Goal: Task Accomplishment & Management: Use online tool/utility

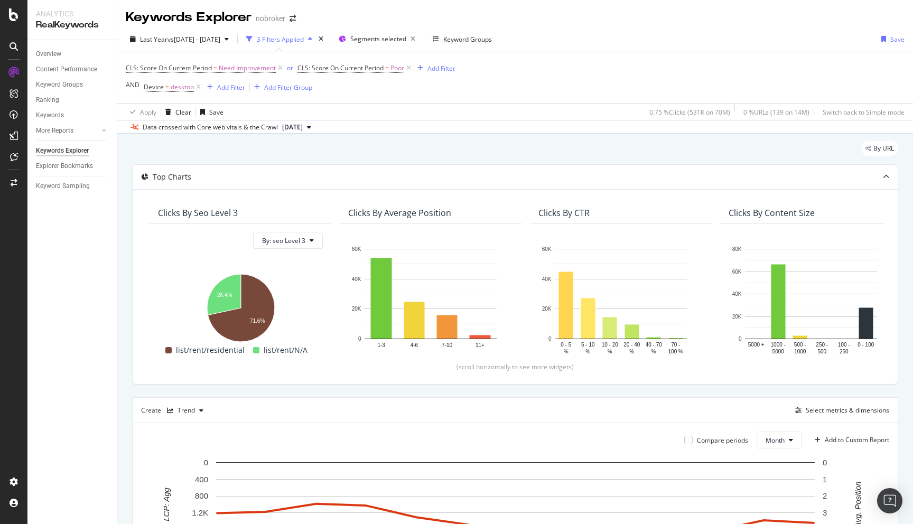
scroll to position [299, 0]
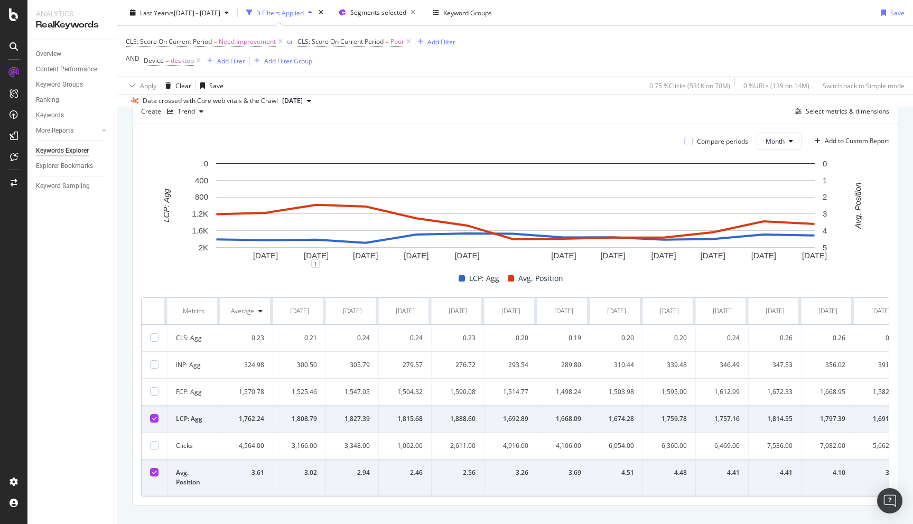
click at [126, 236] on div "By URL Top Charts Clicks By seo Level 3 By: seo Level 3 Hold CMD (⌘) while clic…" at bounding box center [515, 189] width 796 height 708
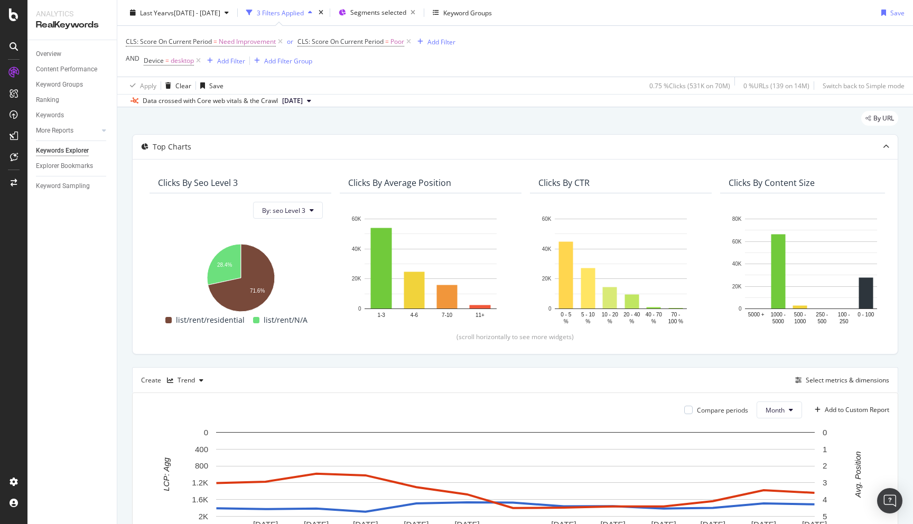
scroll to position [0, 0]
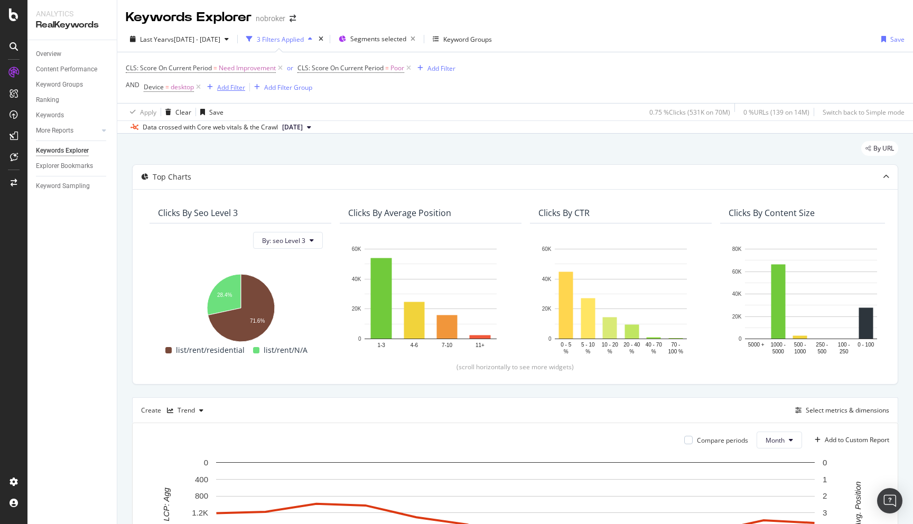
click at [239, 88] on div "Add Filter" at bounding box center [231, 87] width 28 height 9
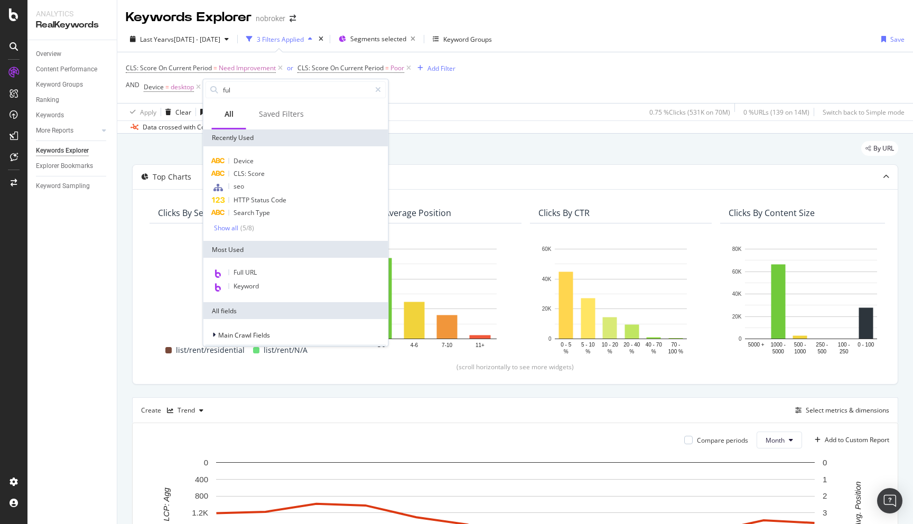
type input "full"
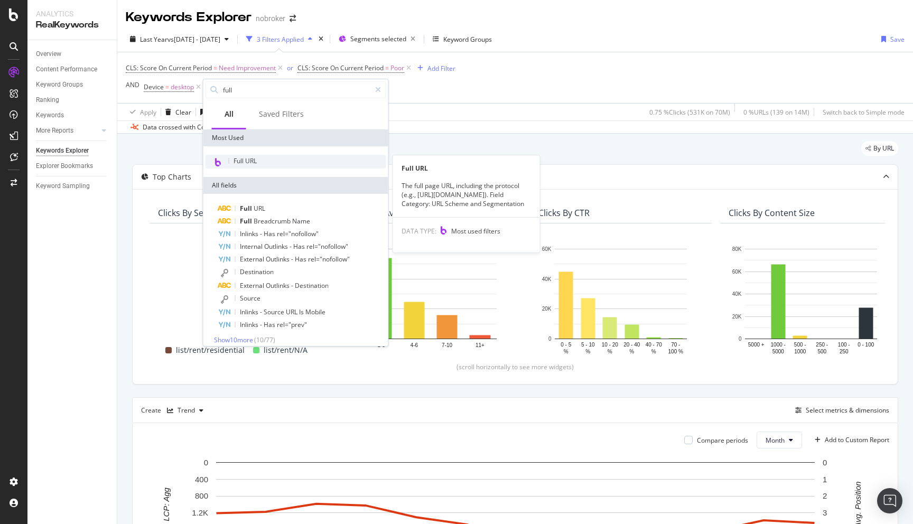
click at [249, 156] on span "Full URL" at bounding box center [245, 160] width 23 height 9
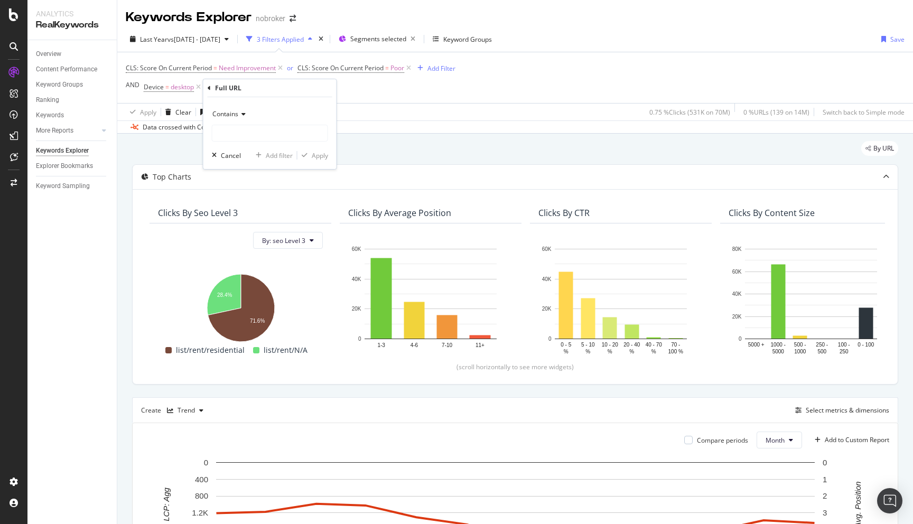
click at [230, 109] on span "Contains" at bounding box center [225, 113] width 26 height 9
click at [281, 108] on div "Contains" at bounding box center [270, 114] width 116 height 17
click at [256, 135] on input "text" at bounding box center [269, 133] width 115 height 17
type input "rent"
click at [315, 158] on div "Apply" at bounding box center [320, 155] width 16 height 9
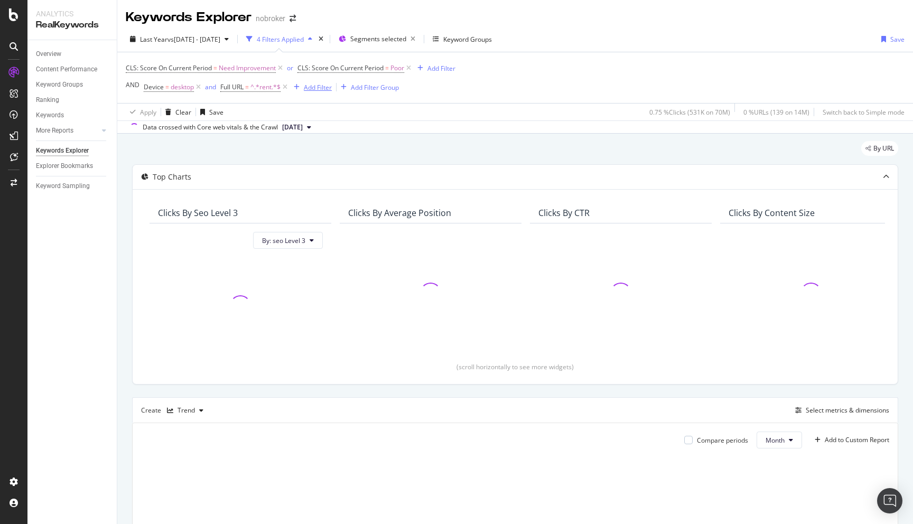
click at [323, 91] on div "Add Filter" at bounding box center [318, 87] width 28 height 9
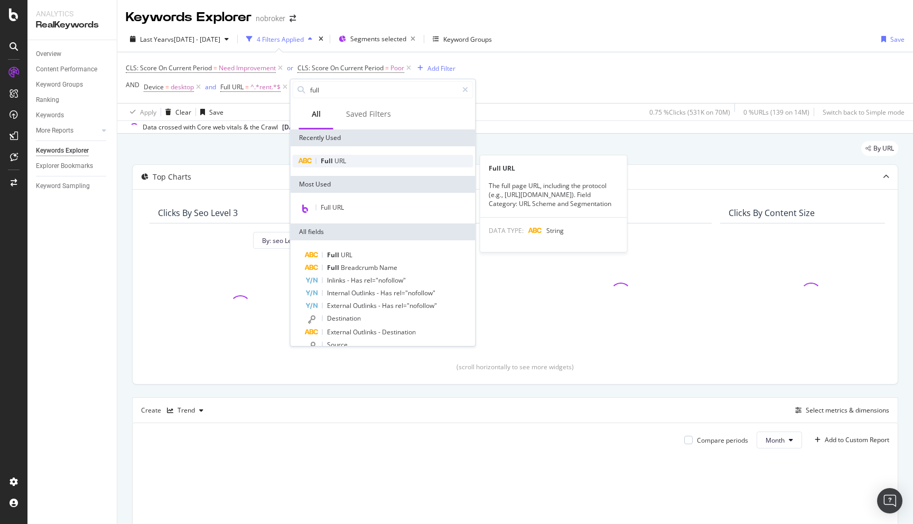
click at [338, 160] on span "URL" at bounding box center [340, 160] width 12 height 9
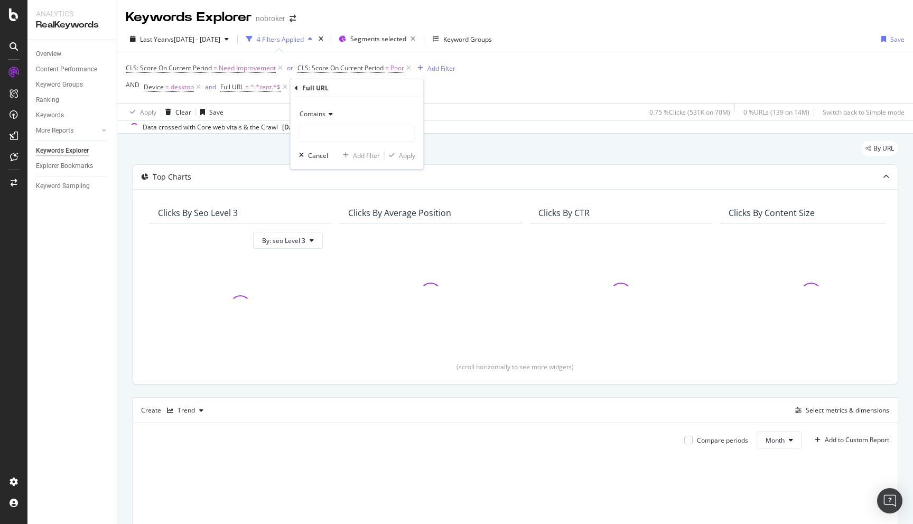
click at [318, 112] on span "Contains" at bounding box center [313, 113] width 26 height 9
click at [333, 257] on span "Doesn't match regex" at bounding box center [334, 259] width 61 height 9
click at [331, 132] on input "text" at bounding box center [357, 133] width 115 height 17
type input "pg-|roommate|/"
click at [365, 128] on input "pg-|roommate|/" at bounding box center [350, 133] width 100 height 17
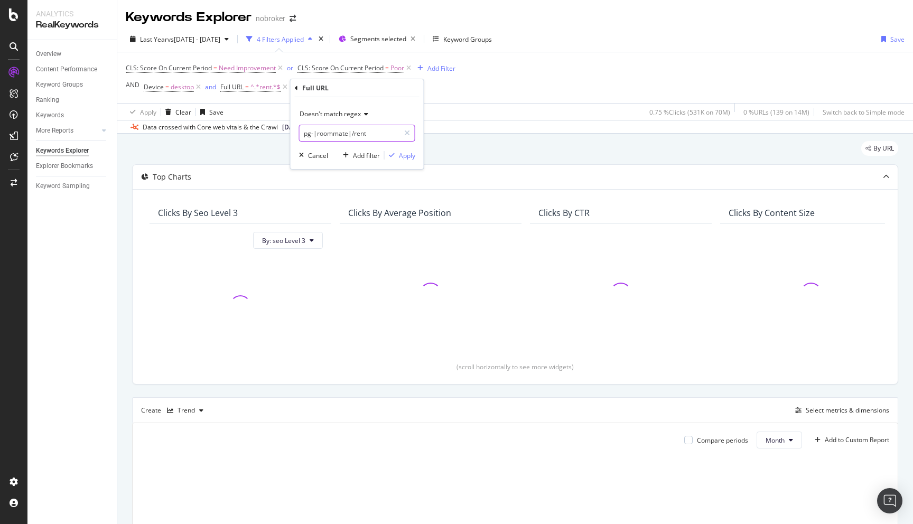
type input "pg-|roommate|/rent-"
click at [408, 156] on div "Apply" at bounding box center [407, 155] width 16 height 9
click at [441, 92] on div "Add Filter" at bounding box center [439, 87] width 28 height 9
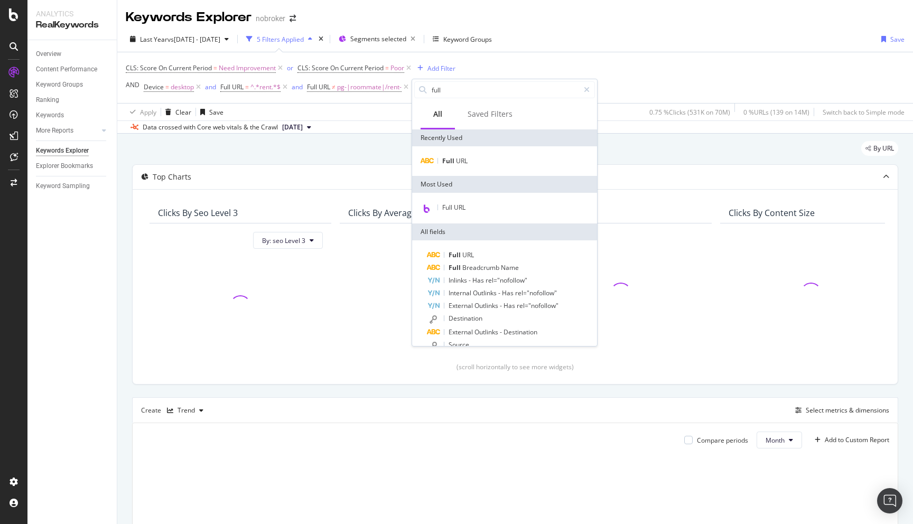
click at [380, 147] on div "By URL" at bounding box center [515, 152] width 766 height 23
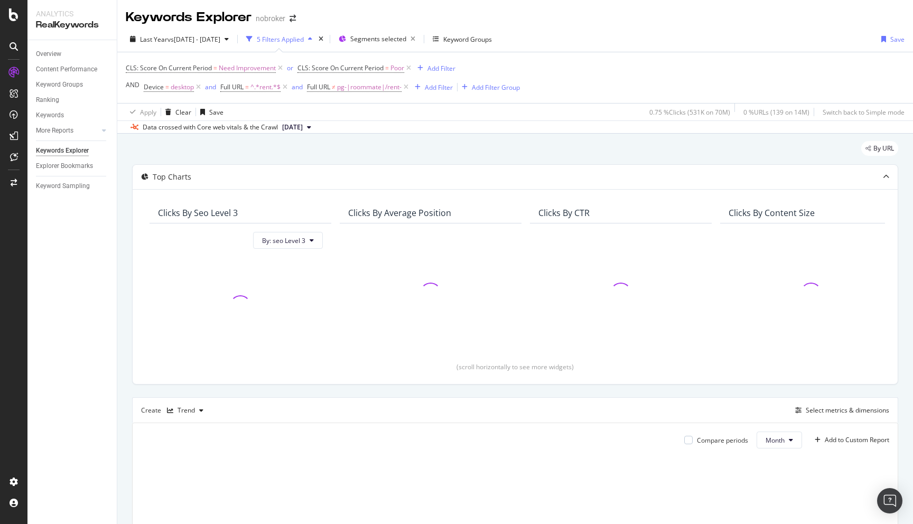
click at [448, 81] on div "Add Filter Add Filter Group" at bounding box center [465, 87] width 109 height 13
click at [437, 88] on div "Add Filter" at bounding box center [439, 87] width 28 height 9
type input "html ex"
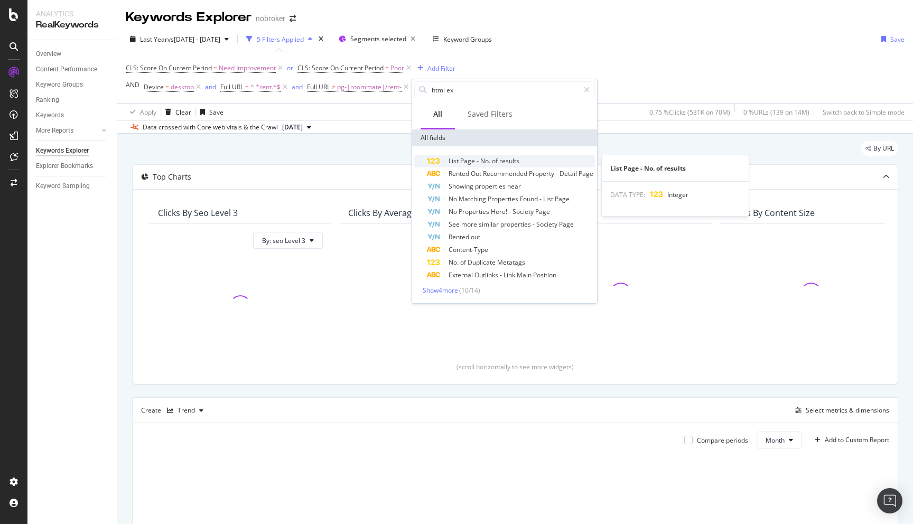
click at [484, 159] on span "No." at bounding box center [486, 160] width 12 height 9
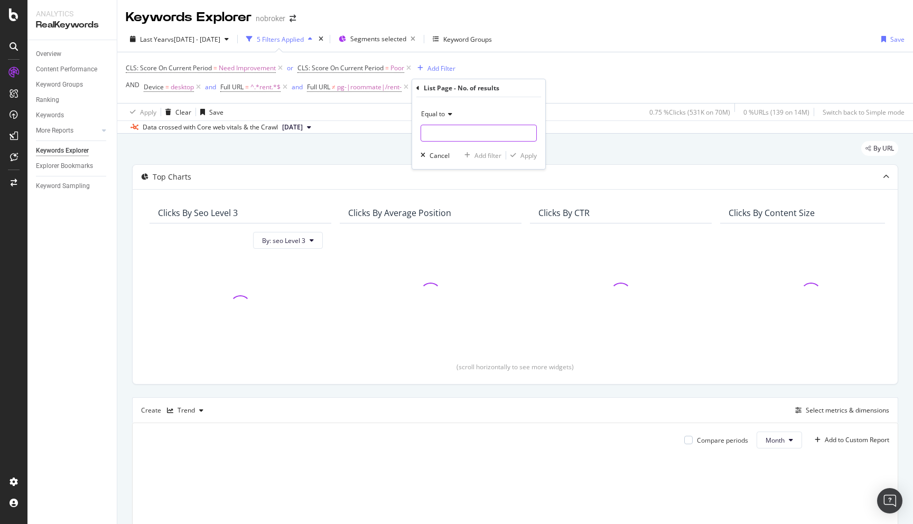
click at [445, 134] on input "number" at bounding box center [479, 133] width 116 height 17
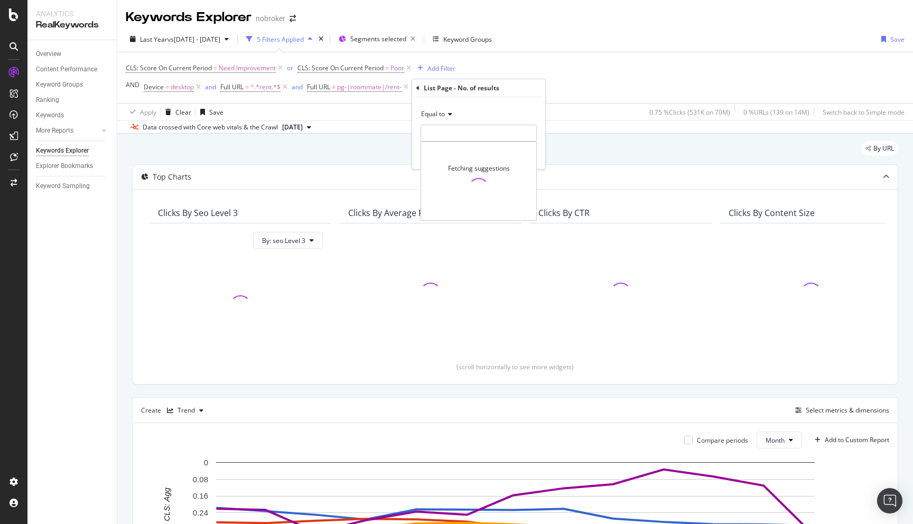
click at [368, 145] on div "By URL" at bounding box center [515, 152] width 766 height 23
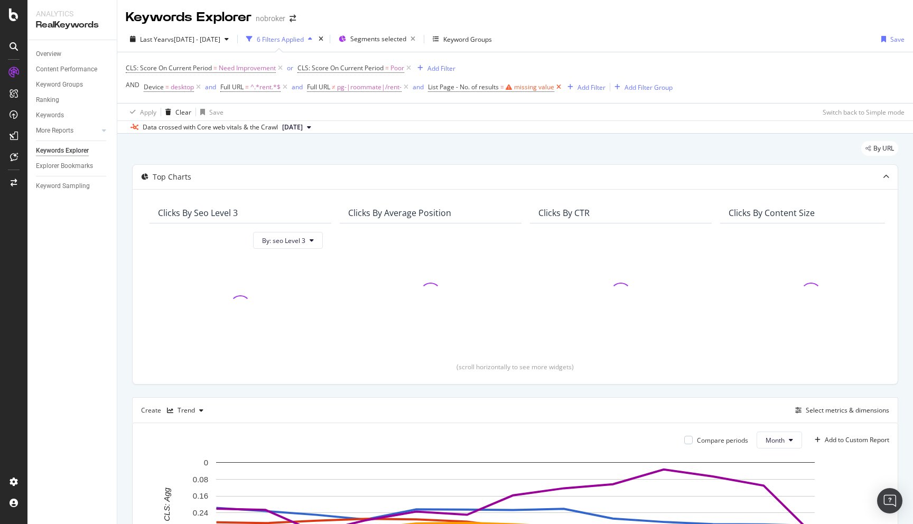
click at [561, 87] on icon at bounding box center [558, 87] width 9 height 11
click at [127, 283] on div "By URL Top Charts Clicks By seo Level 3 By: seo Level 3 Clicks By Average Posit…" at bounding box center [515, 488] width 796 height 708
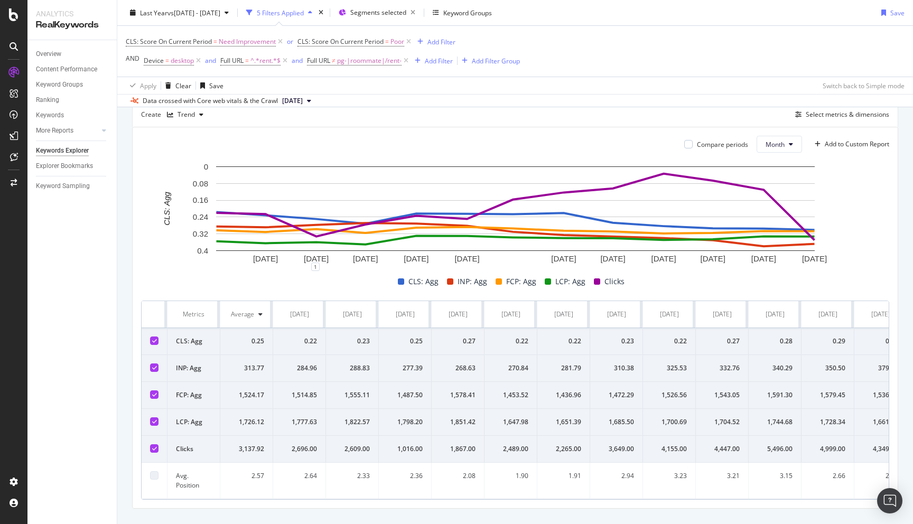
scroll to position [318, 0]
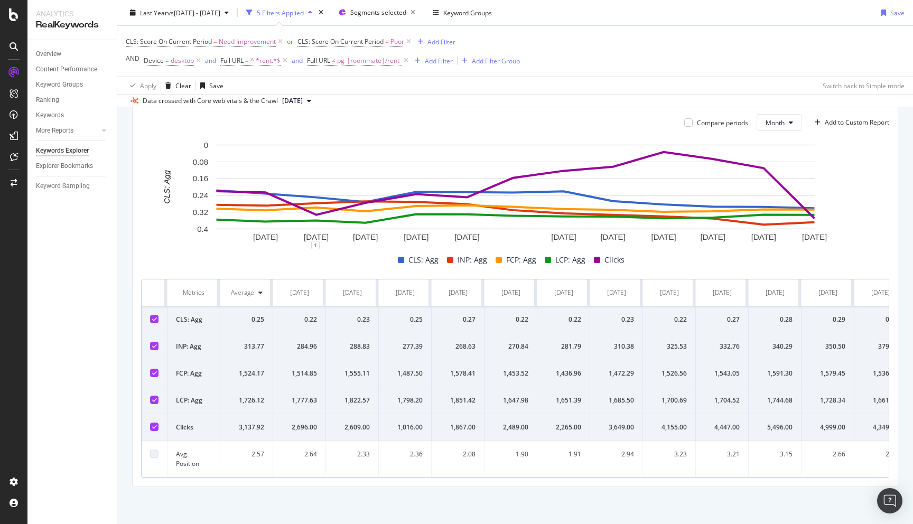
click at [156, 425] on div at bounding box center [154, 427] width 8 height 8
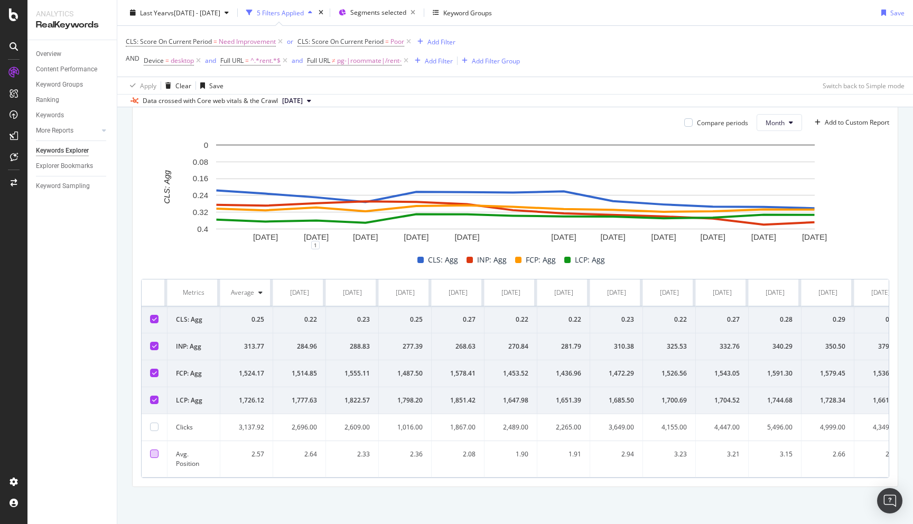
click at [153, 455] on div at bounding box center [154, 454] width 8 height 8
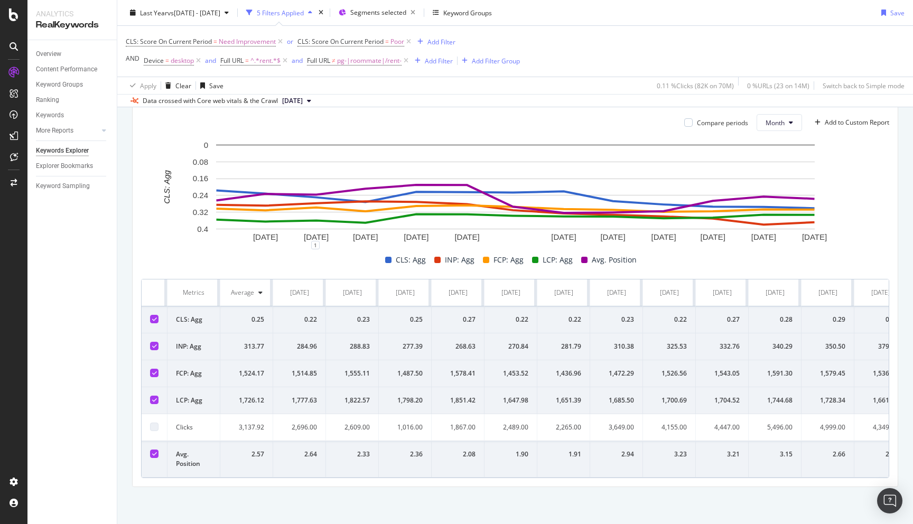
click at [132, 314] on div "Compare periods Month Add to Custom Report 1 Oct. 2024 1 Nov. 2024 1 Dec. 2024 …" at bounding box center [515, 296] width 766 height 382
click at [155, 347] on icon at bounding box center [154, 345] width 5 height 5
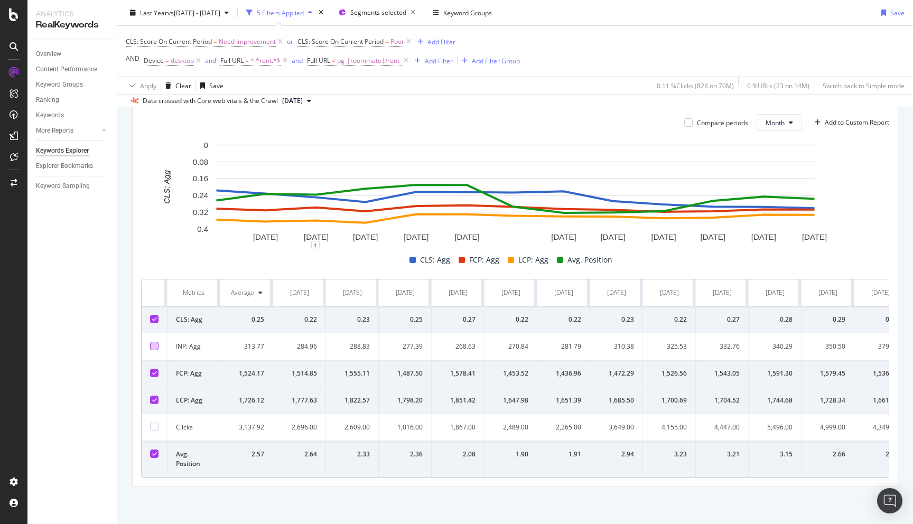
click at [151, 375] on div at bounding box center [154, 373] width 8 height 8
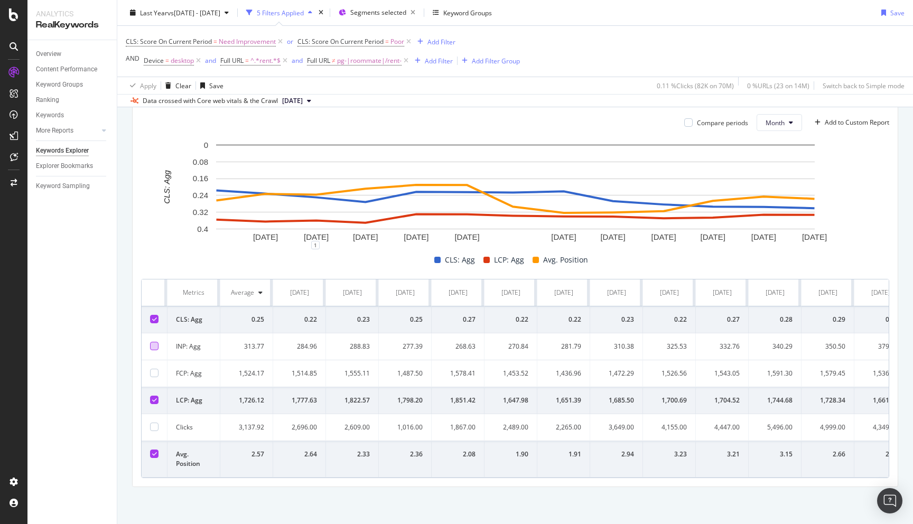
click at [153, 321] on icon at bounding box center [154, 318] width 5 height 5
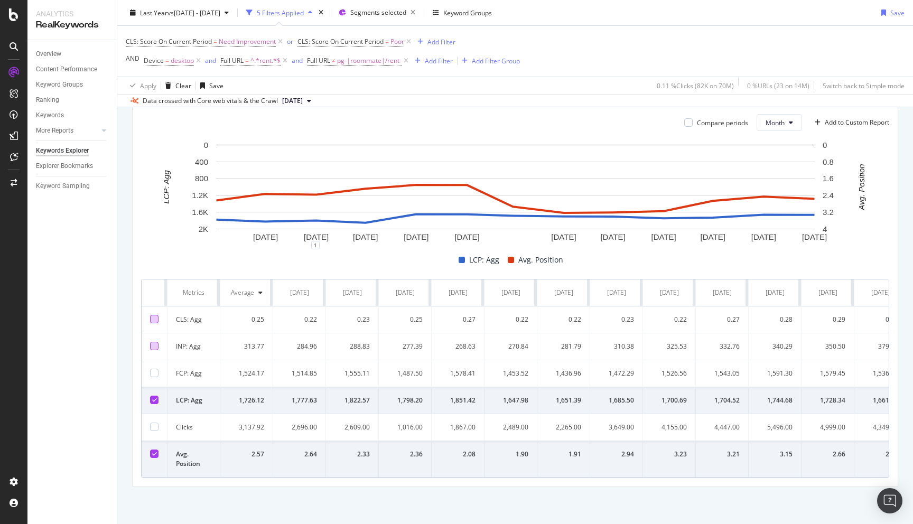
click at [126, 331] on div "By URL Top Charts Clicks By seo Level 3 By: seo Level 3 Hold CMD (⌘) while clic…" at bounding box center [515, 170] width 796 height 708
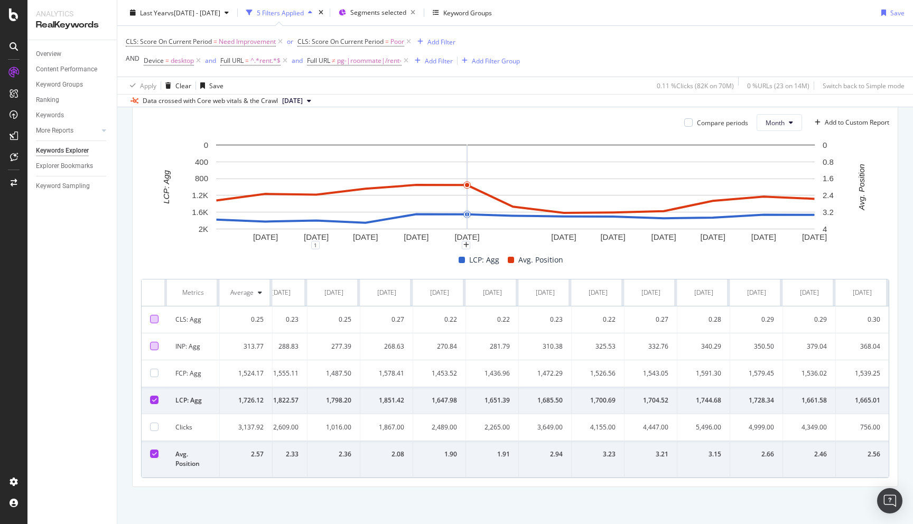
click at [131, 377] on div "By URL Top Charts Clicks By seo Level 3 By: seo Level 3 Hold CMD (⌘) while clic…" at bounding box center [515, 170] width 796 height 708
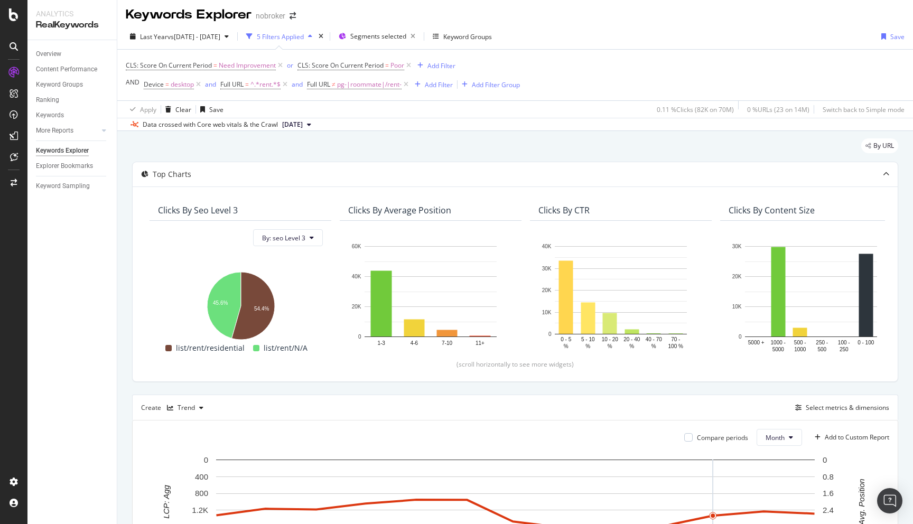
scroll to position [2, 0]
click at [380, 87] on span "pg-|roommate|/rent-" at bounding box center [369, 85] width 64 height 15
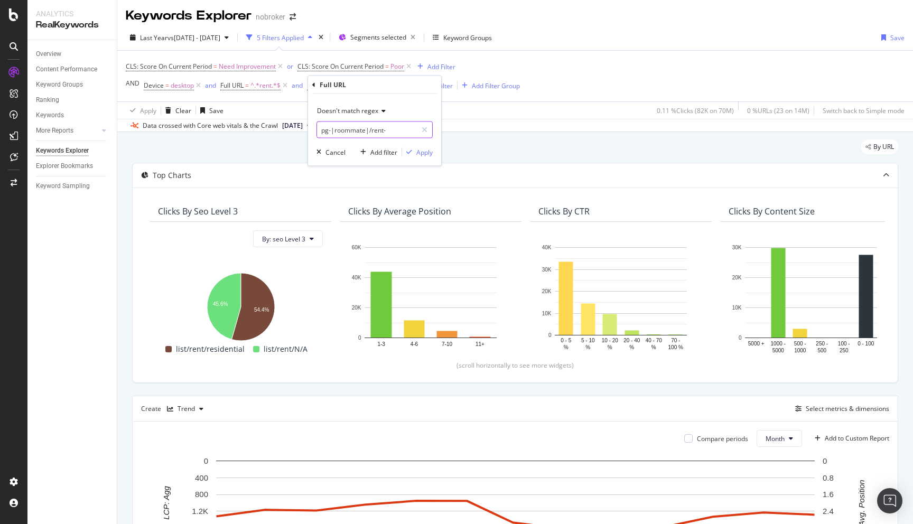
click at [369, 127] on input "pg-|roommate|/rent-" at bounding box center [367, 130] width 100 height 17
type input "pg-|roommate|/rent-|page-"
click at [428, 153] on div "Apply" at bounding box center [424, 151] width 16 height 9
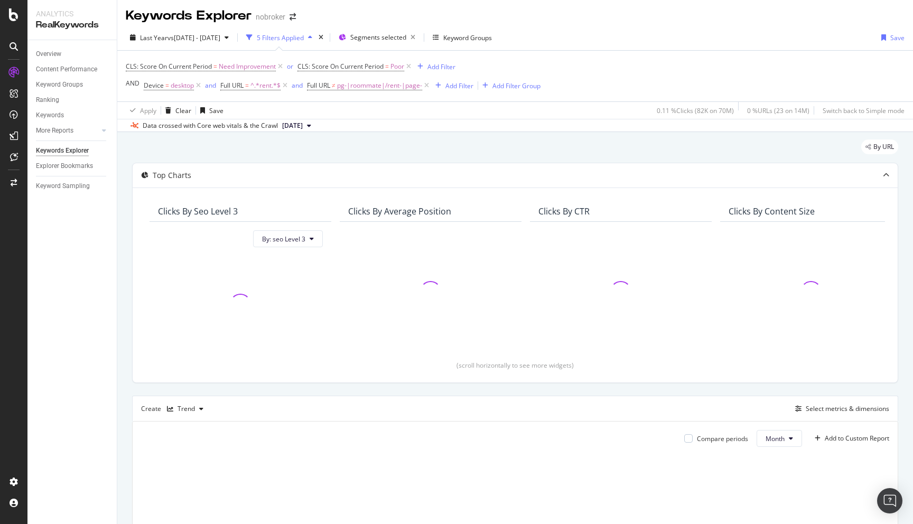
click at [119, 258] on div "By URL Top Charts Clicks By seo Level 3 By: seo Level 3 Clicks By Average Posit…" at bounding box center [515, 428] width 796 height 593
click at [122, 261] on div "By URL Top Charts Clicks By seo Level 3 By: seo Level 3 Clicks By Average Posit…" at bounding box center [515, 428] width 796 height 593
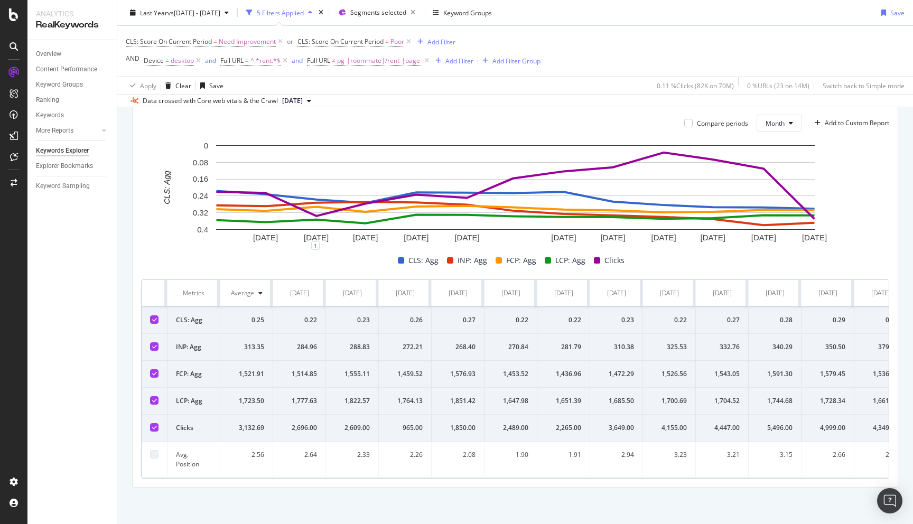
scroll to position [318, 0]
click at [155, 371] on icon at bounding box center [154, 372] width 5 height 5
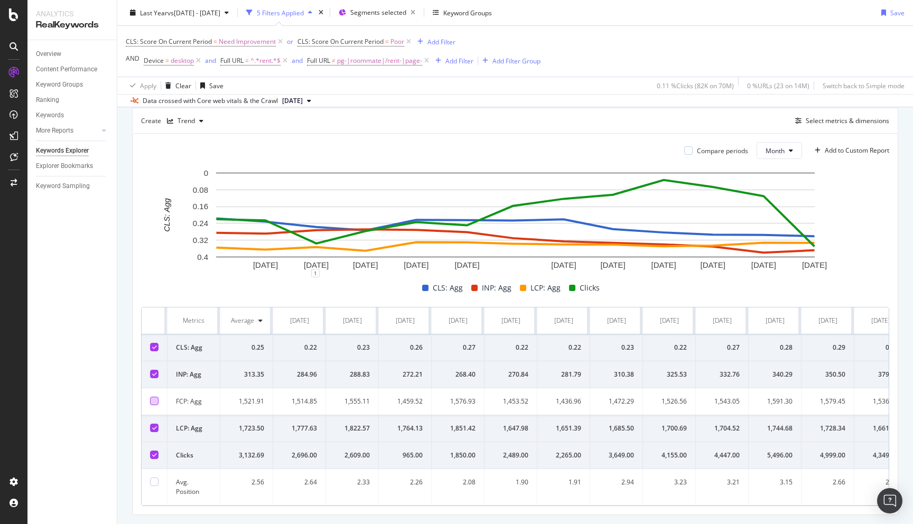
click at [155, 376] on icon at bounding box center [154, 373] width 5 height 5
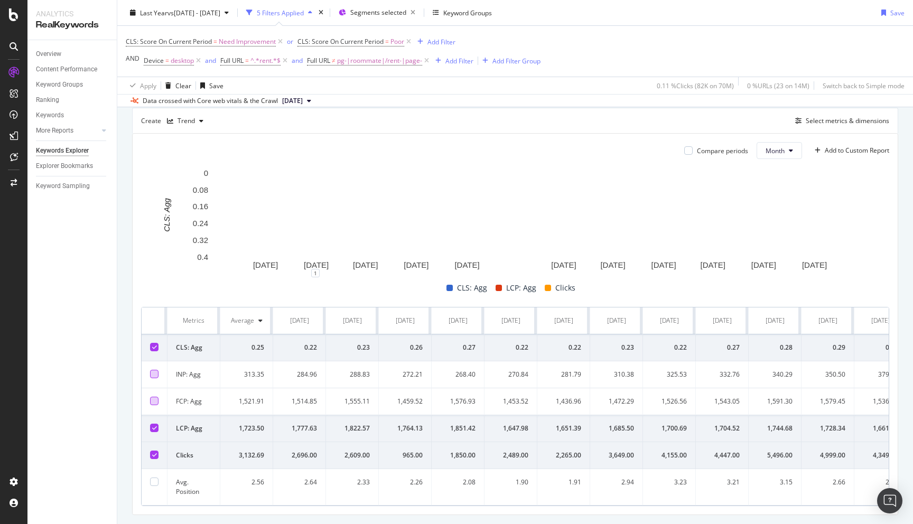
scroll to position [203, 0]
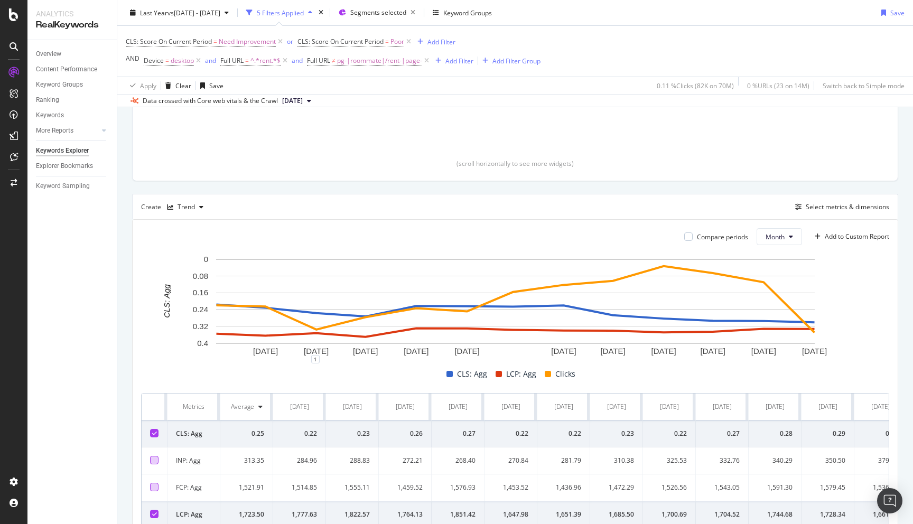
click at [155, 432] on icon at bounding box center [154, 433] width 5 height 5
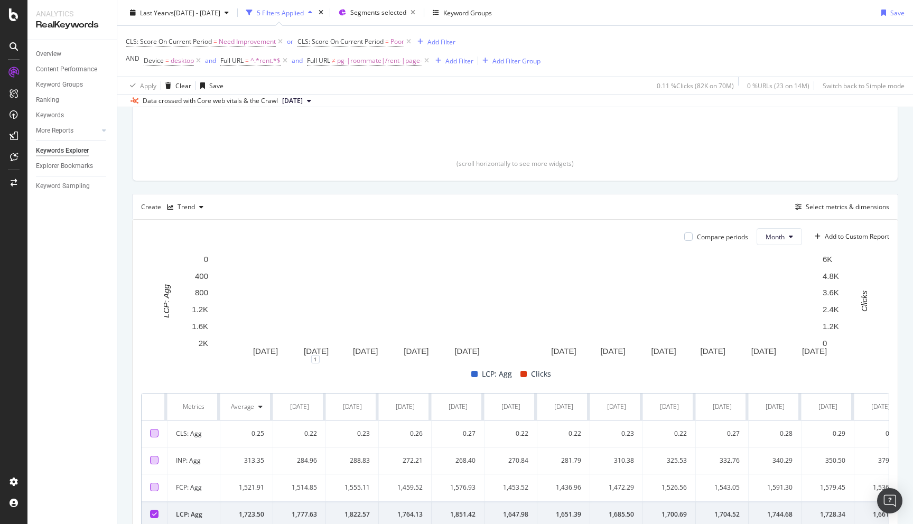
scroll to position [318, 0]
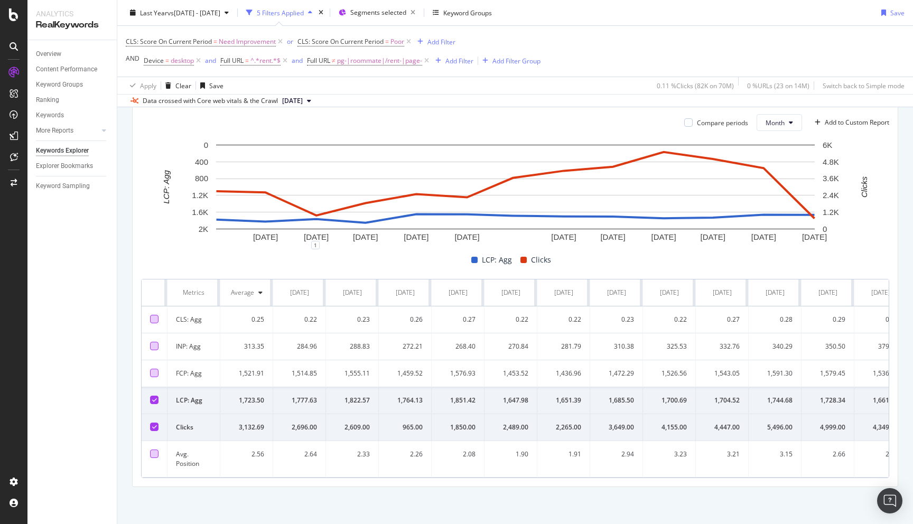
click at [153, 455] on div at bounding box center [154, 454] width 8 height 8
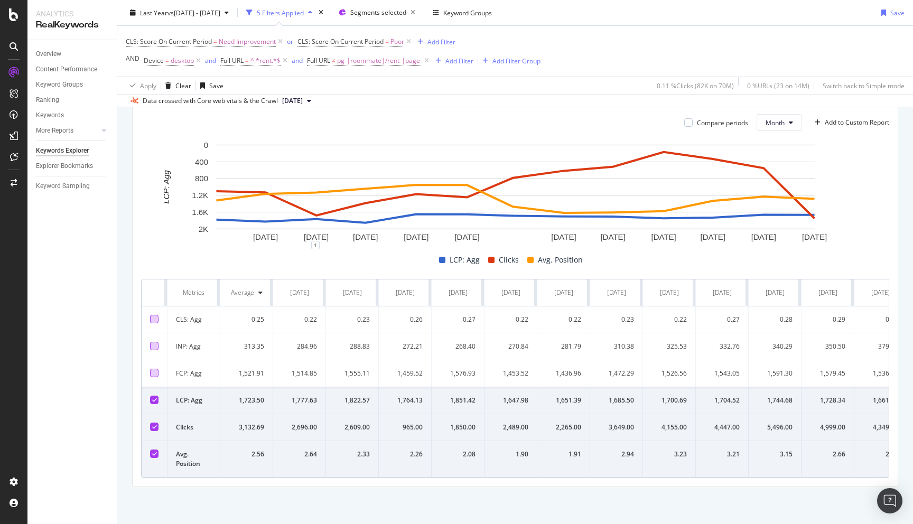
click at [155, 428] on icon at bounding box center [154, 426] width 5 height 5
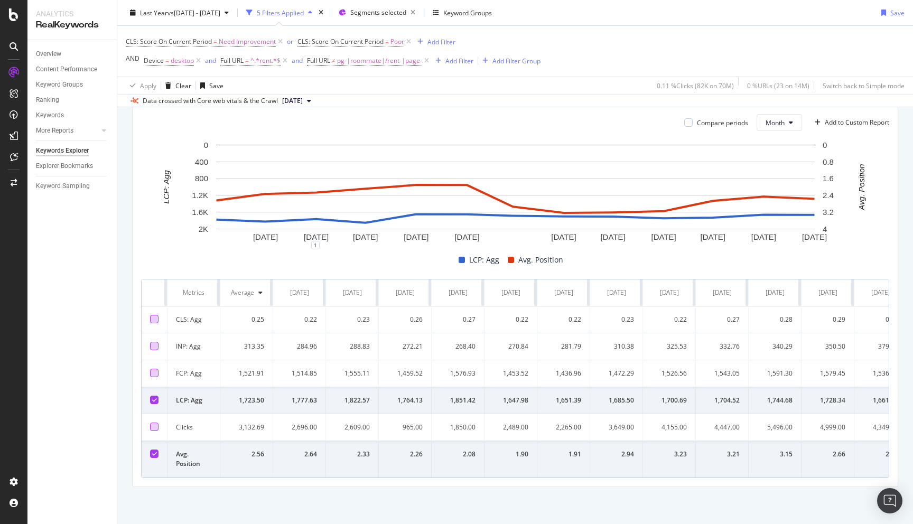
click at [127, 417] on div "By URL Top Charts Clicks By seo Level 3 By: seo Level 3 Clicks By Average Posit…" at bounding box center [515, 170] width 796 height 708
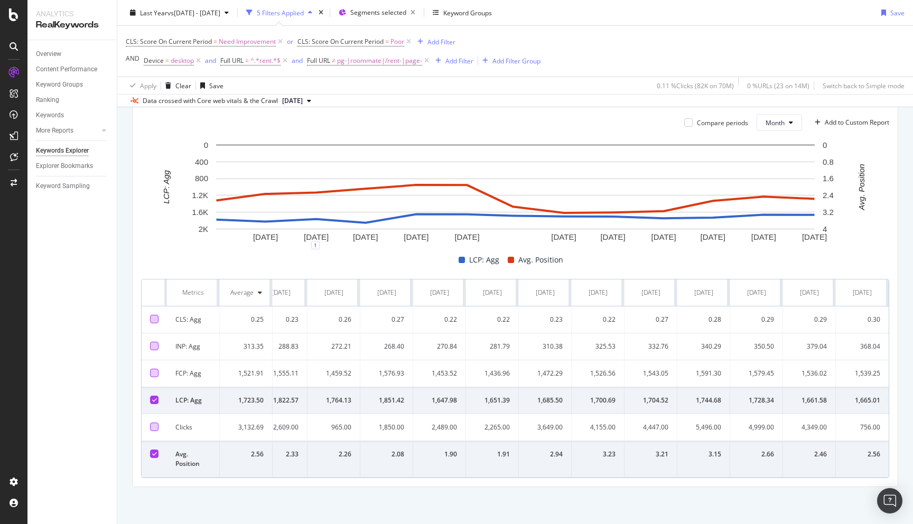
click at [756, 399] on div "1,728.34" at bounding box center [756, 401] width 35 height 10
click at [753, 399] on div "1,728.34" at bounding box center [756, 401] width 35 height 10
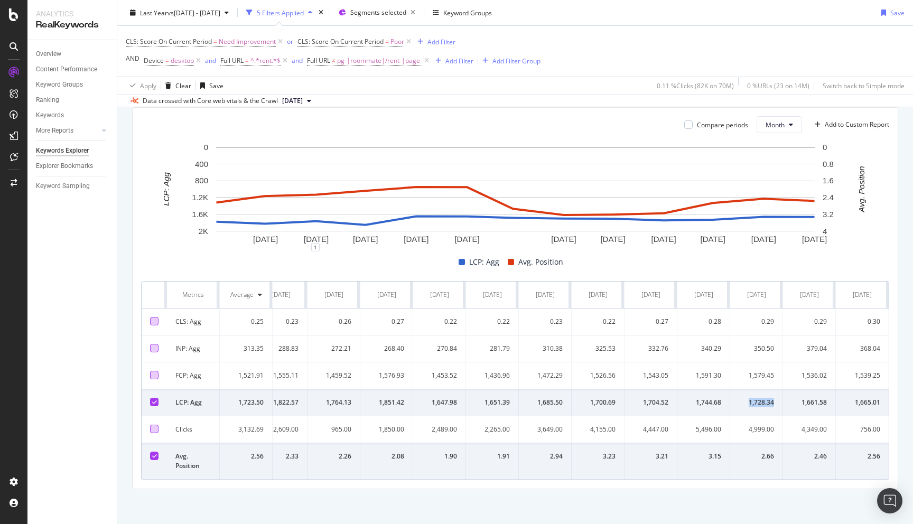
scroll to position [290, 0]
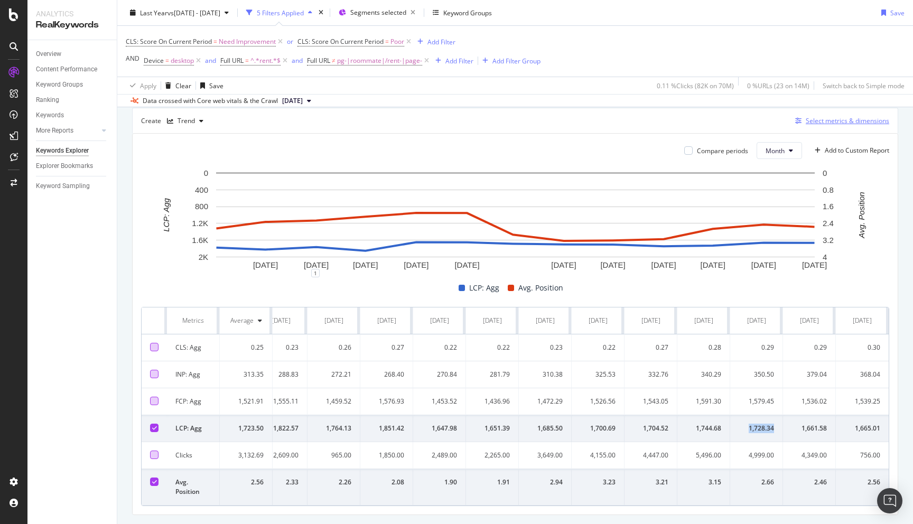
click at [820, 116] on div "Select metrics & dimensions" at bounding box center [847, 120] width 83 height 9
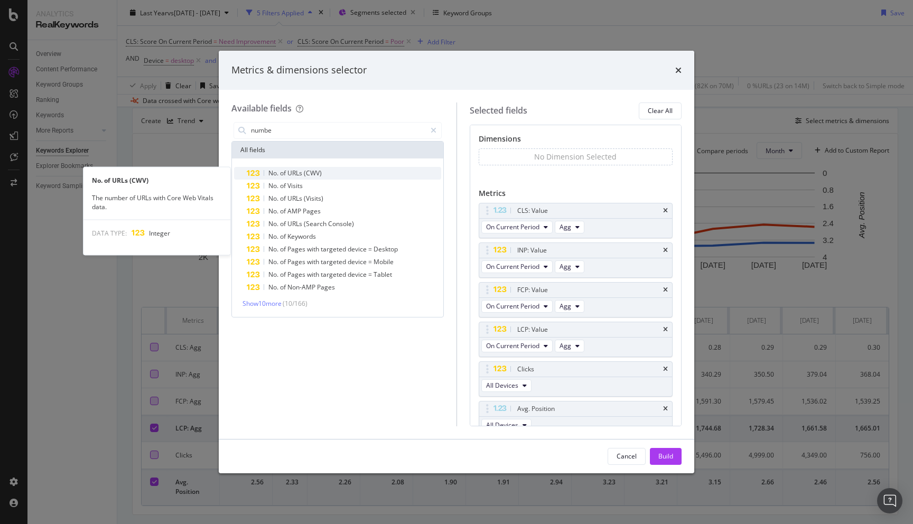
type input "numbe"
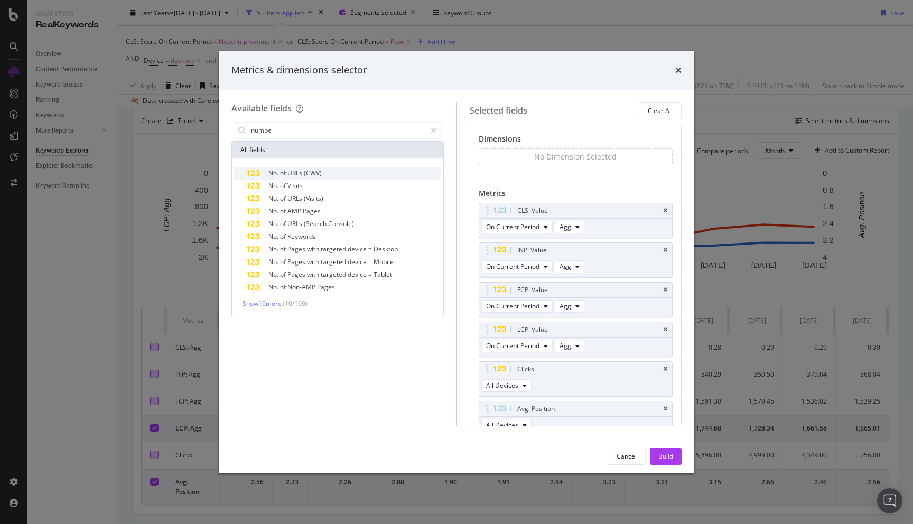
click at [343, 172] on div "No. of URLs (CWV)" at bounding box center [344, 173] width 194 height 13
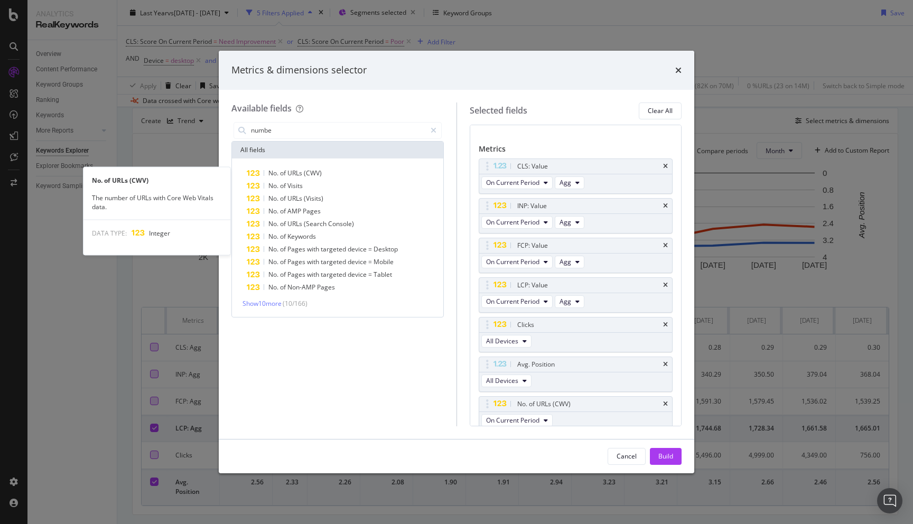
scroll to position [50, 0]
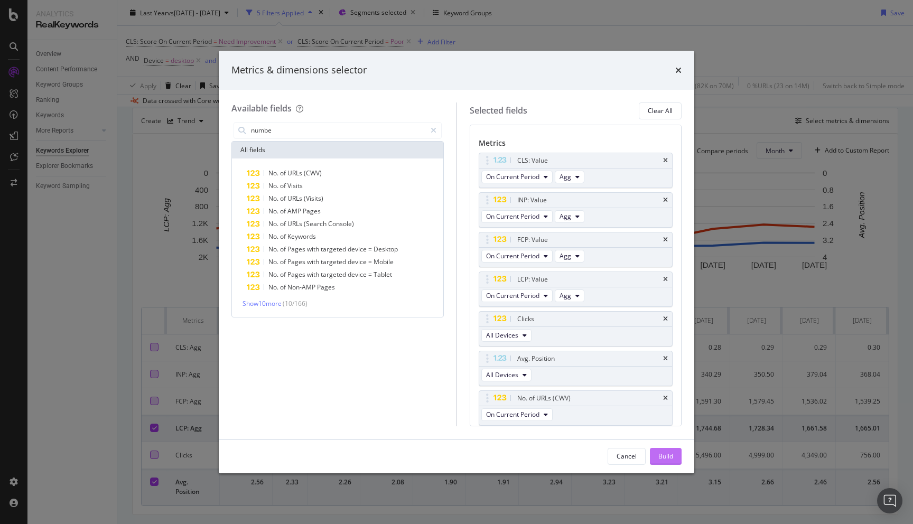
click at [665, 456] on div "Build" at bounding box center [665, 456] width 15 height 9
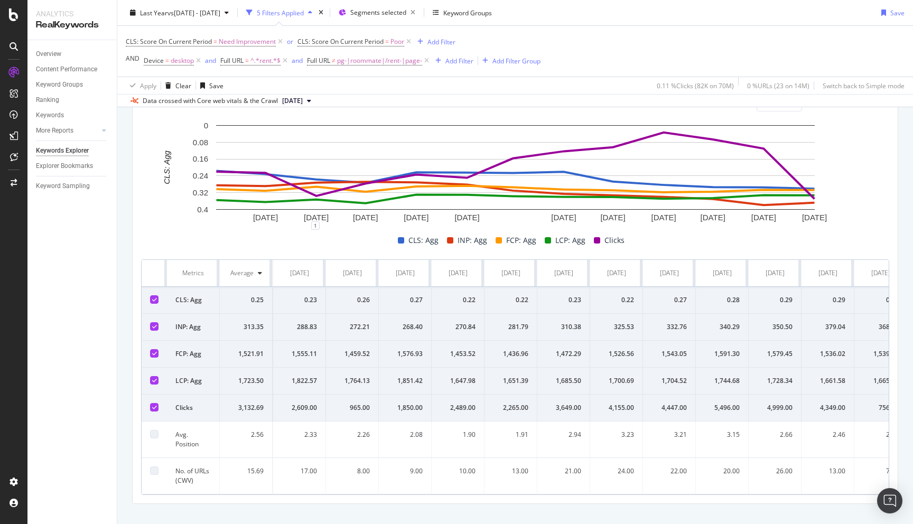
scroll to position [0, 71]
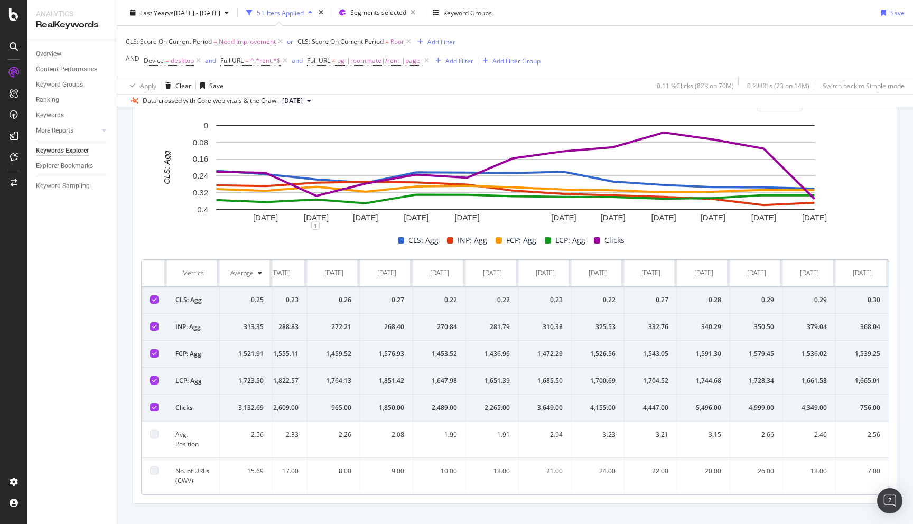
click at [153, 299] on icon at bounding box center [154, 299] width 5 height 5
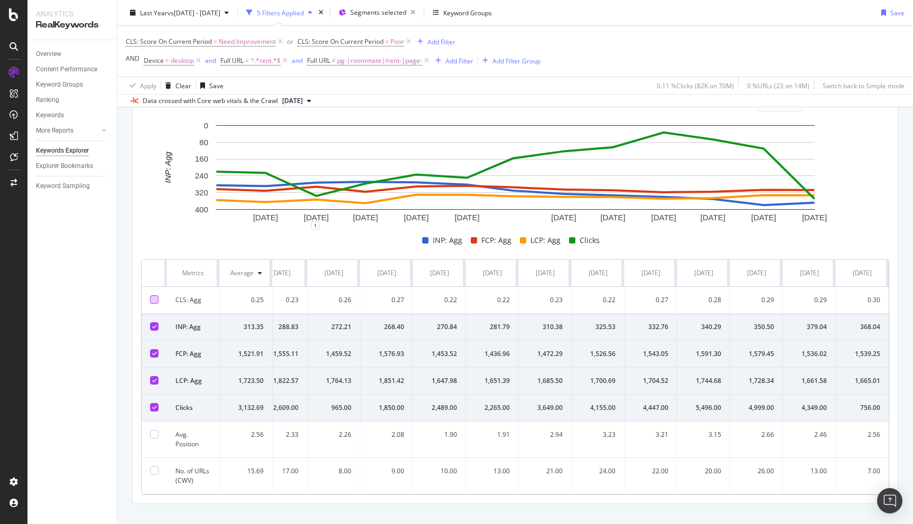
click at [153, 325] on icon at bounding box center [154, 326] width 5 height 5
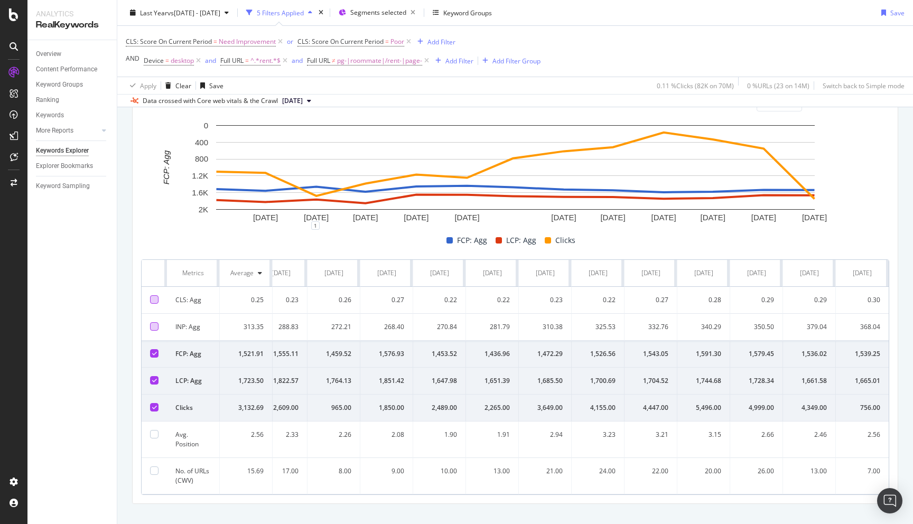
click at [152, 355] on icon at bounding box center [154, 353] width 5 height 5
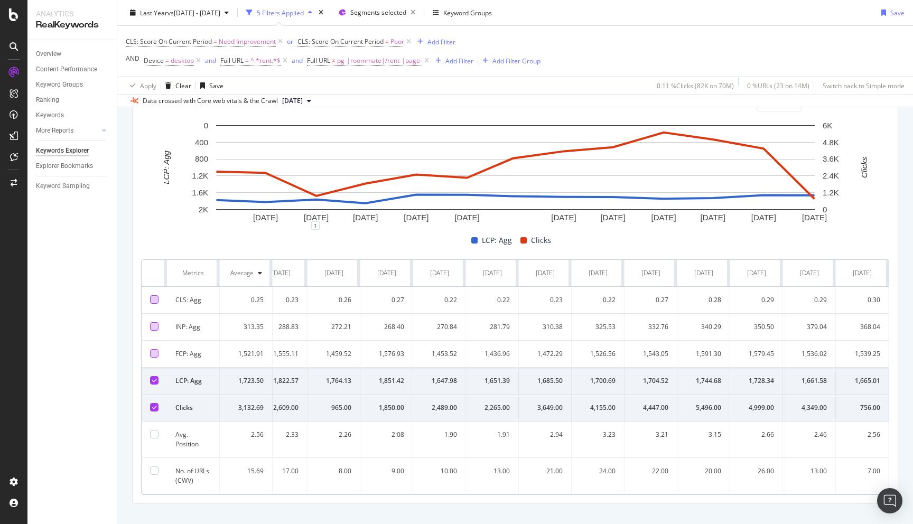
click at [156, 407] on div at bounding box center [154, 407] width 8 height 8
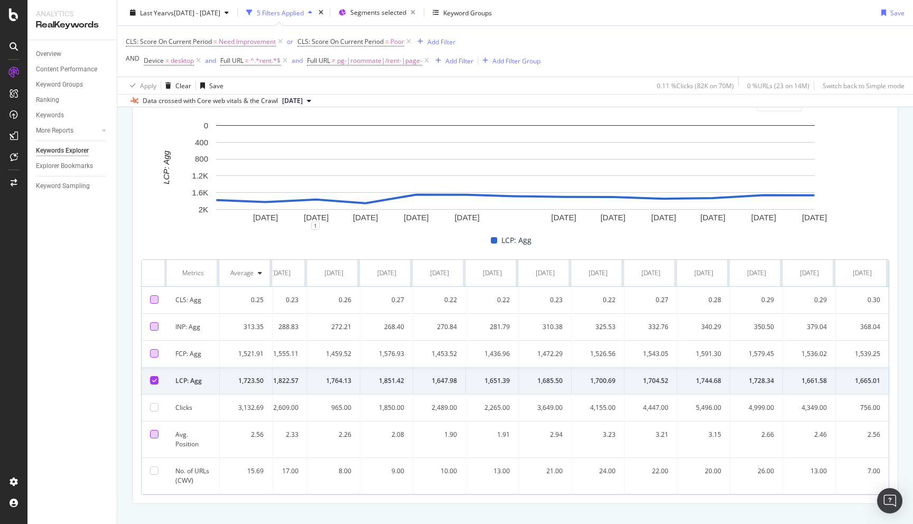
click at [154, 434] on div at bounding box center [154, 434] width 8 height 8
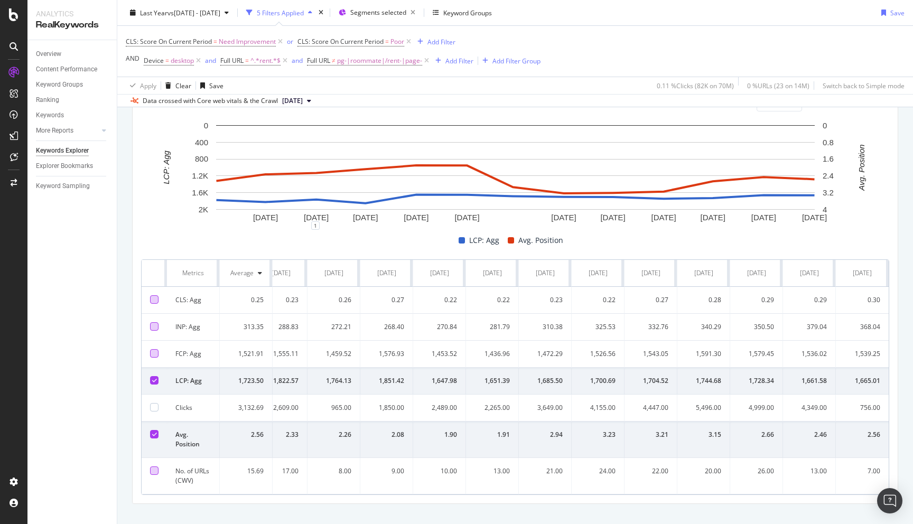
click at [154, 469] on div at bounding box center [154, 471] width 8 height 8
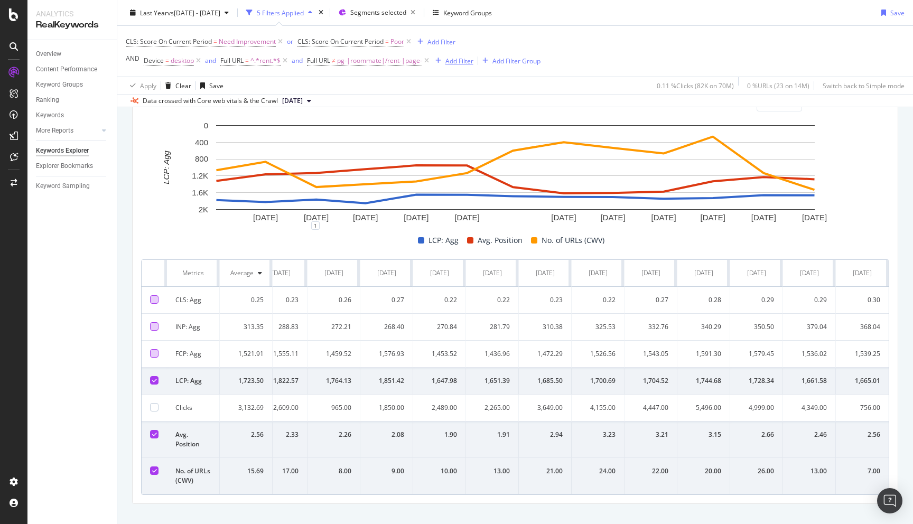
click at [455, 63] on div "Add Filter" at bounding box center [459, 60] width 28 height 9
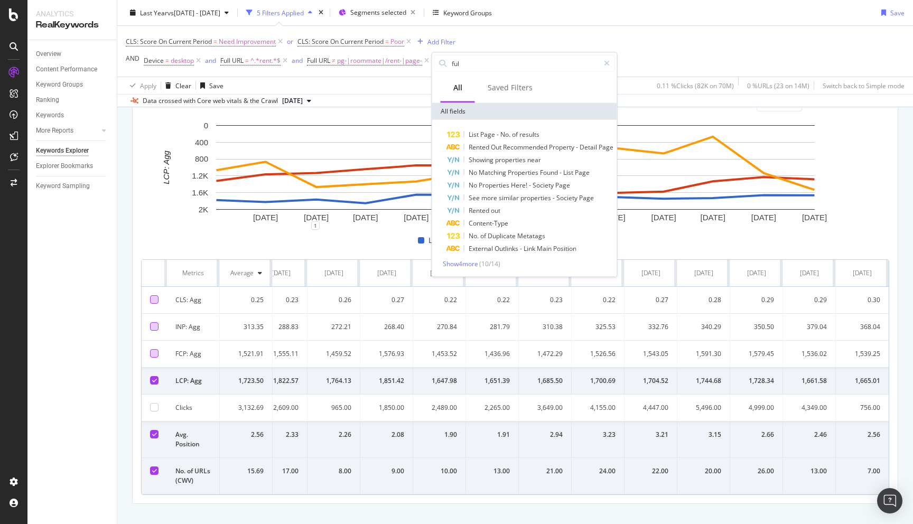
type input "full"
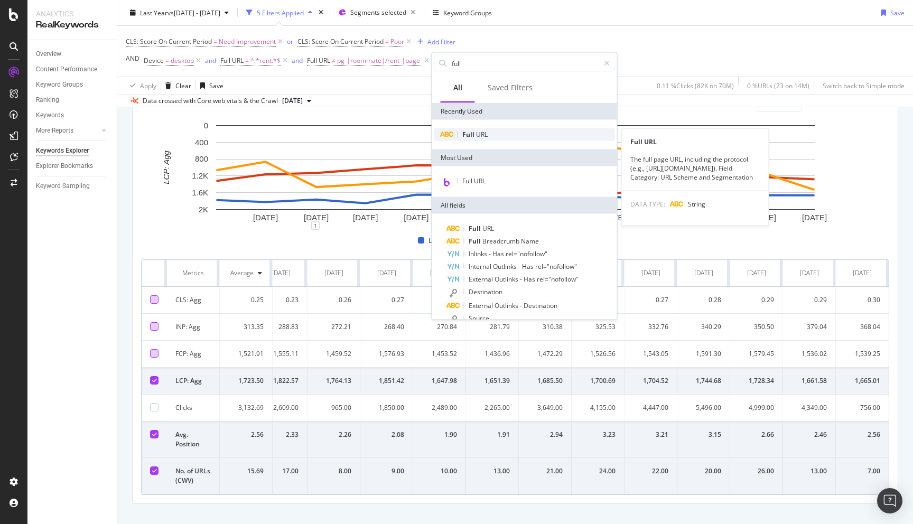
click at [482, 137] on span "URL" at bounding box center [482, 134] width 12 height 9
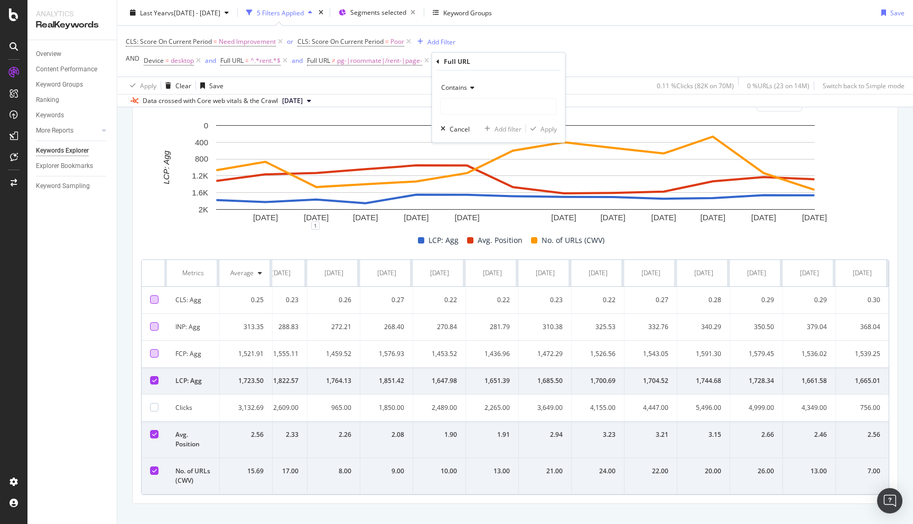
click at [437, 61] on icon at bounding box center [437, 61] width 3 height 6
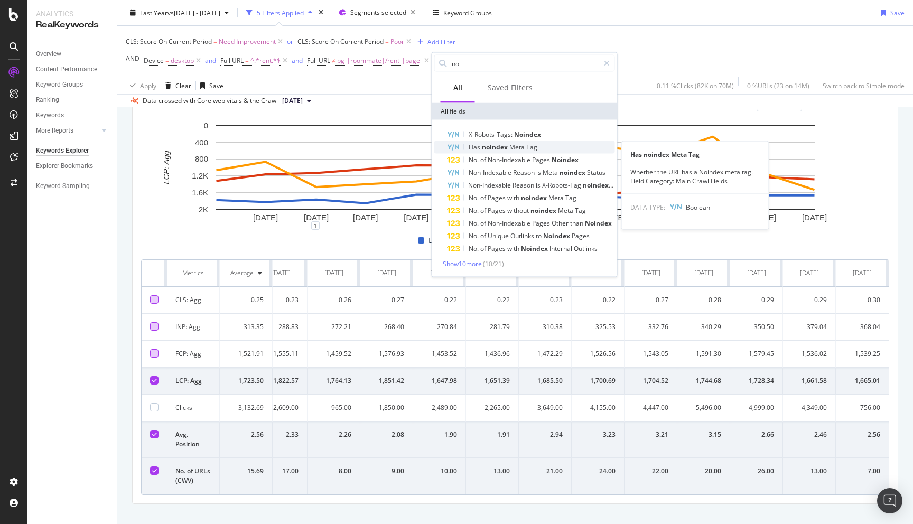
type input "noi"
click at [502, 146] on span "noindex" at bounding box center [495, 147] width 27 height 9
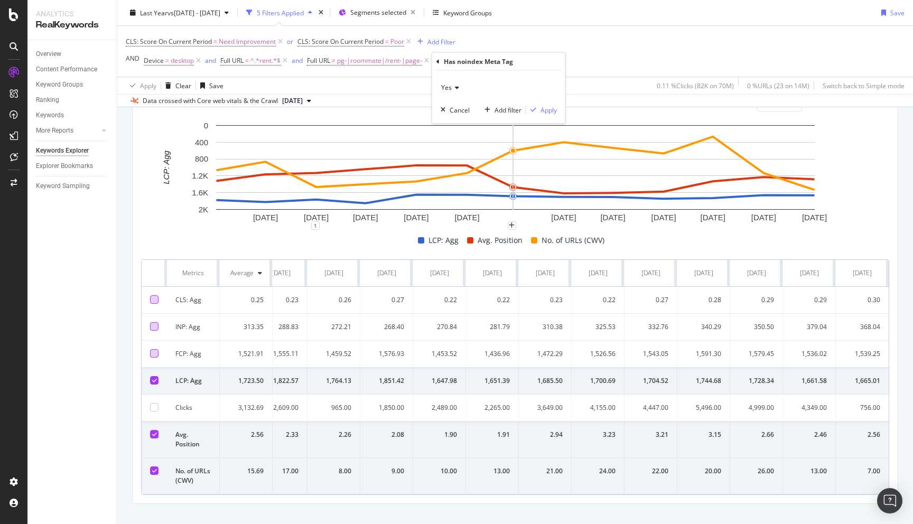
click at [453, 85] on icon at bounding box center [455, 88] width 7 height 6
click at [454, 120] on span "No" at bounding box center [450, 122] width 8 height 9
click at [553, 112] on div "Apply" at bounding box center [549, 109] width 16 height 9
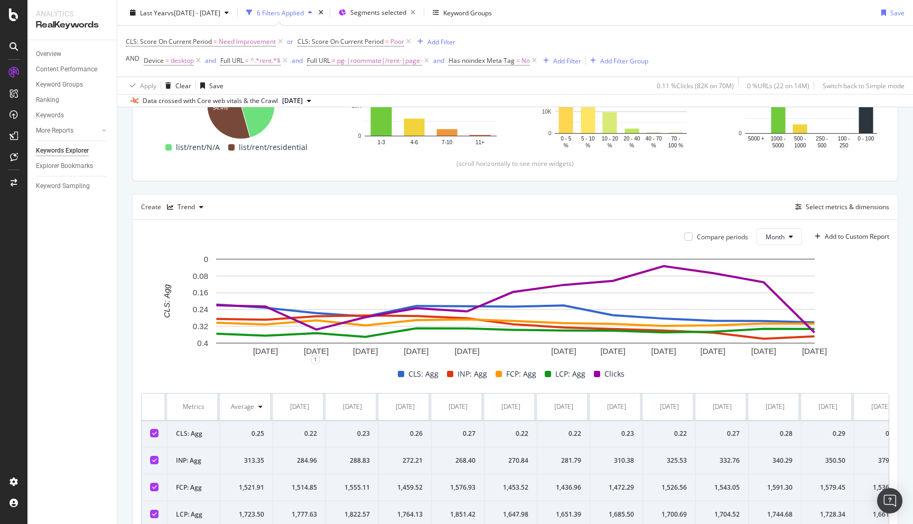
scroll to position [337, 0]
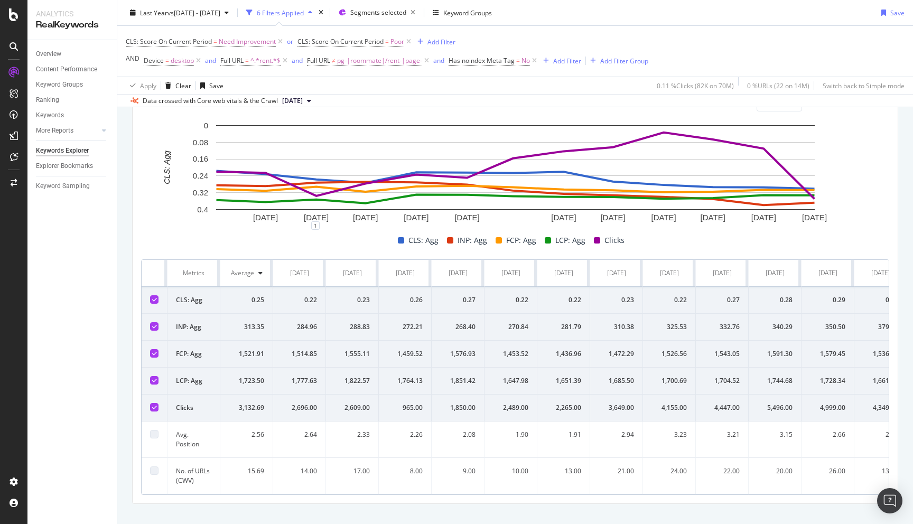
click at [128, 303] on div "By URL Top Charts Clicks By seo Level 3 By: seo Level 3 Hold CMD (⌘) while clic…" at bounding box center [515, 169] width 796 height 744
click at [155, 406] on icon at bounding box center [154, 407] width 5 height 5
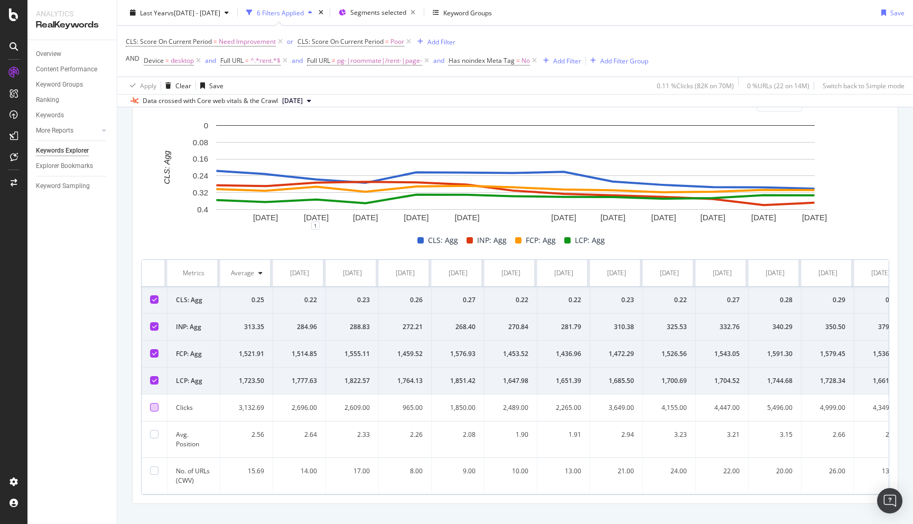
click at [153, 351] on icon at bounding box center [154, 353] width 5 height 5
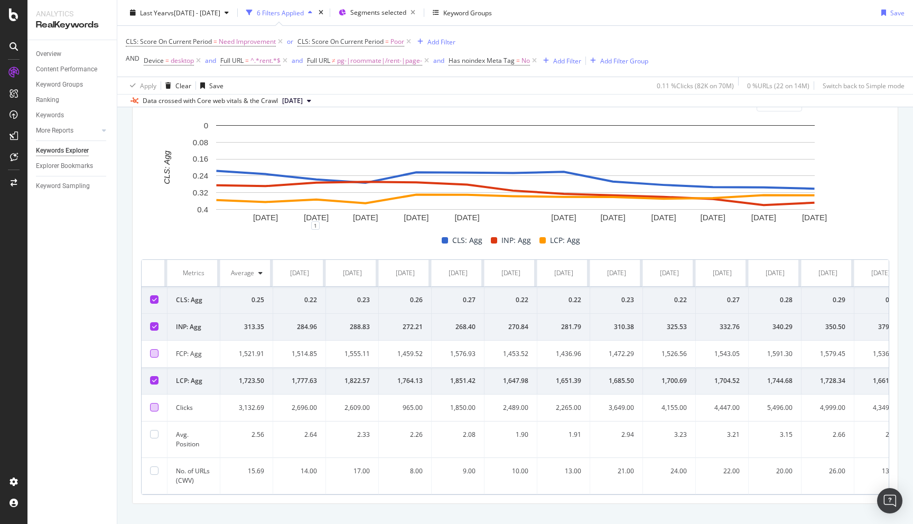
click at [156, 326] on icon at bounding box center [154, 326] width 5 height 5
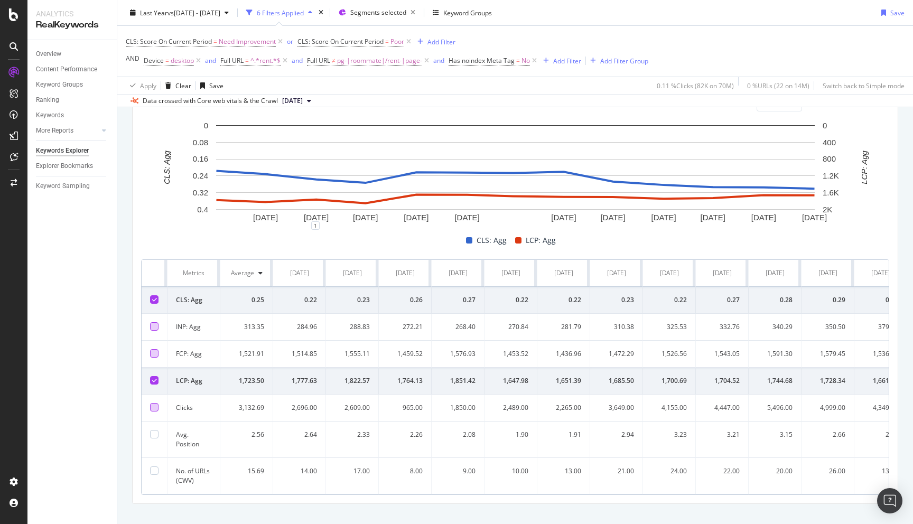
click at [154, 297] on icon at bounding box center [154, 299] width 5 height 5
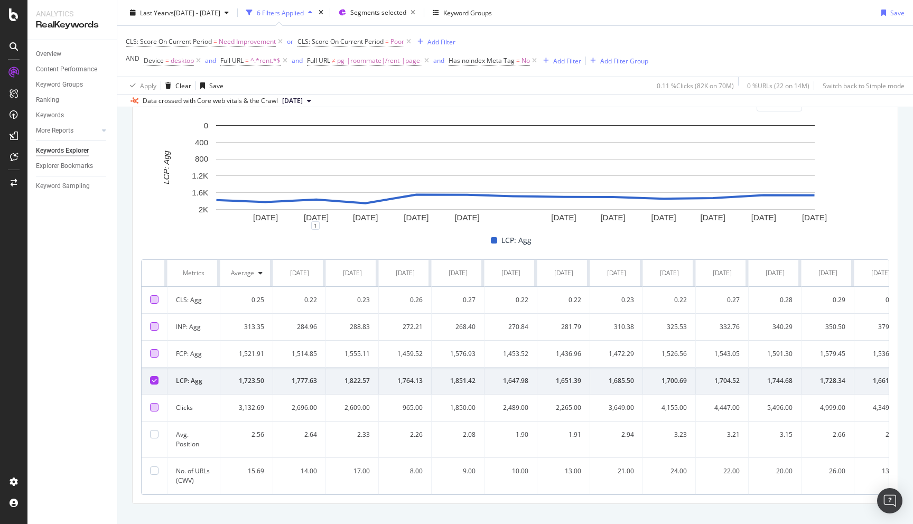
click at [105, 353] on div "Overview Content Performance Keyword Groups Ranking Keywords More Reports Count…" at bounding box center [71, 282] width 89 height 484
click at [155, 407] on div at bounding box center [154, 407] width 8 height 8
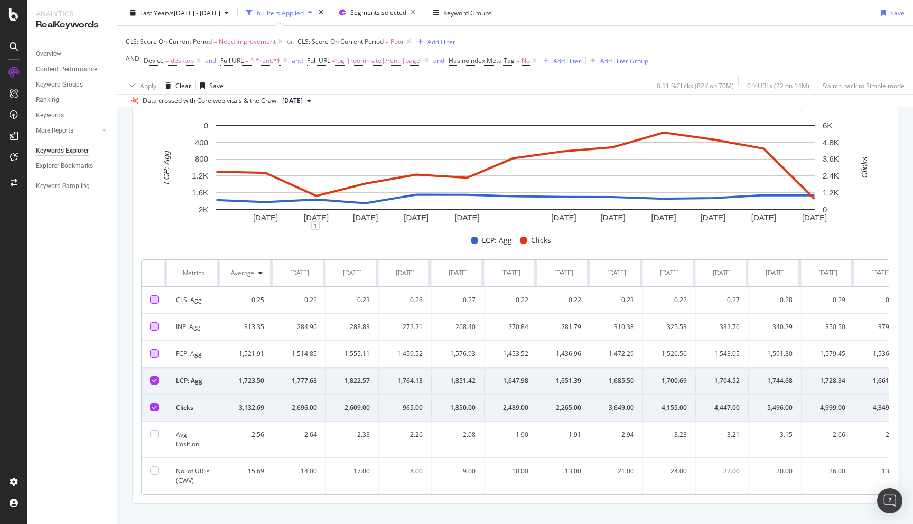
click at [155, 406] on icon at bounding box center [154, 407] width 5 height 5
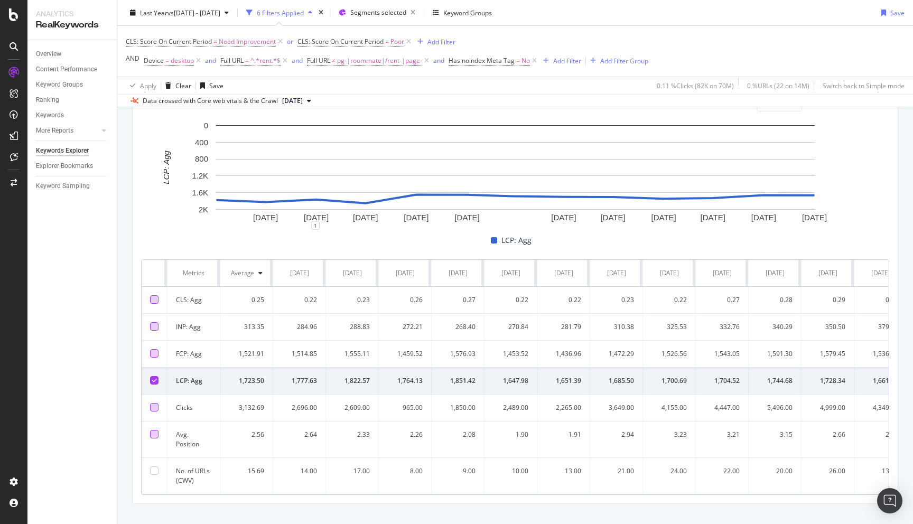
click at [156, 436] on div at bounding box center [154, 434] width 8 height 8
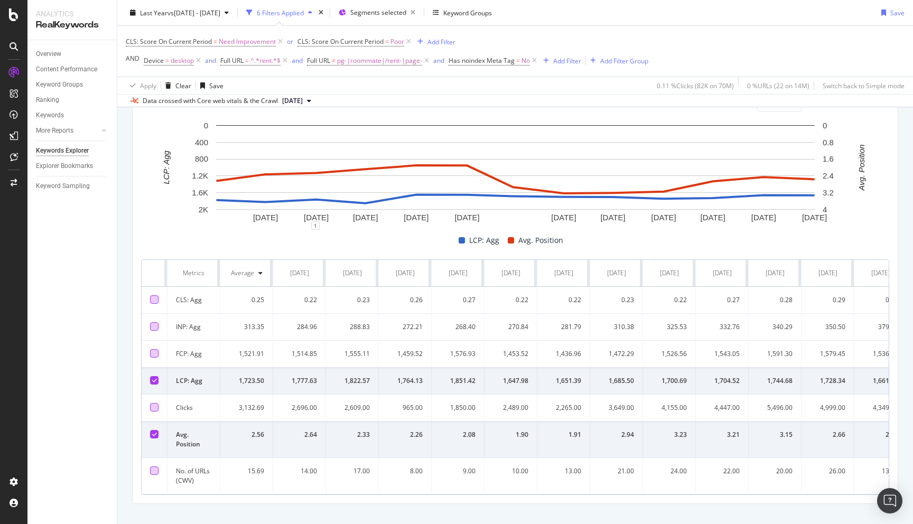
click at [154, 472] on div at bounding box center [154, 471] width 8 height 8
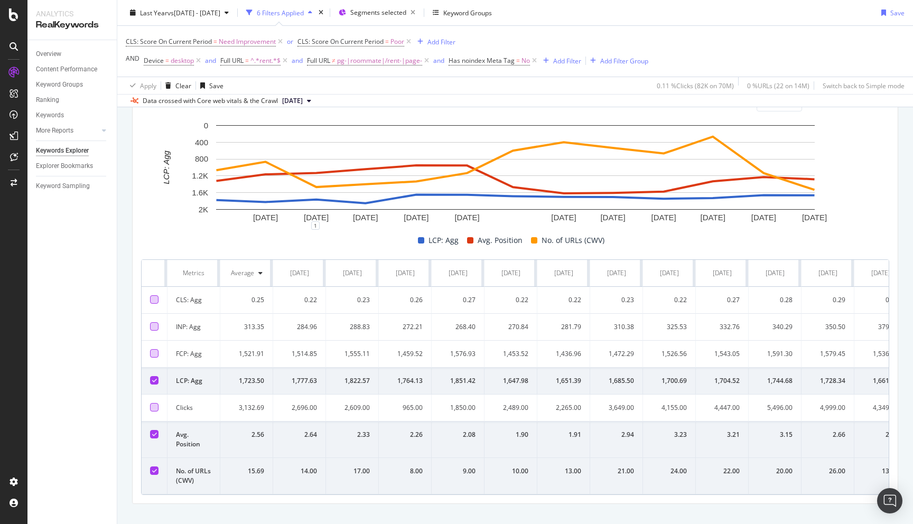
click at [129, 468] on div "By URL Top Charts Clicks By seo Level 3 By: seo Level 3 Hold CMD (⌘) while clic…" at bounding box center [515, 169] width 796 height 744
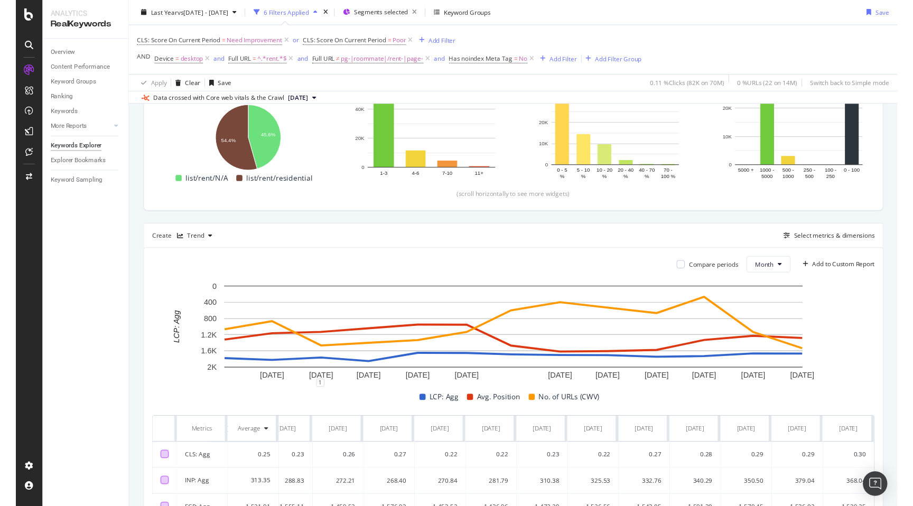
scroll to position [0, 0]
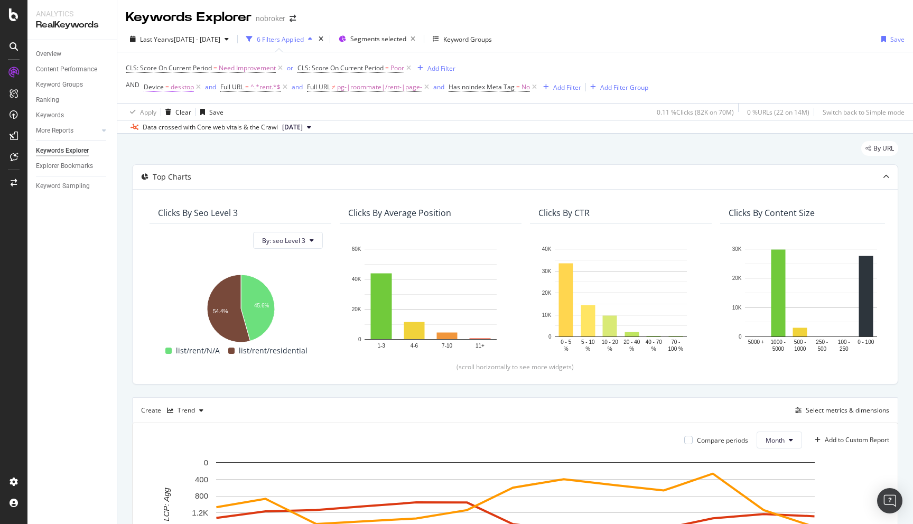
click at [179, 88] on span "desktop" at bounding box center [182, 87] width 23 height 15
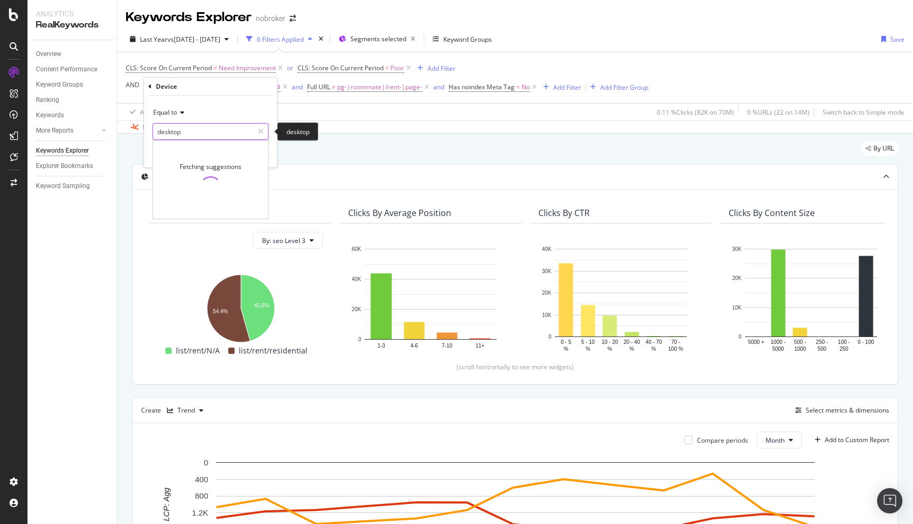
click at [190, 129] on input "desktop" at bounding box center [203, 131] width 100 height 17
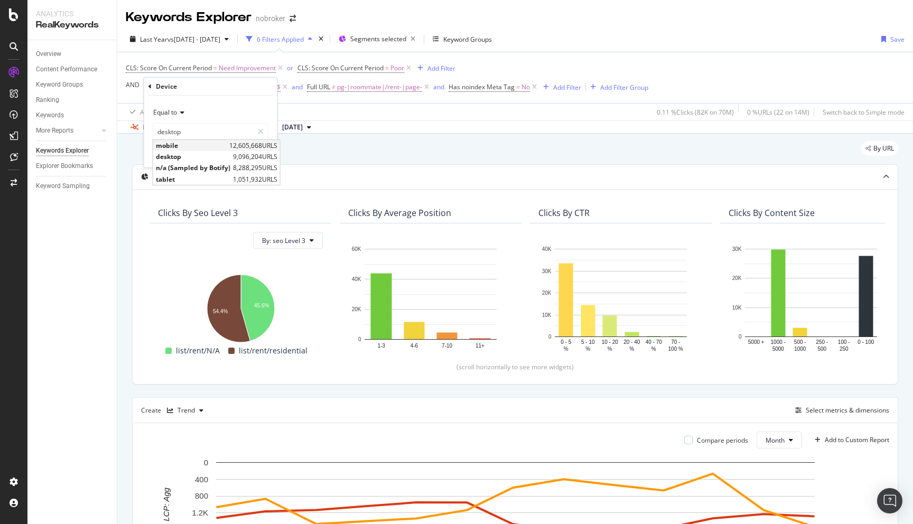
click at [190, 144] on span "mobile" at bounding box center [191, 145] width 71 height 9
type input "mobile"
click at [186, 126] on input "mobile" at bounding box center [203, 131] width 100 height 17
click at [178, 146] on span "mobile" at bounding box center [191, 145] width 71 height 9
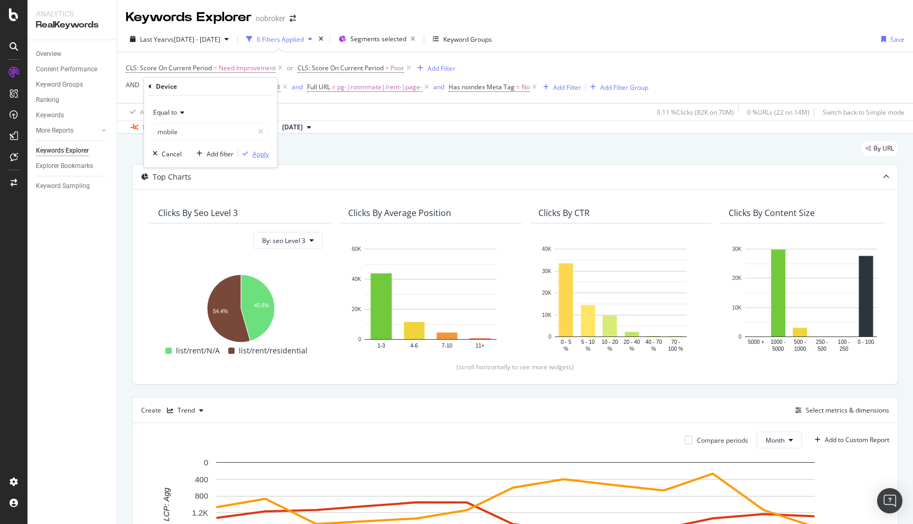
click at [258, 156] on div "Apply" at bounding box center [261, 154] width 16 height 9
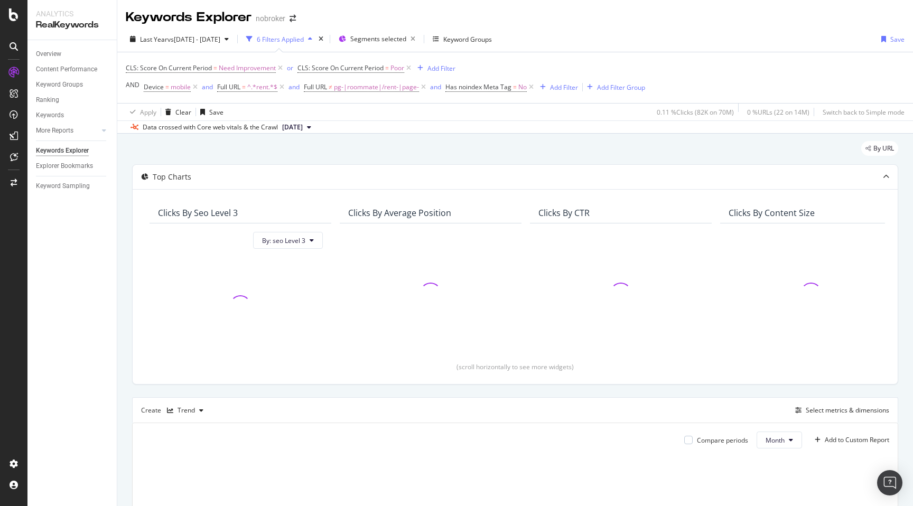
click at [124, 267] on div "By URL Top Charts Clicks By seo Level 3 By: seo Level 3 Clicks By Average Posit…" at bounding box center [515, 430] width 796 height 593
click at [414, 151] on div "By URL" at bounding box center [515, 152] width 766 height 23
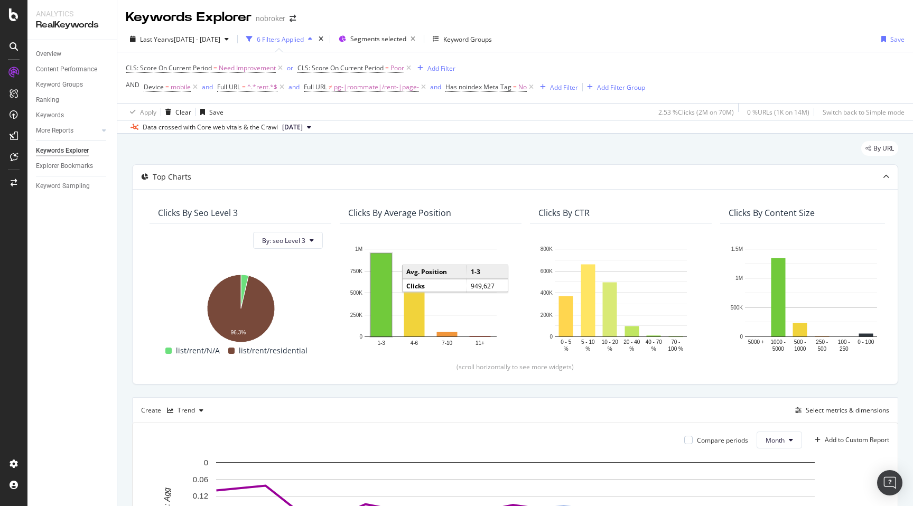
click at [122, 353] on div "By URL Top Charts Clicks By seo Level 3 By: seo Level 3 Hold CMD (⌘) while clic…" at bounding box center [515, 506] width 796 height 744
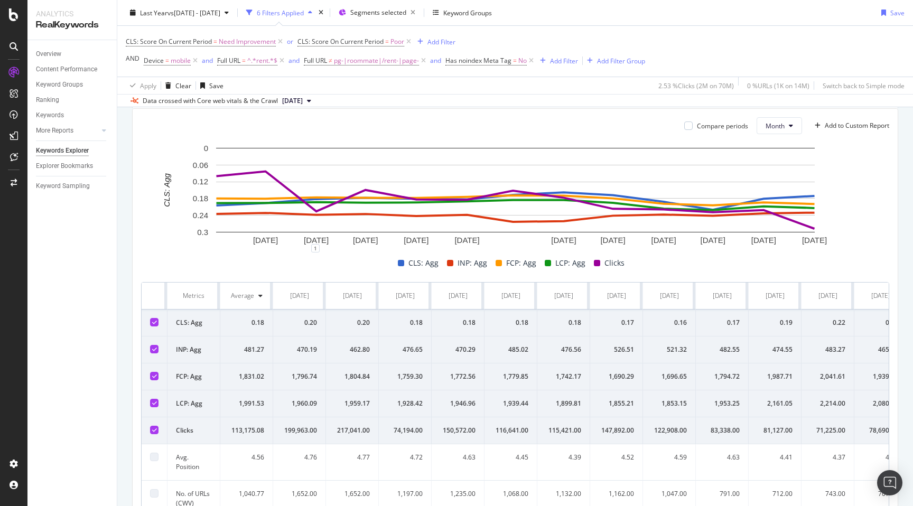
scroll to position [373, 0]
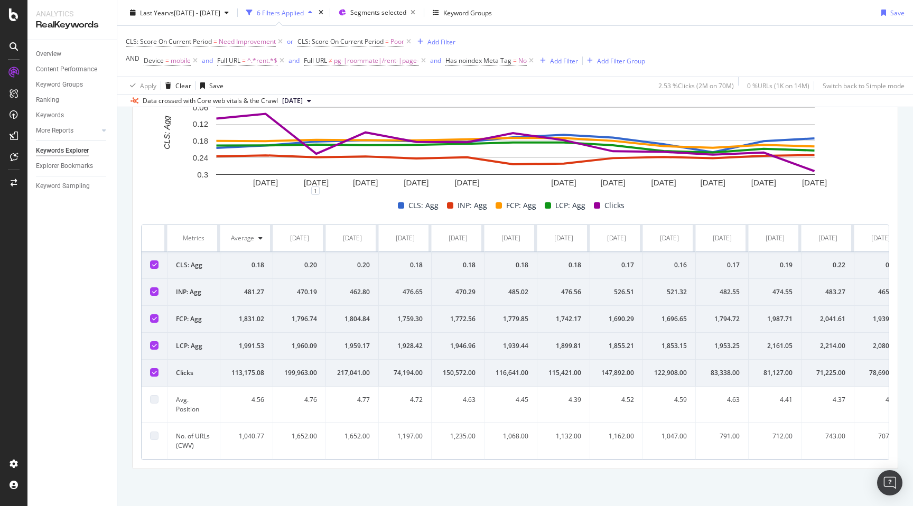
click at [153, 266] on icon at bounding box center [154, 264] width 5 height 5
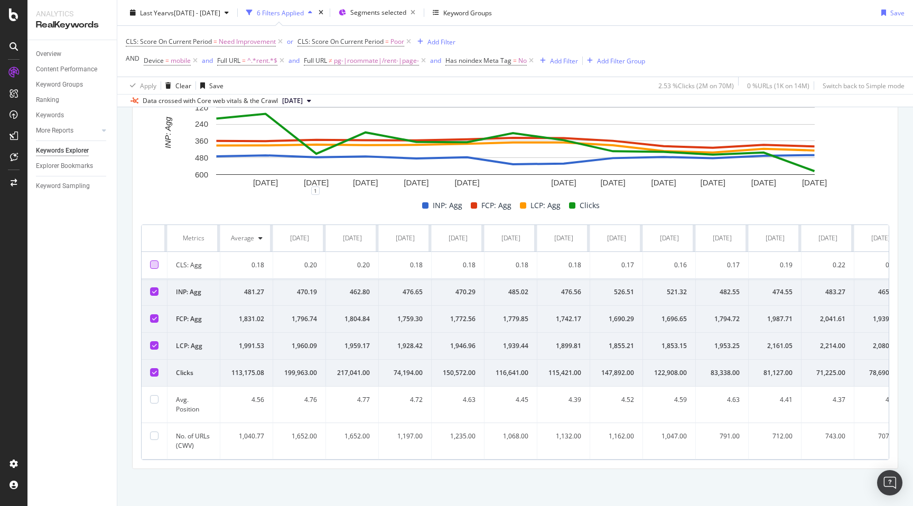
click at [153, 292] on icon at bounding box center [154, 291] width 5 height 5
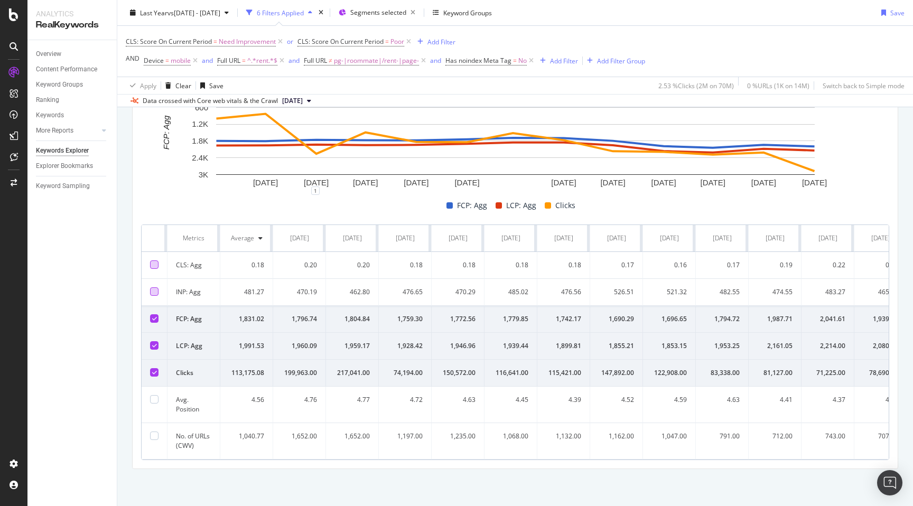
click at [152, 318] on icon at bounding box center [154, 318] width 5 height 5
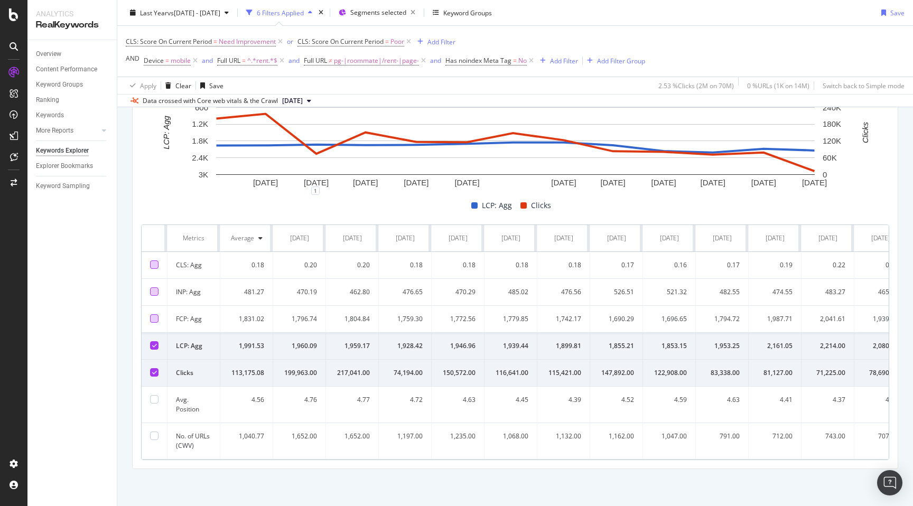
click at [156, 374] on icon at bounding box center [154, 372] width 5 height 5
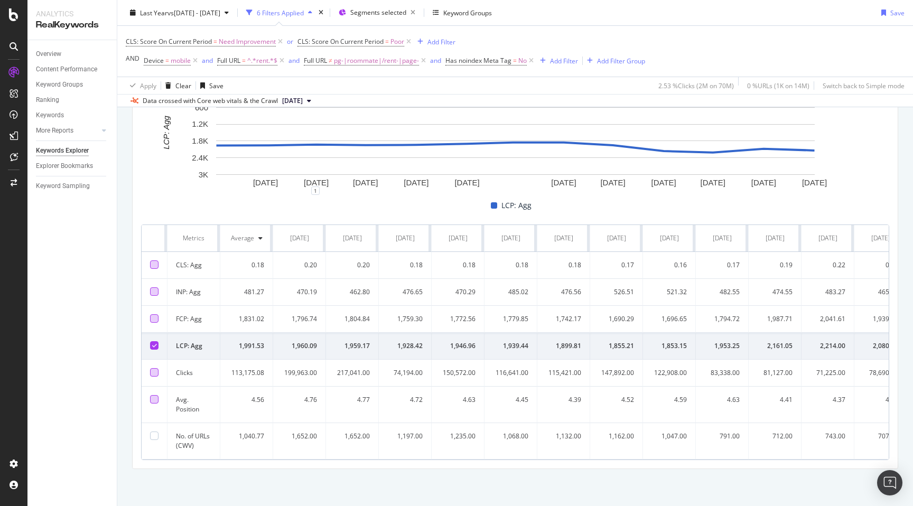
click at [155, 398] on div at bounding box center [154, 399] width 8 height 8
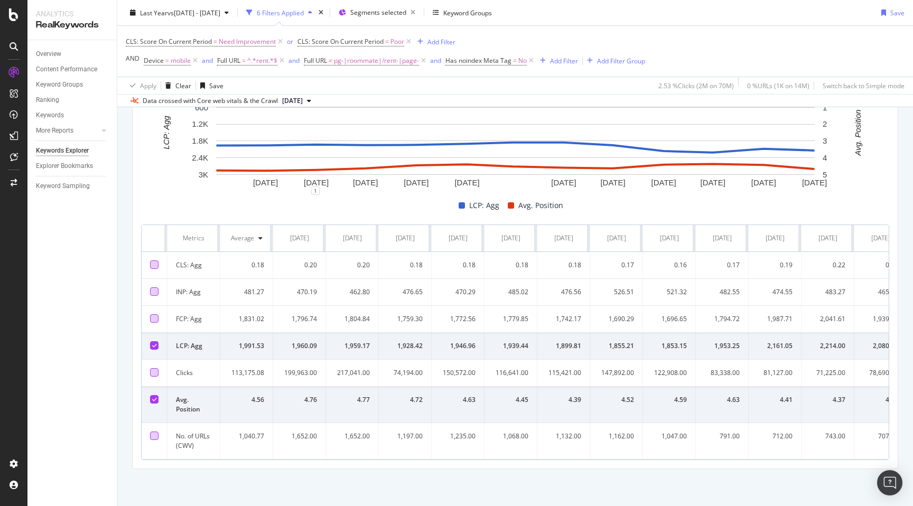
click at [154, 436] on div at bounding box center [154, 436] width 8 height 8
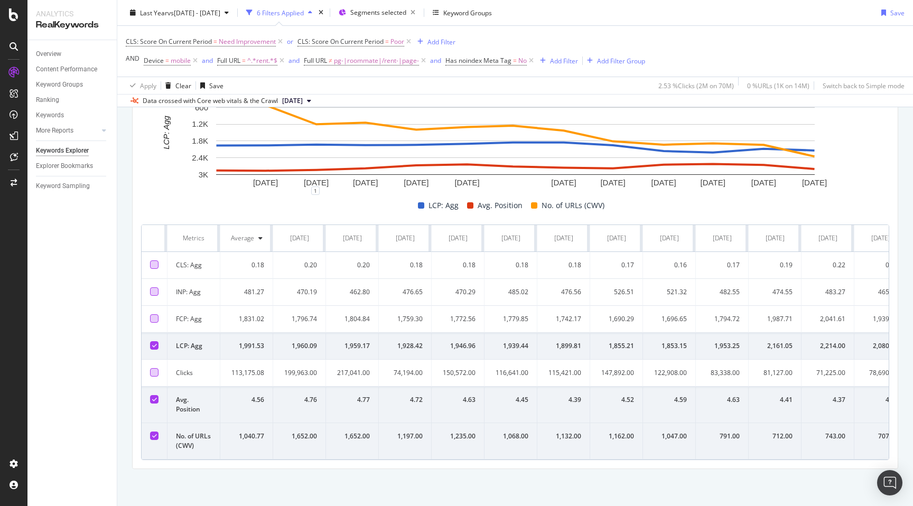
click at [154, 436] on icon at bounding box center [154, 435] width 5 height 5
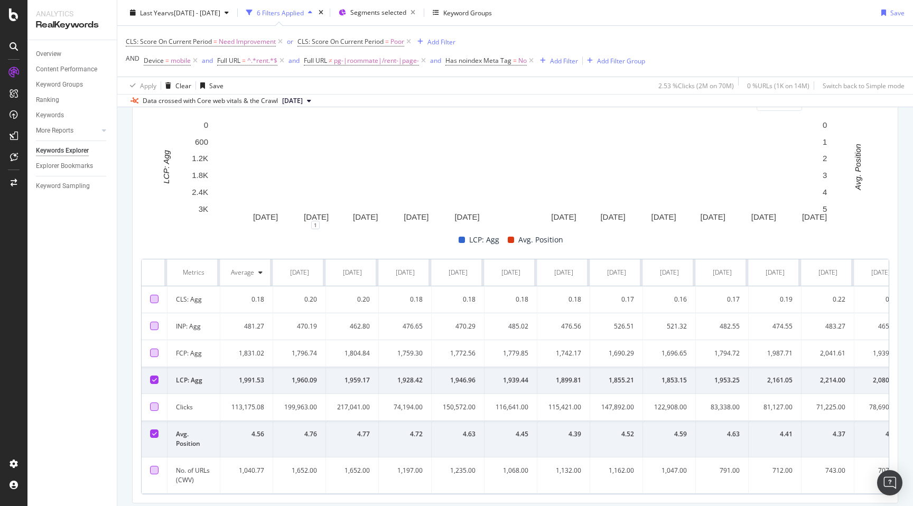
scroll to position [296, 0]
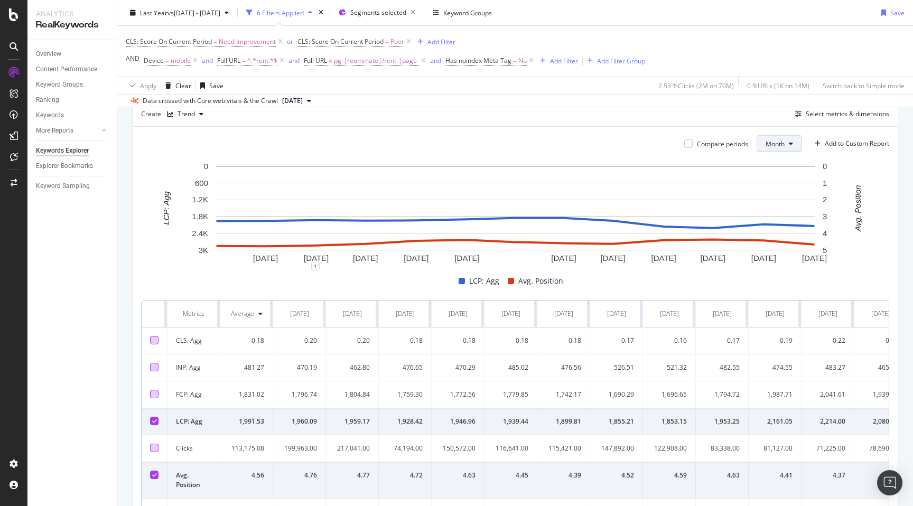
click at [785, 137] on button "Month" at bounding box center [779, 143] width 45 height 17
click at [783, 189] on span "Week" at bounding box center [775, 185] width 21 height 10
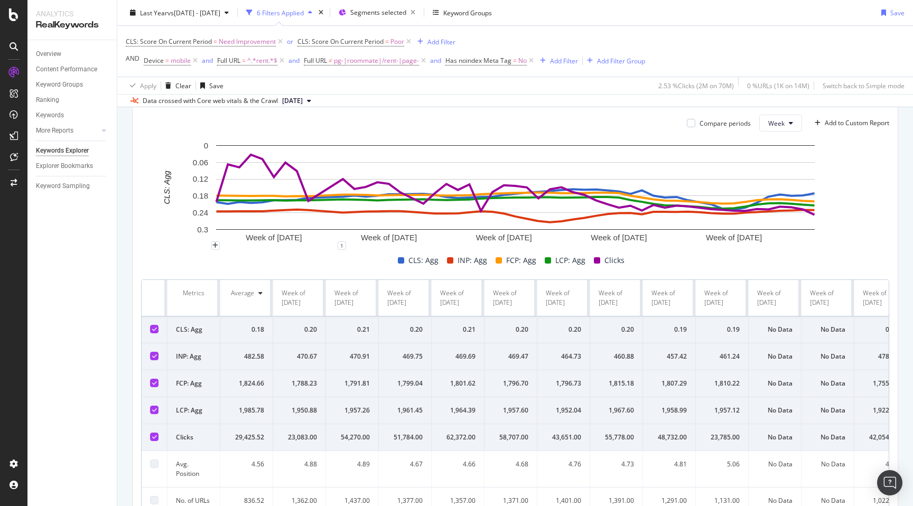
scroll to position [316, 0]
click at [152, 330] on icon at bounding box center [154, 329] width 5 height 5
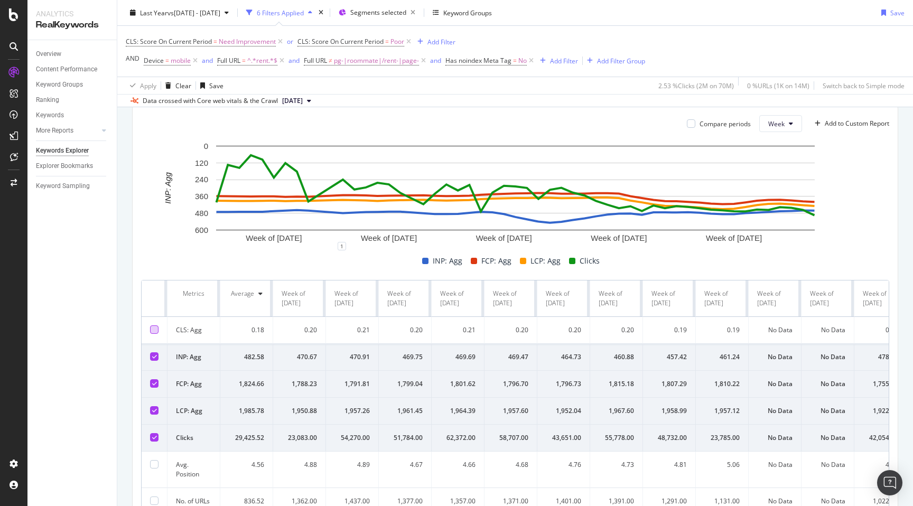
click at [156, 357] on icon at bounding box center [154, 356] width 5 height 5
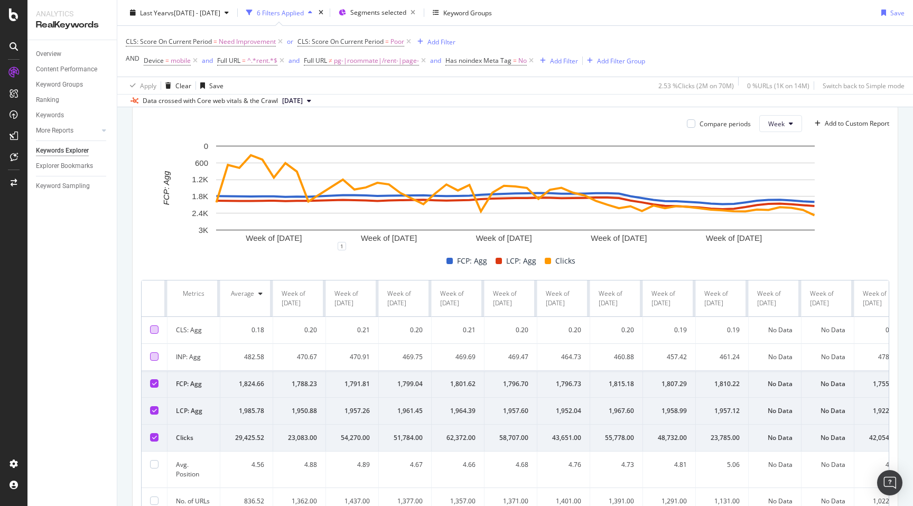
click at [155, 385] on icon at bounding box center [154, 383] width 5 height 5
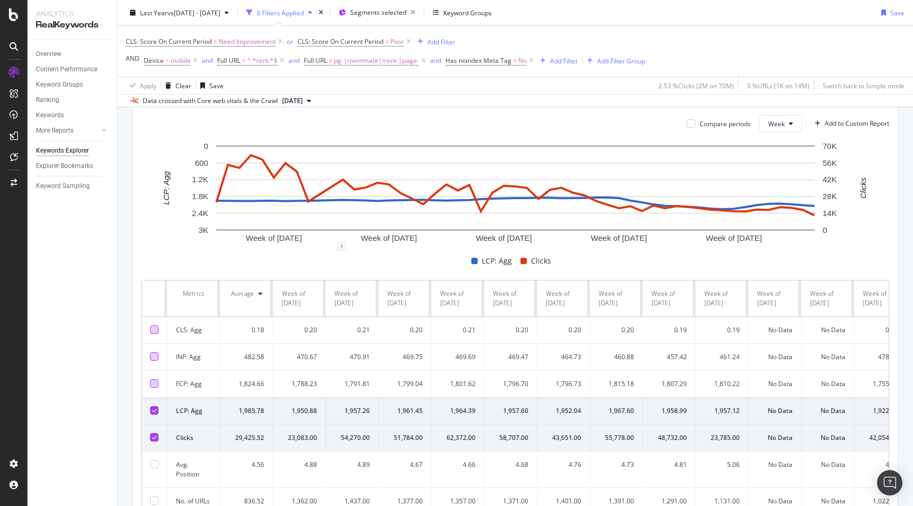
click at [155, 385] on div at bounding box center [154, 383] width 8 height 8
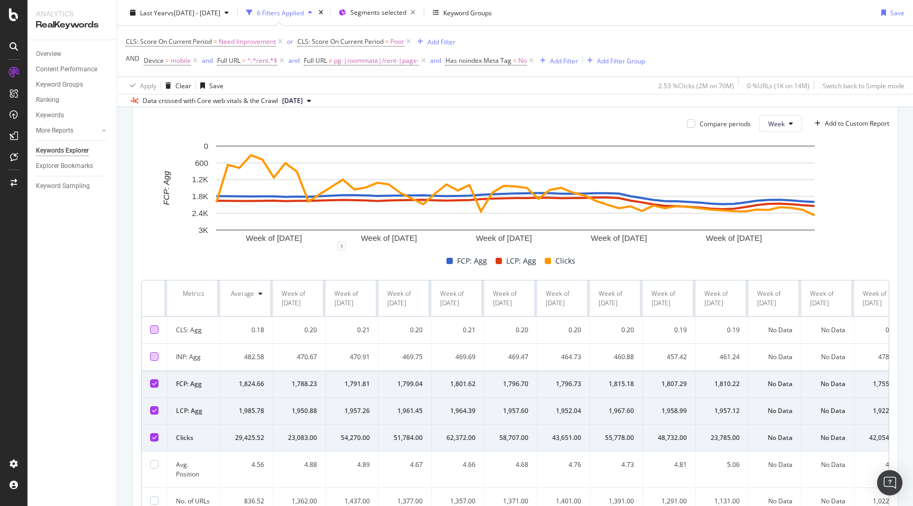
click at [156, 436] on icon at bounding box center [154, 437] width 5 height 5
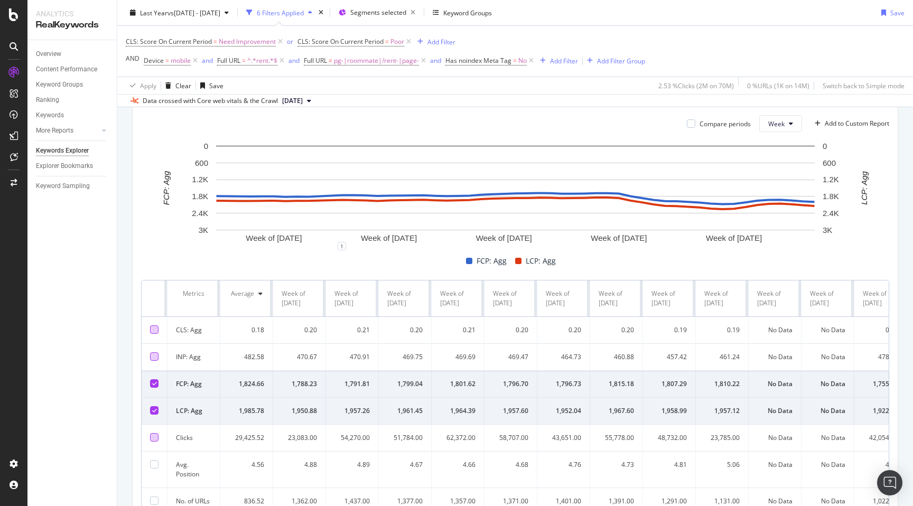
click at [126, 412] on div "By URL Top Charts Clicks By seo Level 3 By: seo Level 3 Hold CMD (⌘) while clic…" at bounding box center [515, 194] width 796 height 754
click at [152, 357] on div at bounding box center [154, 356] width 8 height 8
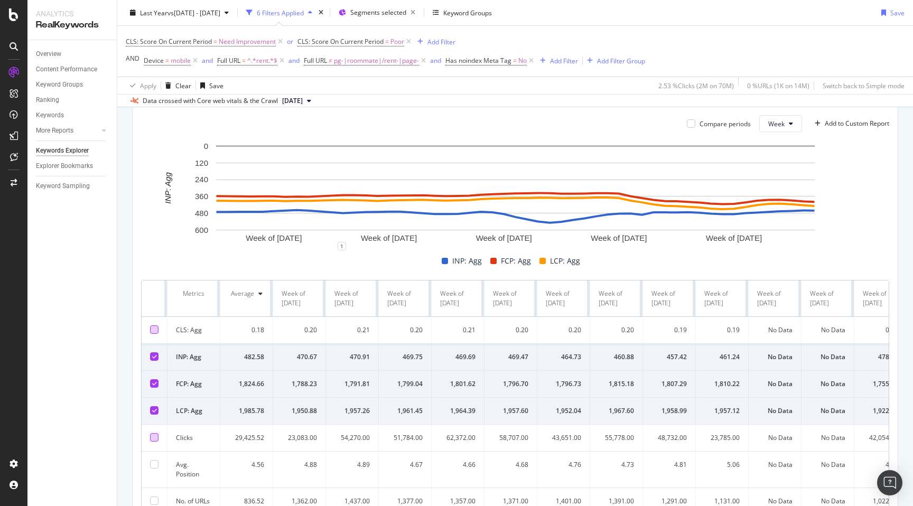
click at [152, 383] on icon at bounding box center [154, 383] width 5 height 5
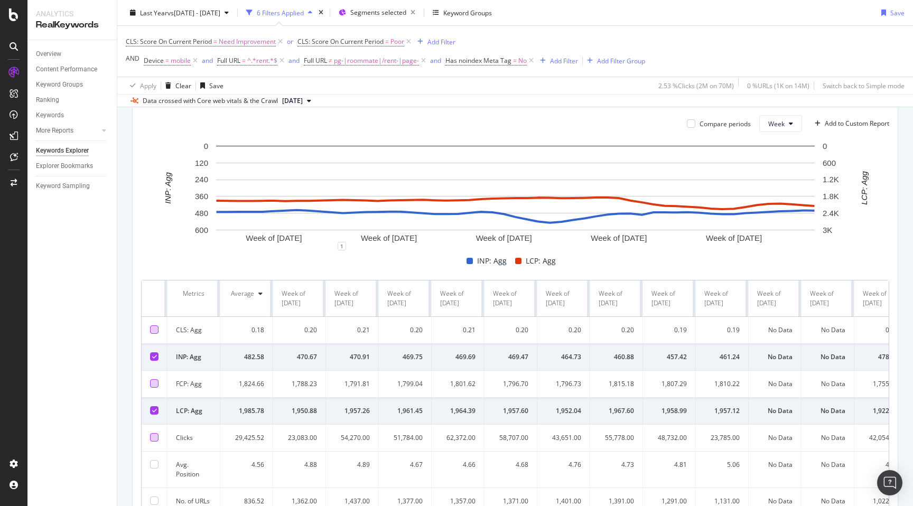
click at [155, 409] on icon at bounding box center [154, 410] width 5 height 5
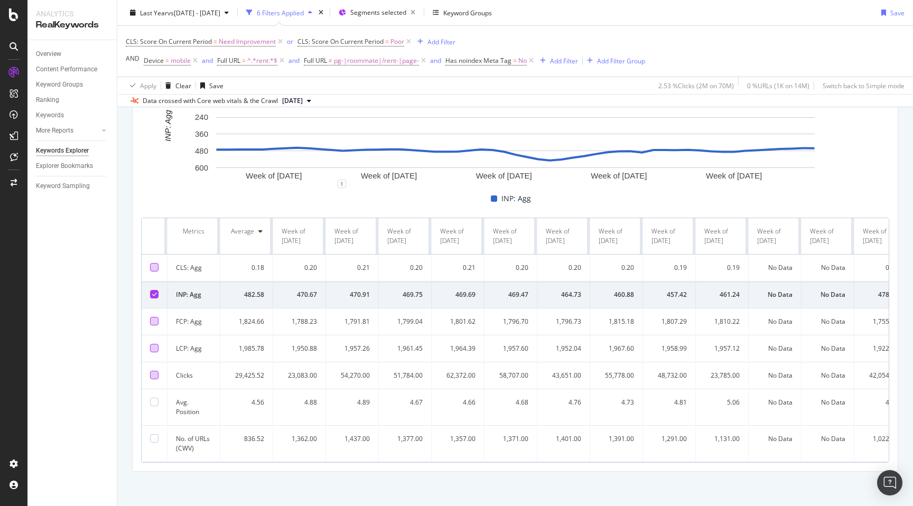
scroll to position [382, 0]
click at [153, 397] on div at bounding box center [154, 399] width 8 height 8
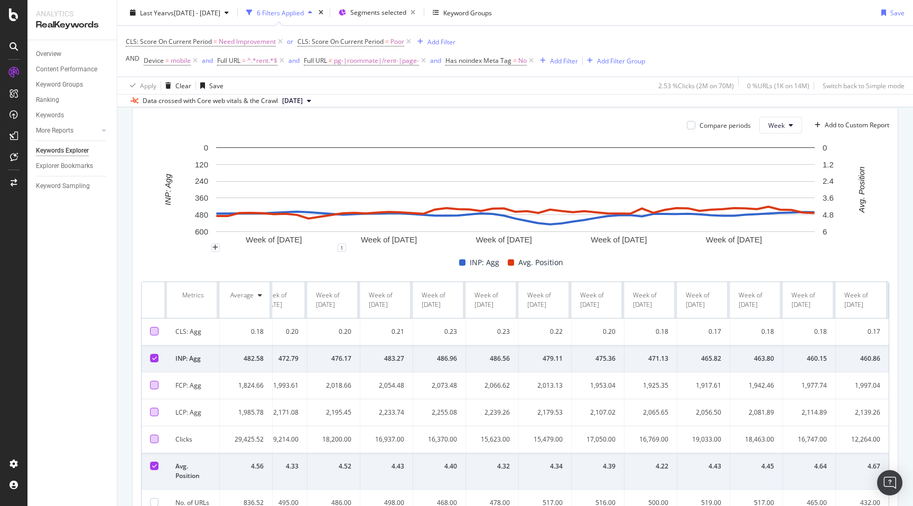
scroll to position [322, 0]
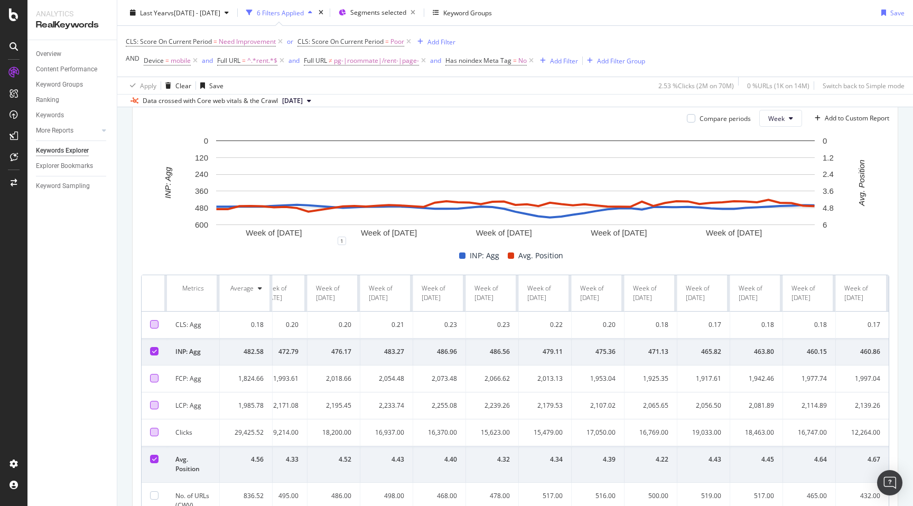
click at [154, 406] on div at bounding box center [154, 405] width 8 height 8
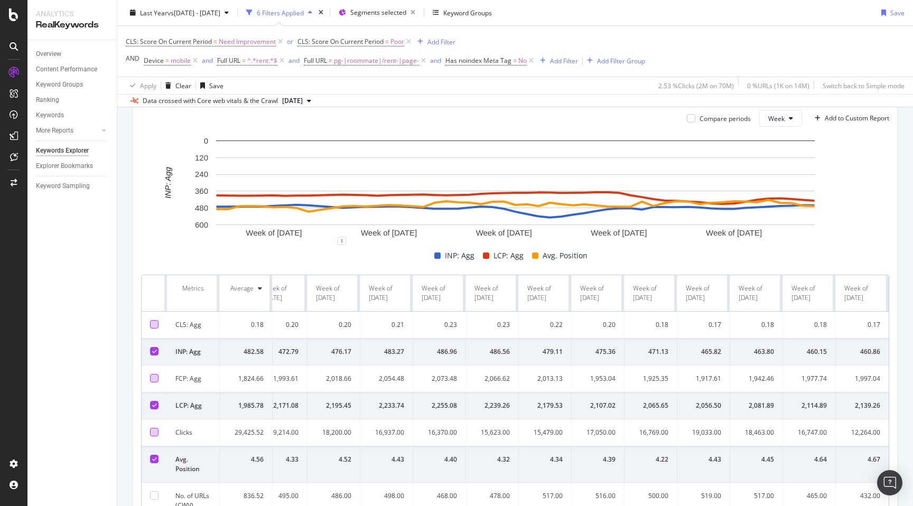
click at [154, 353] on icon at bounding box center [154, 351] width 5 height 5
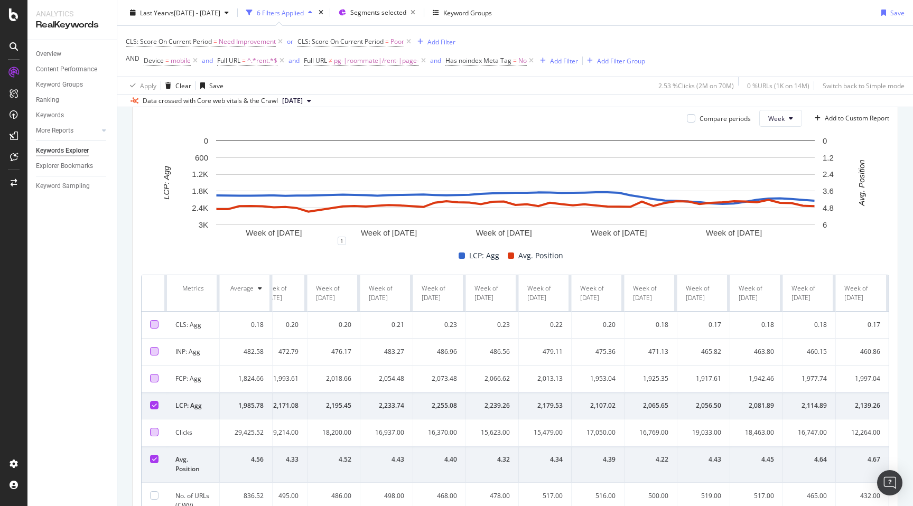
click at [124, 325] on div "By URL Top Charts Clicks By seo Level 3 By: seo Level 3 Hold CMD (⌘) while clic…" at bounding box center [515, 189] width 796 height 754
click at [129, 352] on div "By URL Top Charts Clicks By seo Level 3 By: seo Level 3 Hold CMD (⌘) while clic…" at bounding box center [515, 189] width 796 height 754
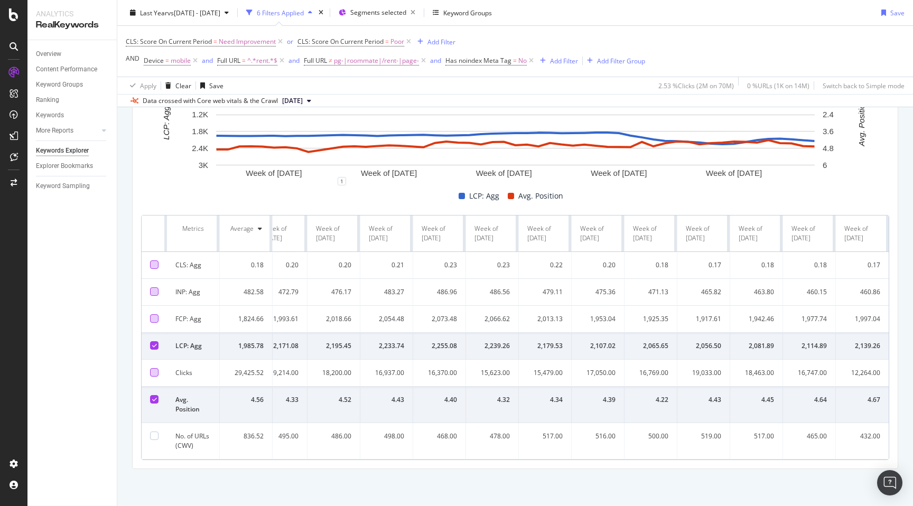
click at [152, 318] on div at bounding box center [154, 318] width 8 height 8
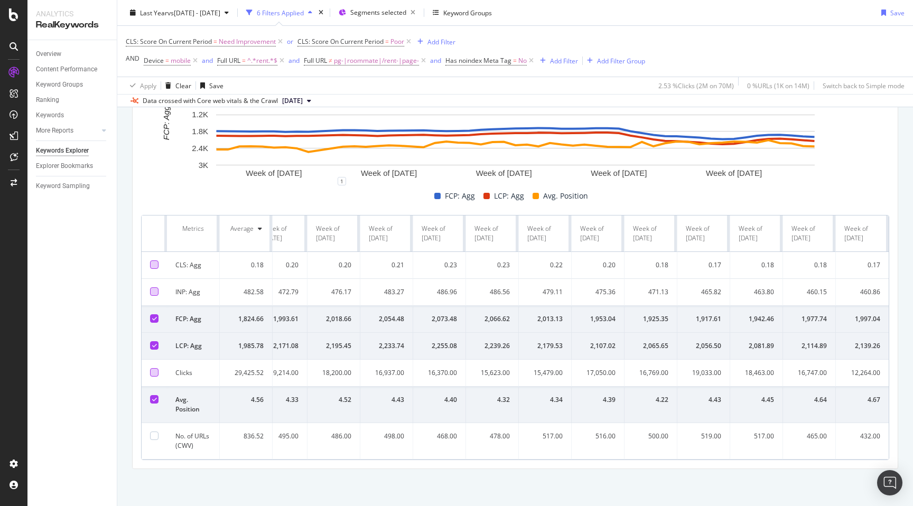
click at [155, 345] on icon at bounding box center [154, 345] width 5 height 5
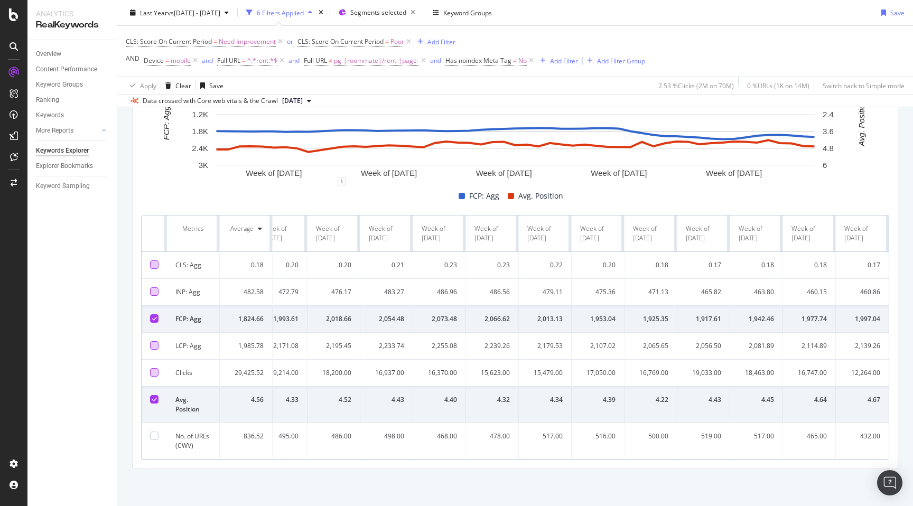
click at [153, 317] on icon at bounding box center [154, 318] width 5 height 5
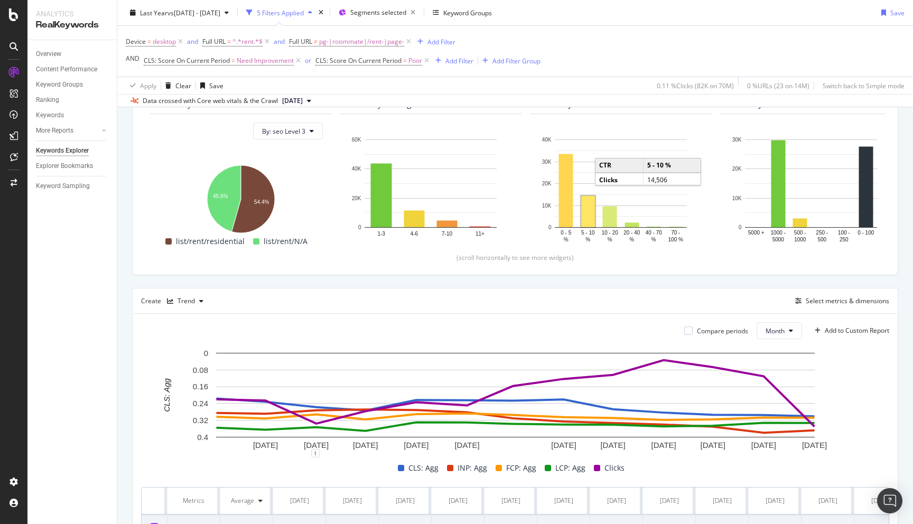
scroll to position [116, 0]
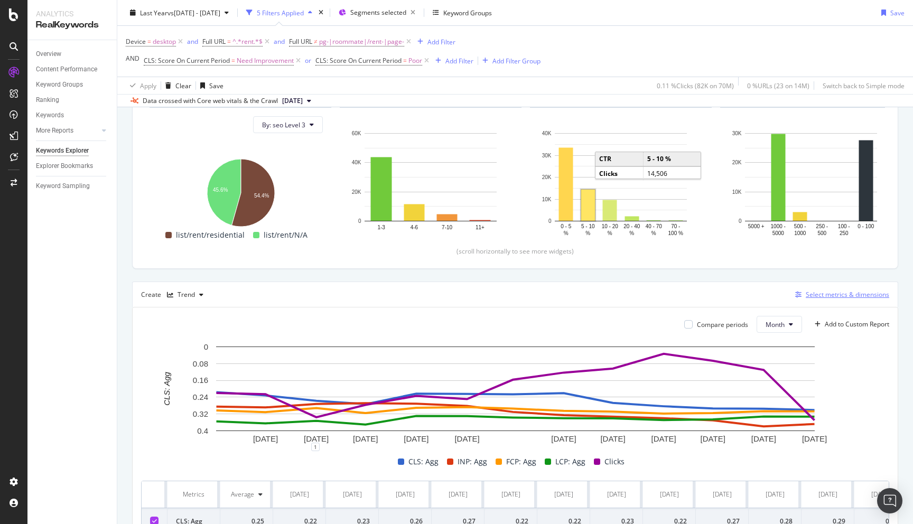
click at [802, 297] on div "button" at bounding box center [798, 295] width 15 height 6
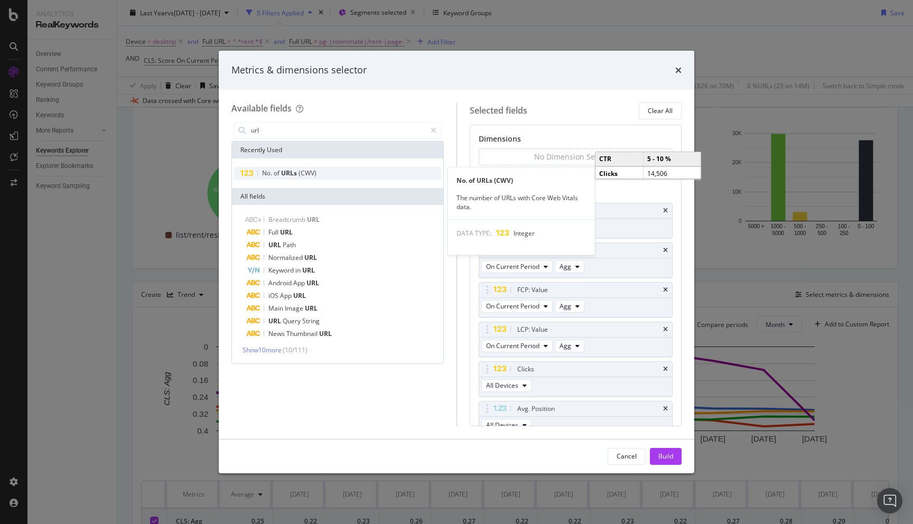
click at [293, 167] on div "No. of URLs (CWV)" at bounding box center [337, 173] width 207 height 13
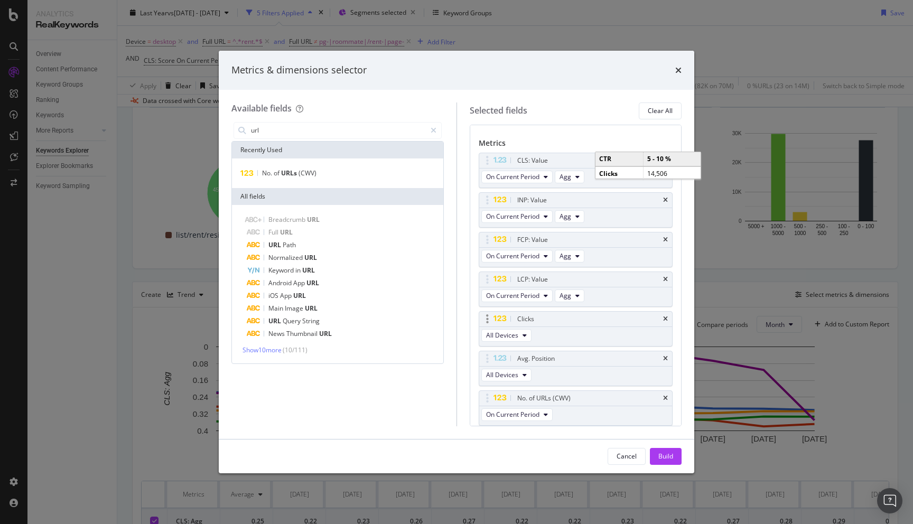
scroll to position [86, 0]
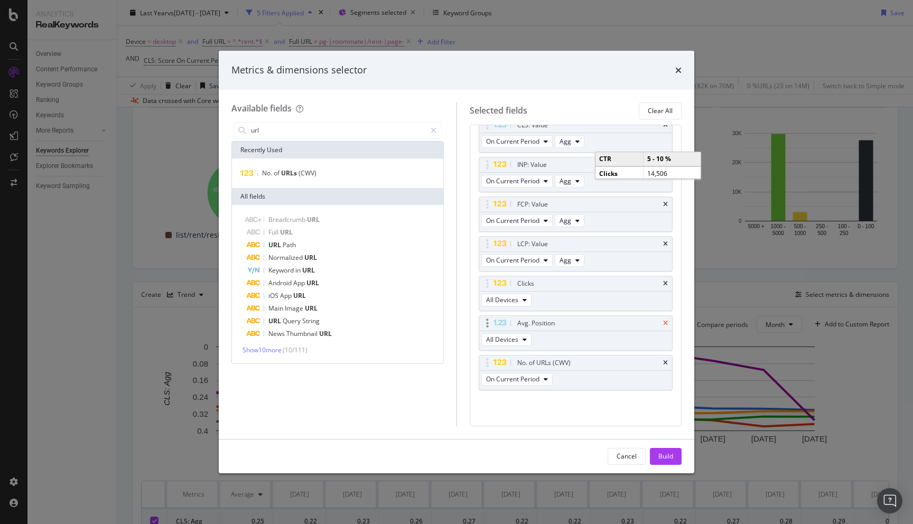
click at [665, 324] on icon "times" at bounding box center [665, 323] width 5 height 6
click at [666, 282] on icon "times" at bounding box center [665, 284] width 5 height 6
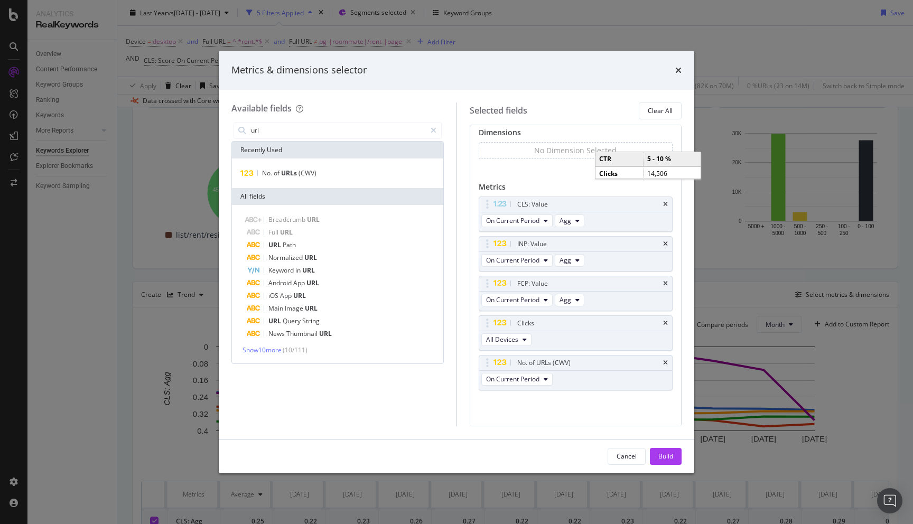
scroll to position [6, 0]
click at [666, 282] on icon "times" at bounding box center [665, 284] width 5 height 6
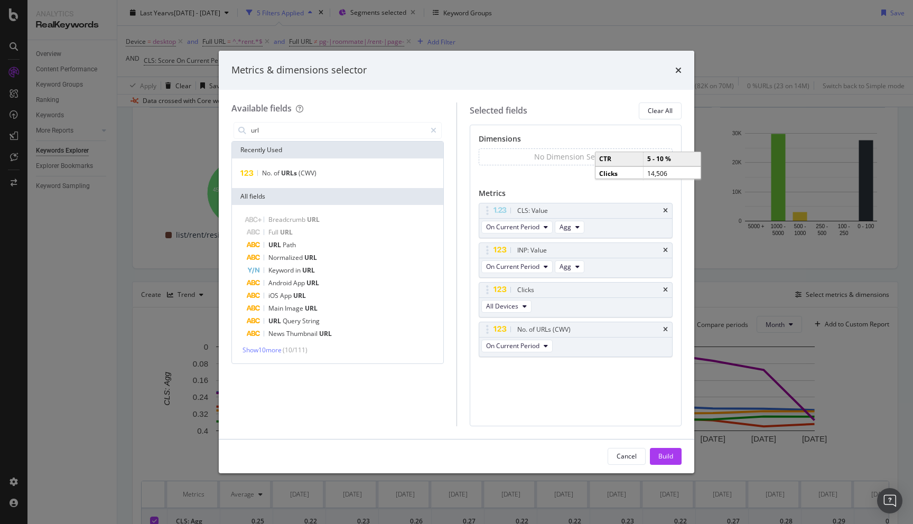
scroll to position [0, 0]
click at [667, 249] on icon "times" at bounding box center [665, 250] width 5 height 6
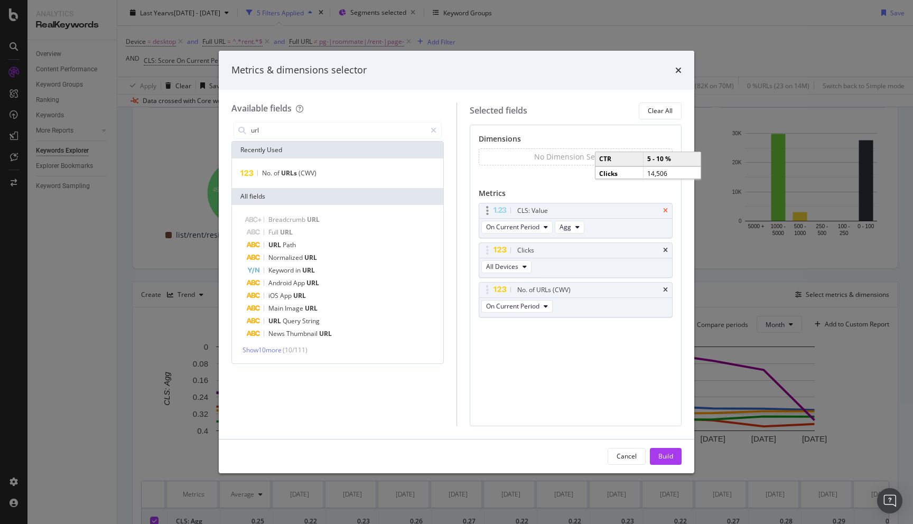
click at [666, 212] on icon "times" at bounding box center [665, 211] width 5 height 6
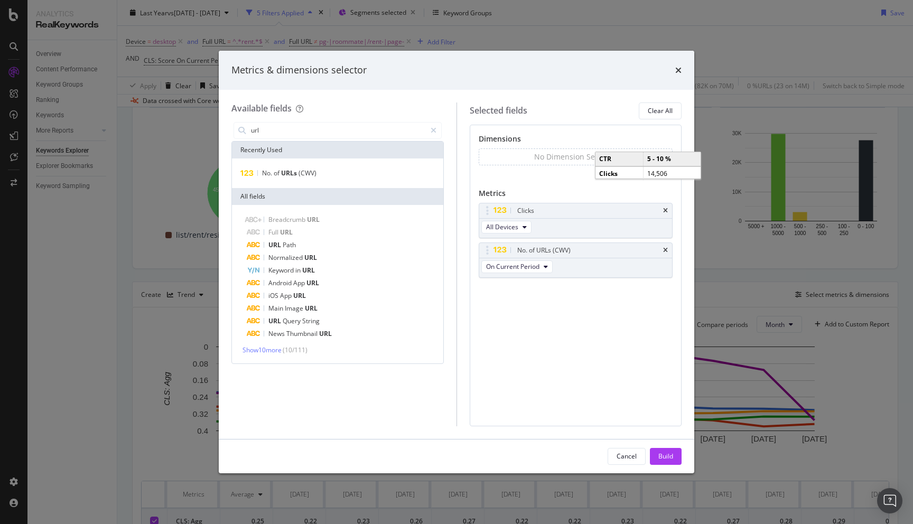
click at [666, 212] on icon "times" at bounding box center [665, 211] width 5 height 6
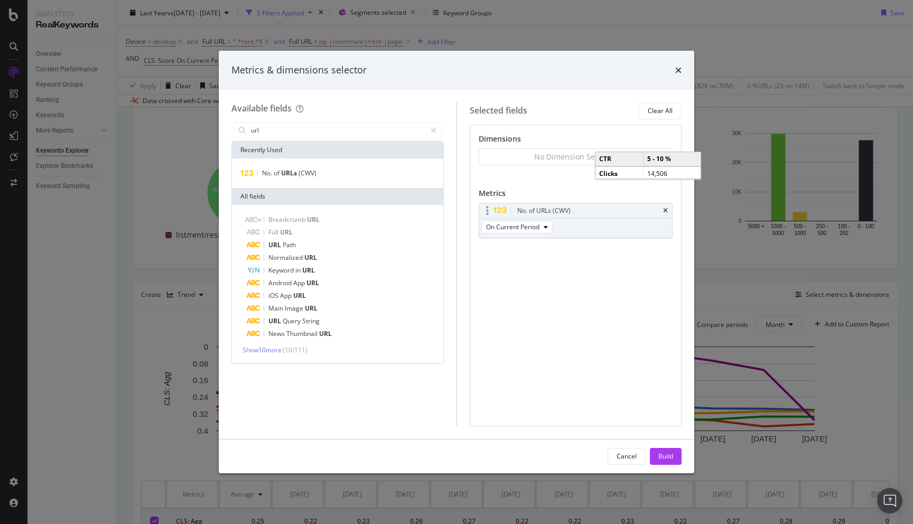
click at [665, 207] on div "No. of URLs (CWV)" at bounding box center [575, 210] width 193 height 15
click at [666, 209] on icon "times" at bounding box center [665, 211] width 5 height 6
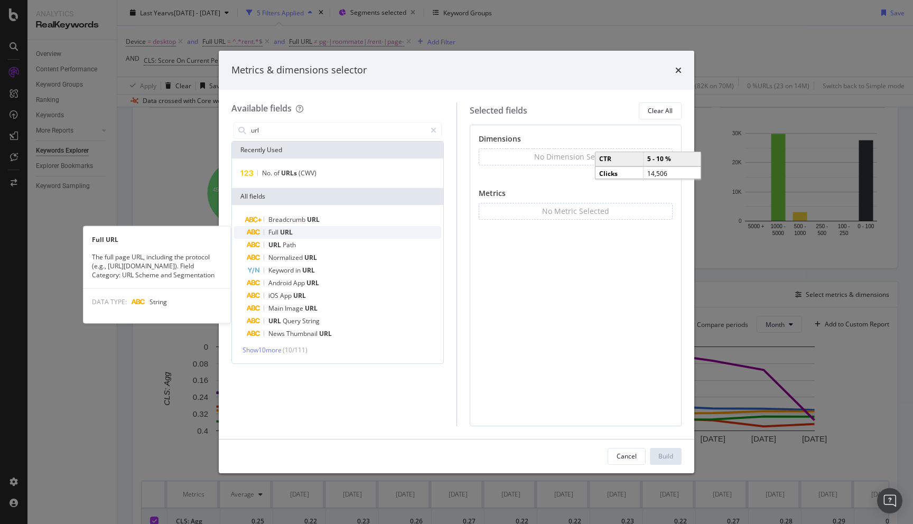
click at [303, 229] on div "Full URL" at bounding box center [344, 232] width 194 height 13
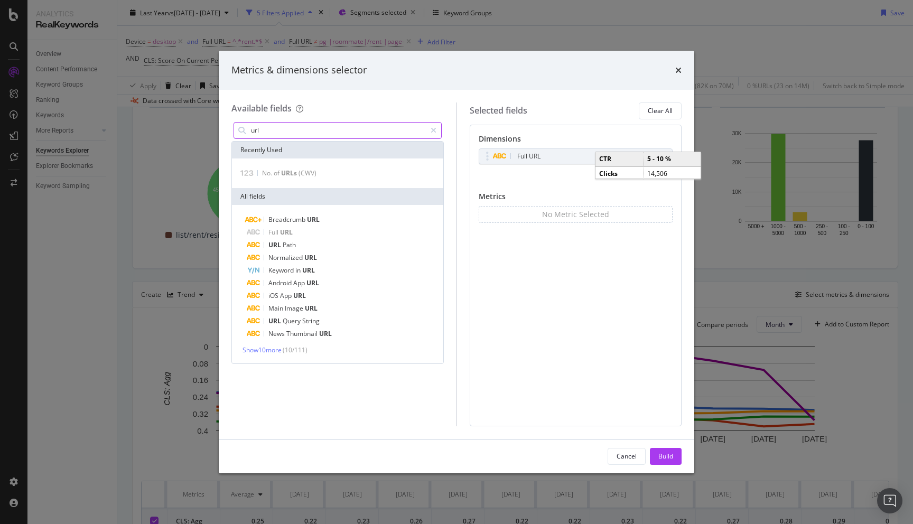
click at [286, 128] on input "url" at bounding box center [338, 131] width 176 height 16
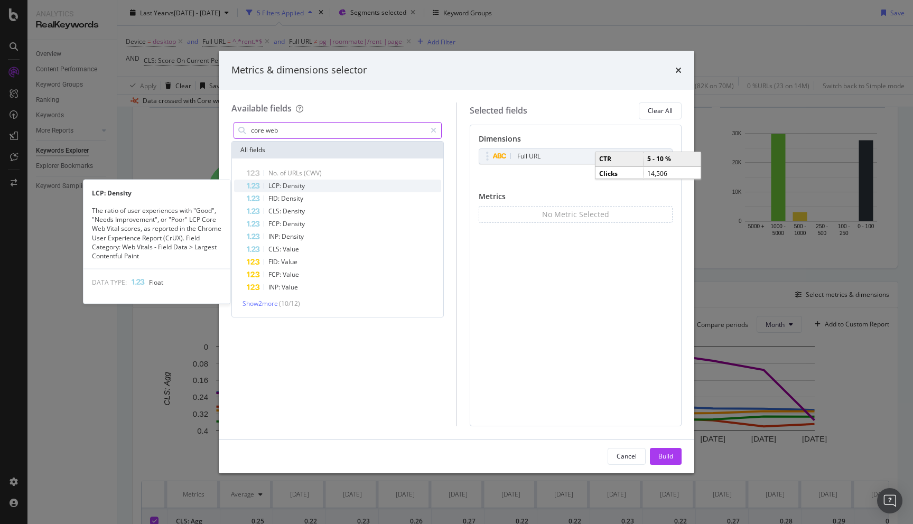
type input "core web"
click at [323, 184] on div "LCP: Density" at bounding box center [344, 186] width 194 height 13
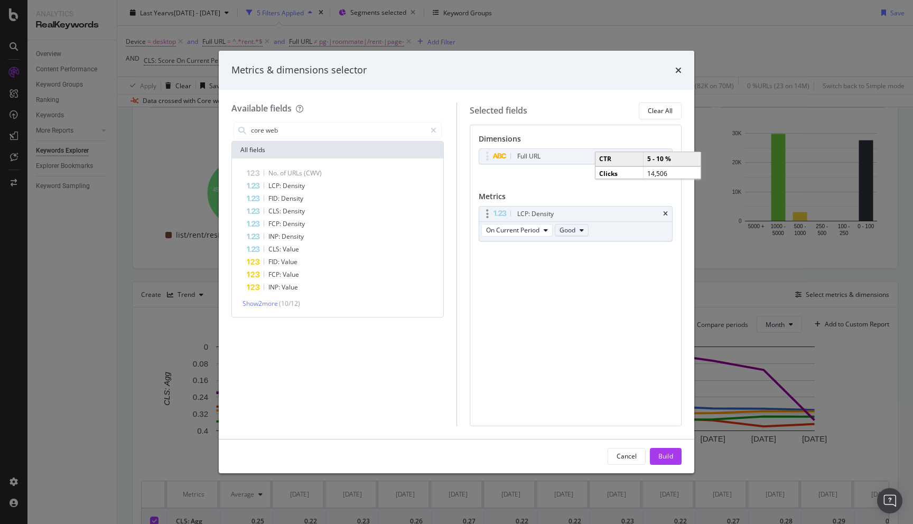
click at [573, 232] on span "Good" at bounding box center [568, 230] width 16 height 9
click at [579, 285] on span "Poor" at bounding box center [592, 289] width 57 height 10
click at [278, 307] on span "Show 2 more" at bounding box center [260, 303] width 35 height 9
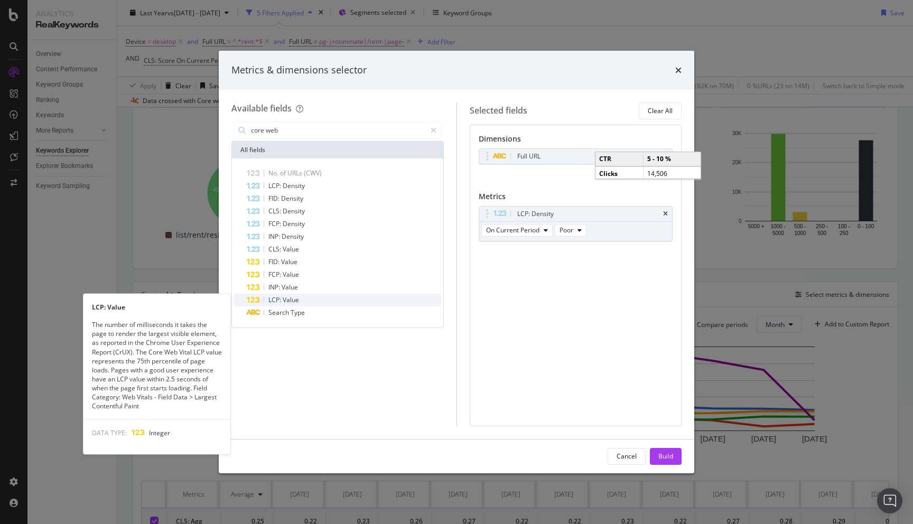
click at [338, 301] on div "LCP: Value" at bounding box center [344, 300] width 194 height 13
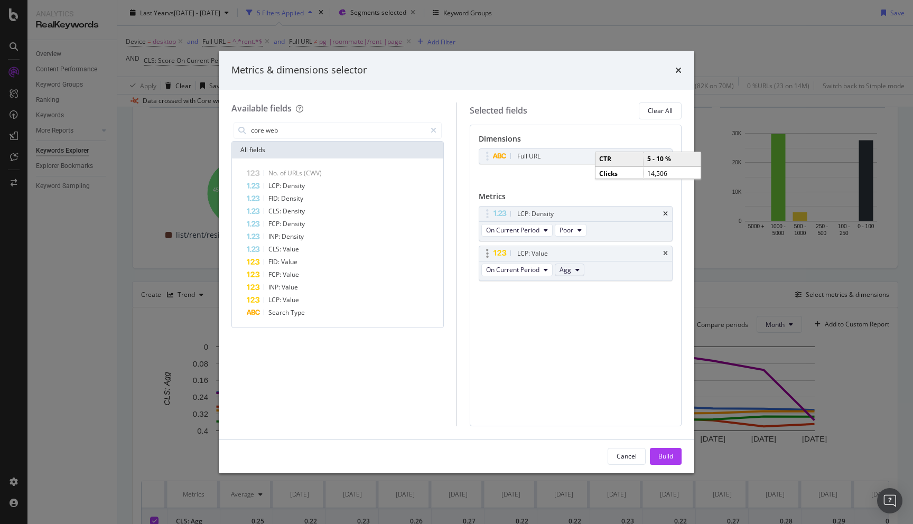
click at [575, 265] on button "Agg" at bounding box center [570, 270] width 30 height 13
click at [510, 316] on div "Dimensions Full URL You can use this field as a dimension Metrics LCP: Density …" at bounding box center [576, 276] width 212 height 302
click at [665, 457] on div "Build" at bounding box center [665, 456] width 15 height 9
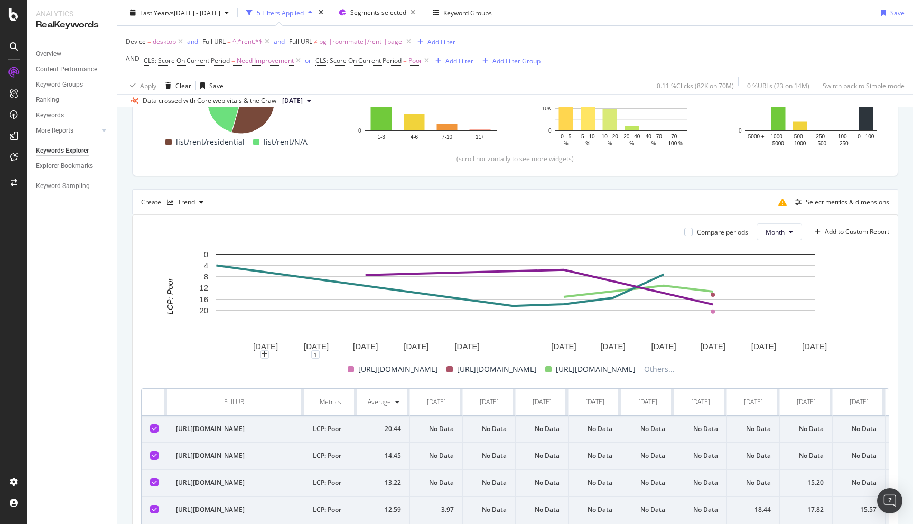
scroll to position [197, 0]
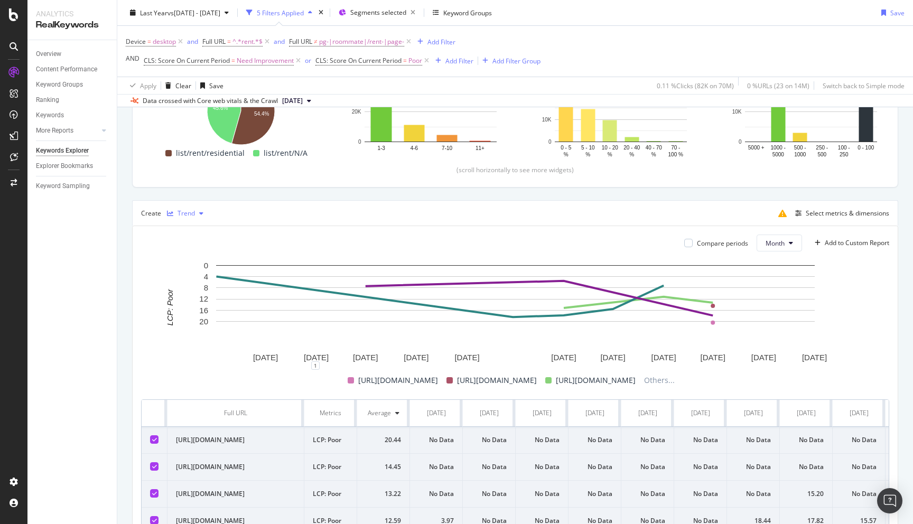
click at [197, 216] on div "button" at bounding box center [201, 213] width 13 height 6
click at [196, 232] on div "Table" at bounding box center [196, 231] width 16 height 9
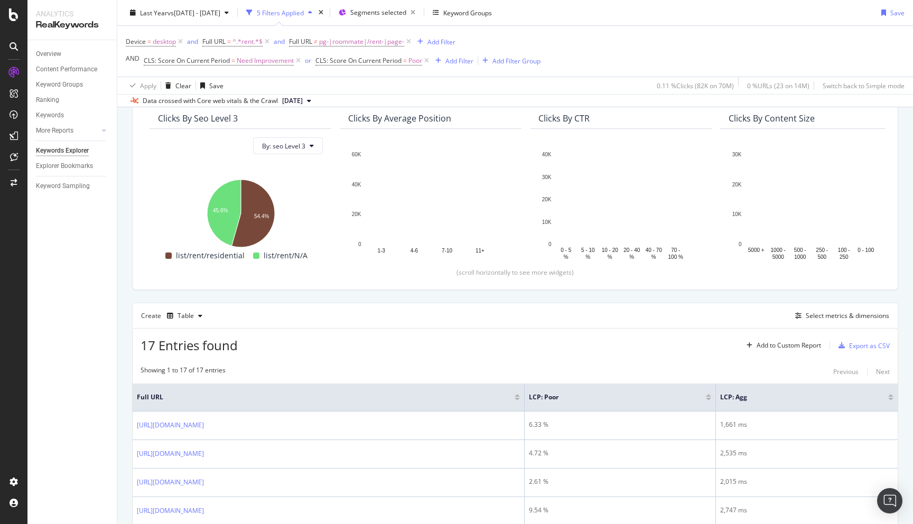
scroll to position [197, 0]
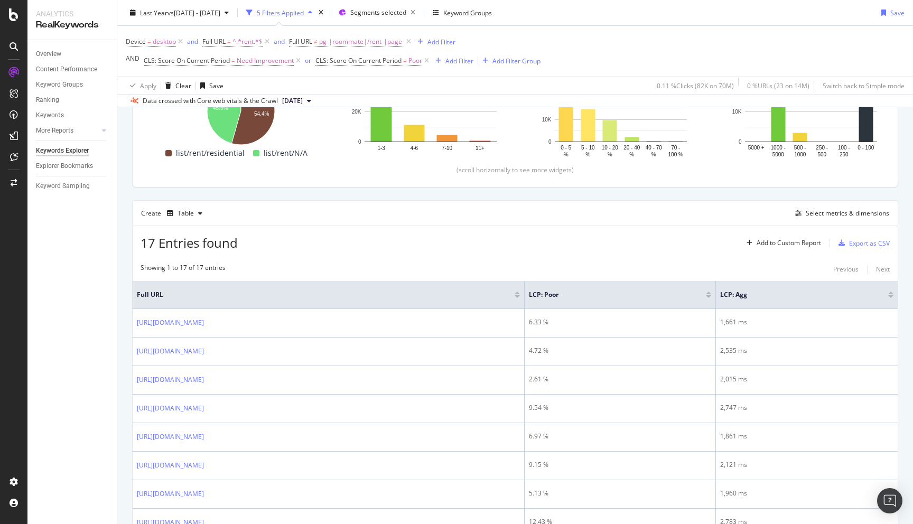
click at [124, 258] on div "By URL Top Charts Clicks By seo Level 3 By: seo Level 3 Hold CMD (⌘) while clic…" at bounding box center [515, 396] width 796 height 918
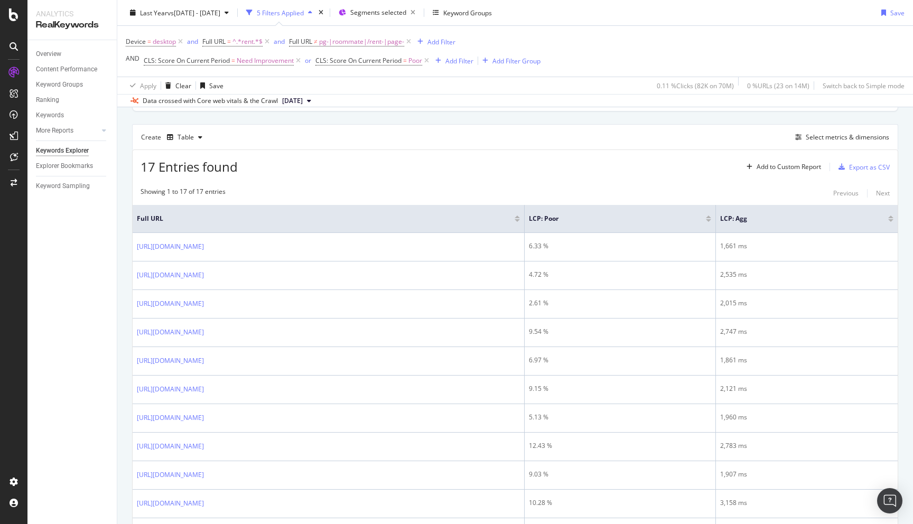
scroll to position [267, 0]
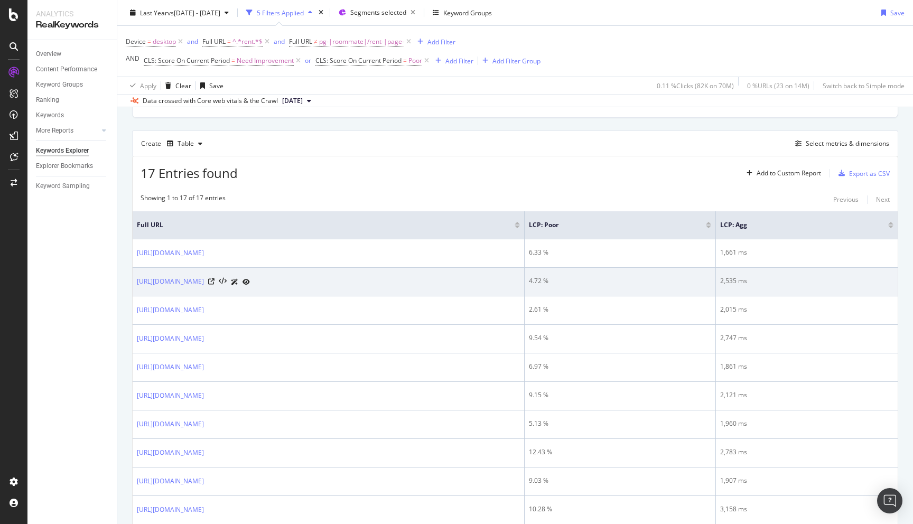
click at [795, 282] on div "2,535 ms" at bounding box center [806, 281] width 173 height 10
copy div "2,535"
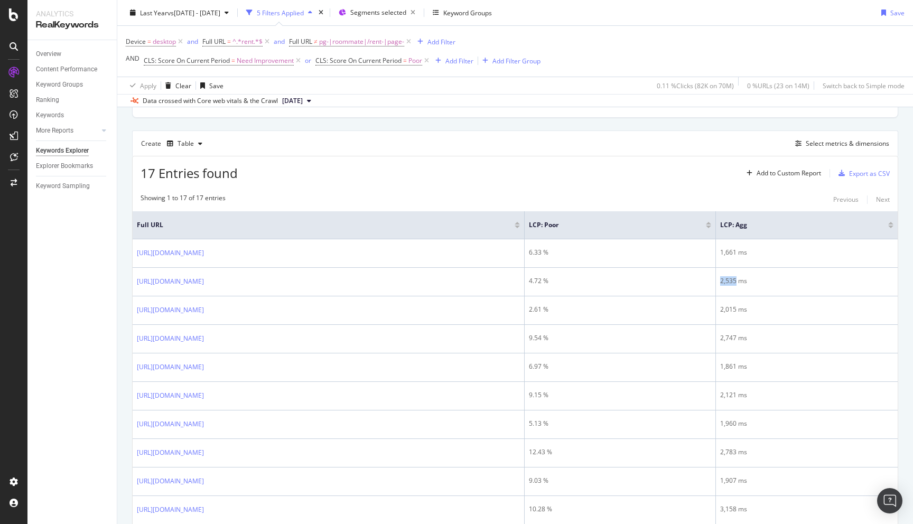
click at [121, 267] on div "By URL Top Charts Clicks By seo Level 3 By: seo Level 3 Hold CMD (⌘) while clic…" at bounding box center [515, 326] width 796 height 918
click at [840, 144] on div "Select metrics & dimensions" at bounding box center [847, 143] width 83 height 9
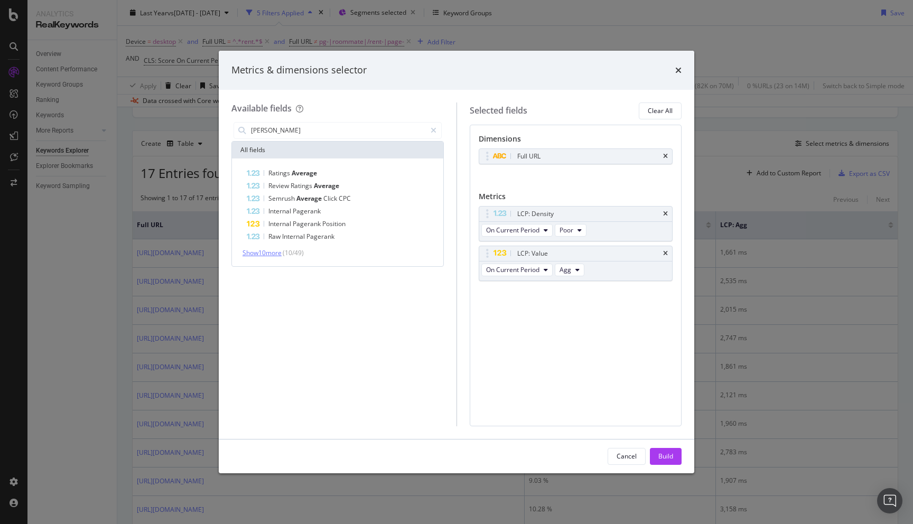
click at [277, 255] on span "Show 10 more" at bounding box center [262, 252] width 39 height 9
click at [275, 253] on span "Show 10 more" at bounding box center [262, 252] width 39 height 9
click at [287, 132] on input "avera" at bounding box center [338, 131] width 176 height 16
type input "rank"
click at [268, 213] on span "Show 10 more" at bounding box center [262, 214] width 39 height 9
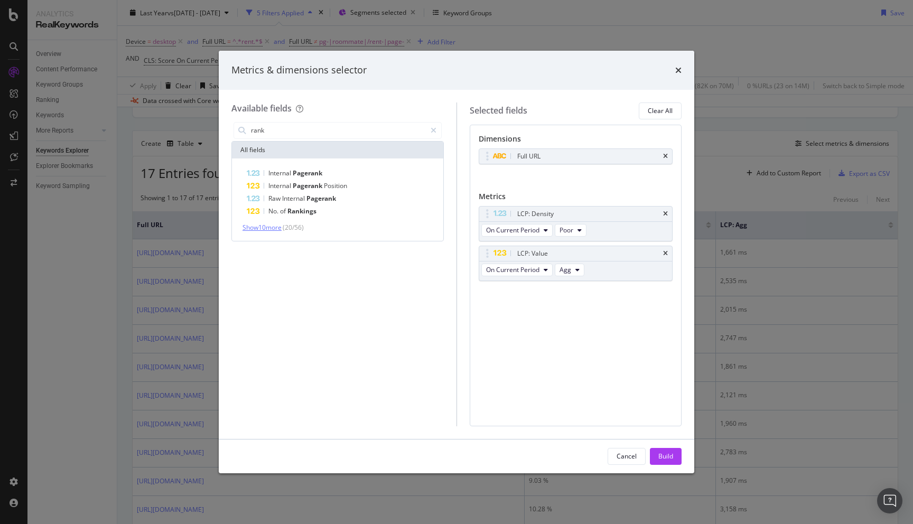
click at [274, 228] on span "Show 10 more" at bounding box center [262, 227] width 39 height 9
click at [266, 240] on span "Show 10 more" at bounding box center [262, 240] width 39 height 9
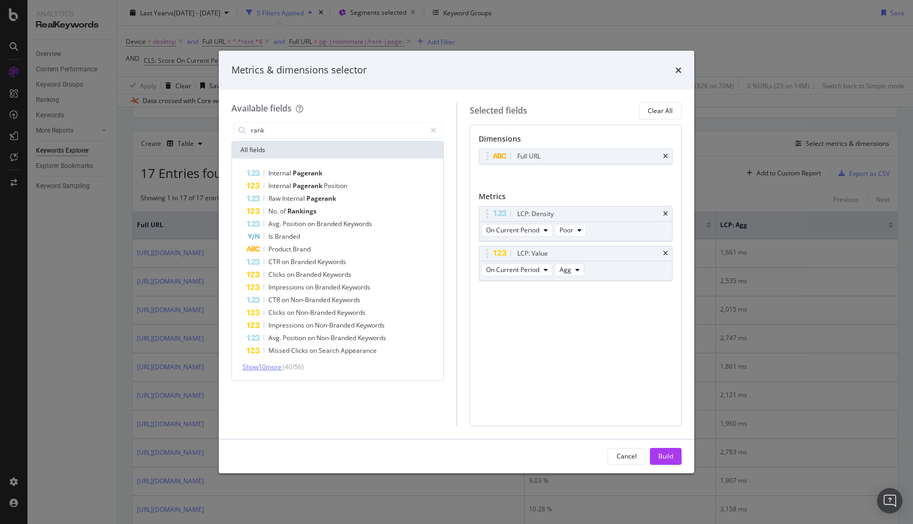
click at [269, 367] on span "Show 10 more" at bounding box center [262, 366] width 39 height 9
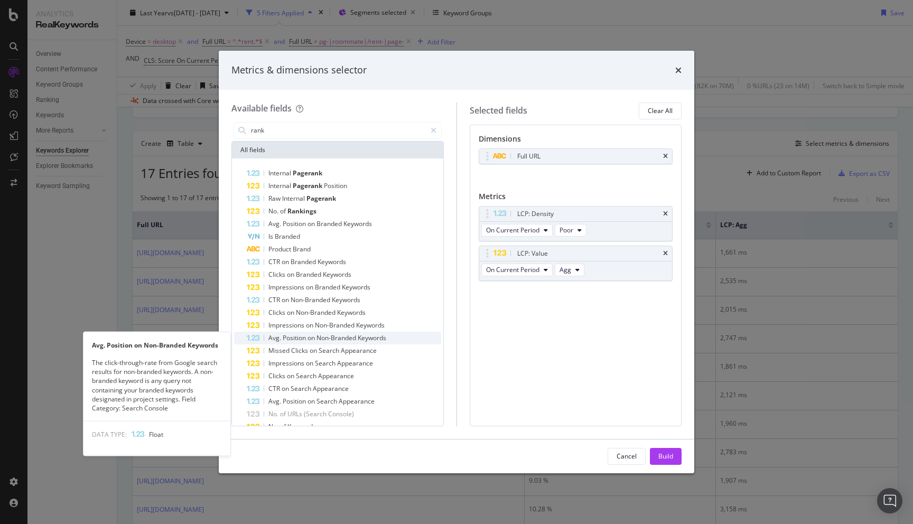
scroll to position [81, 0]
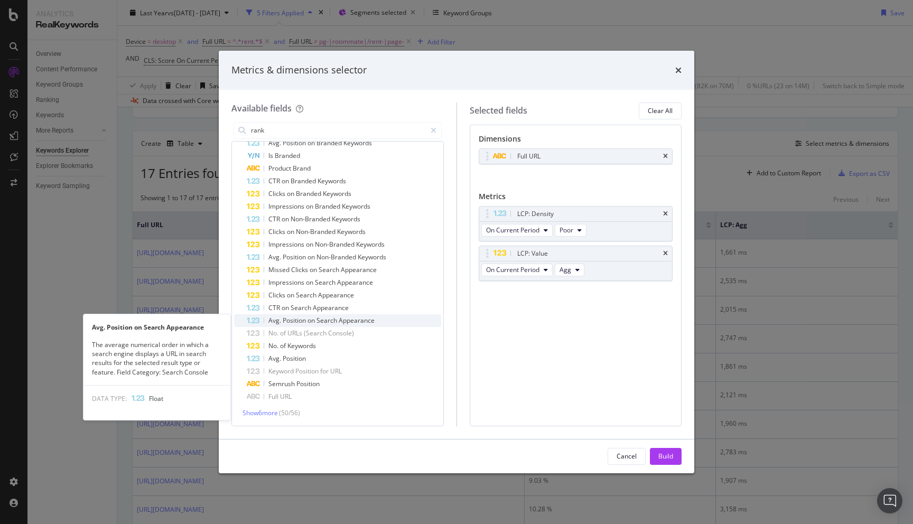
click at [334, 318] on span "Search" at bounding box center [327, 320] width 22 height 9
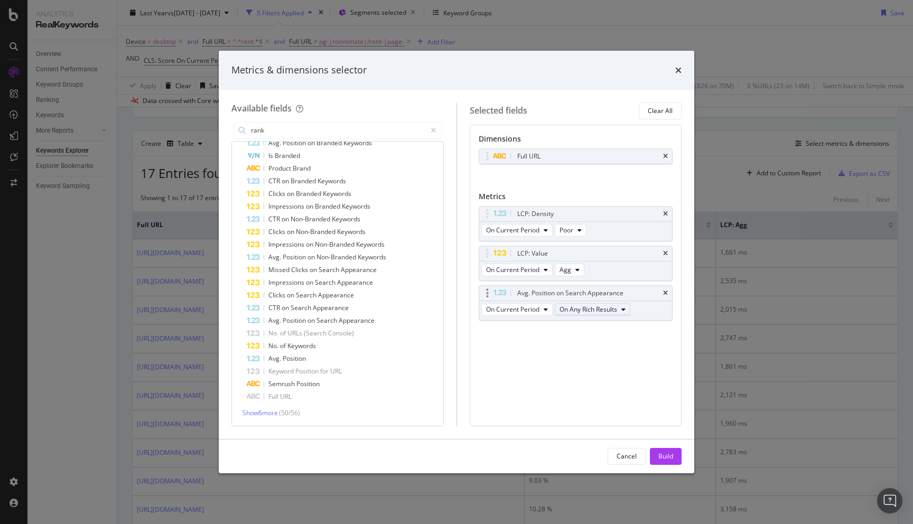
click at [611, 313] on span "On Any Rich Results" at bounding box center [589, 309] width 58 height 9
click at [531, 360] on div "Dimensions Full URL You can use this field as a dimension Metrics LCP: Density …" at bounding box center [576, 276] width 212 height 302
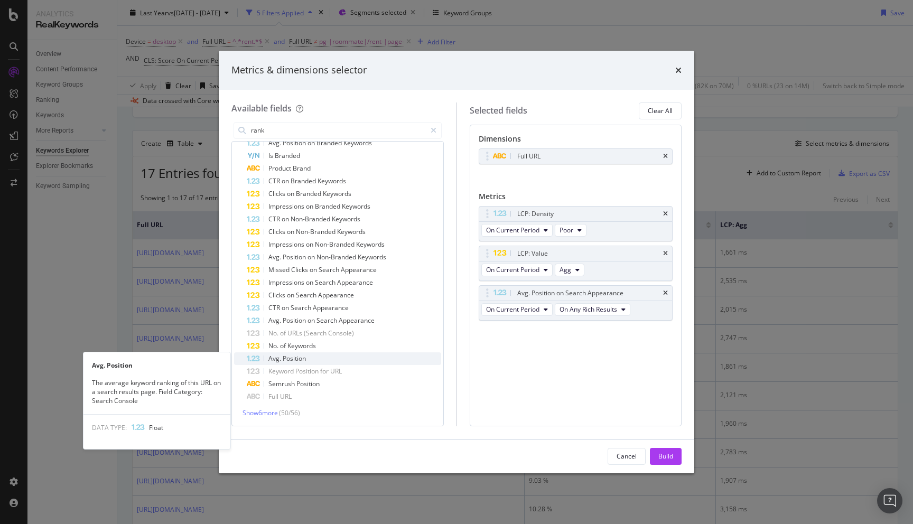
click at [332, 362] on div "Avg. Position" at bounding box center [344, 358] width 194 height 13
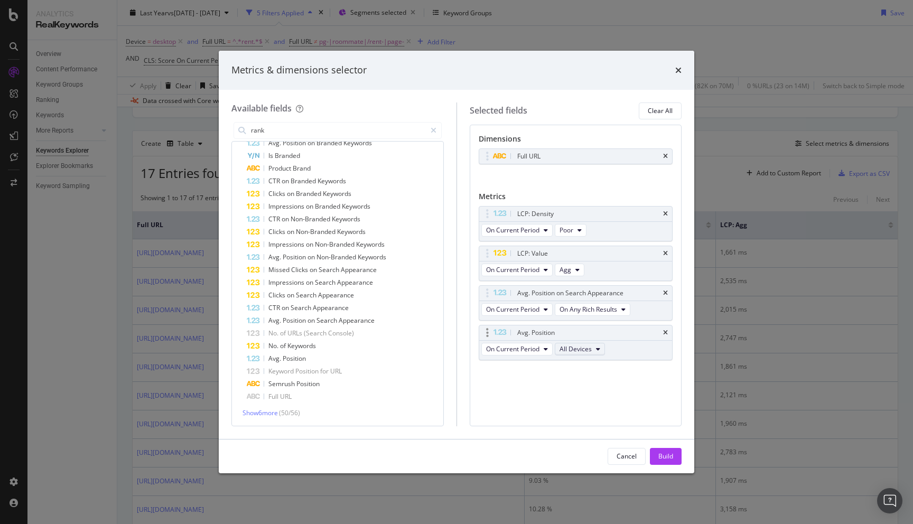
click at [587, 347] on span "All Devices" at bounding box center [576, 349] width 32 height 9
click at [529, 386] on div "Dimensions Full URL You can use this field as a dimension Metrics LCP: Density …" at bounding box center [576, 276] width 212 height 302
click at [256, 413] on span "Show 6 more" at bounding box center [260, 412] width 35 height 9
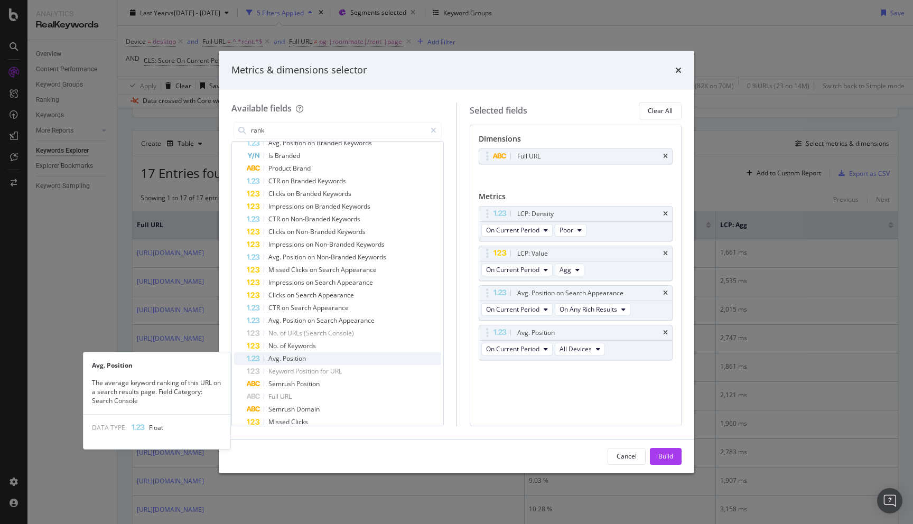
scroll to position [142, 0]
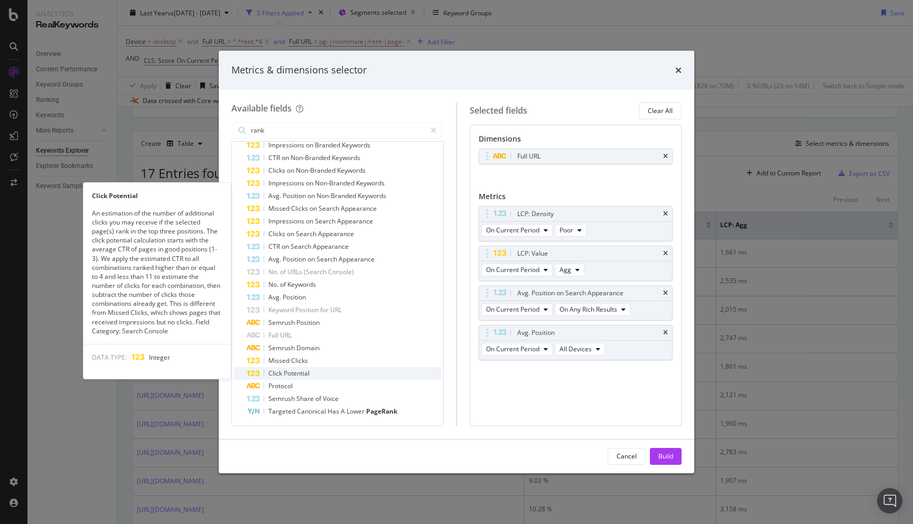
click at [311, 372] on div "Click Potential" at bounding box center [344, 373] width 194 height 13
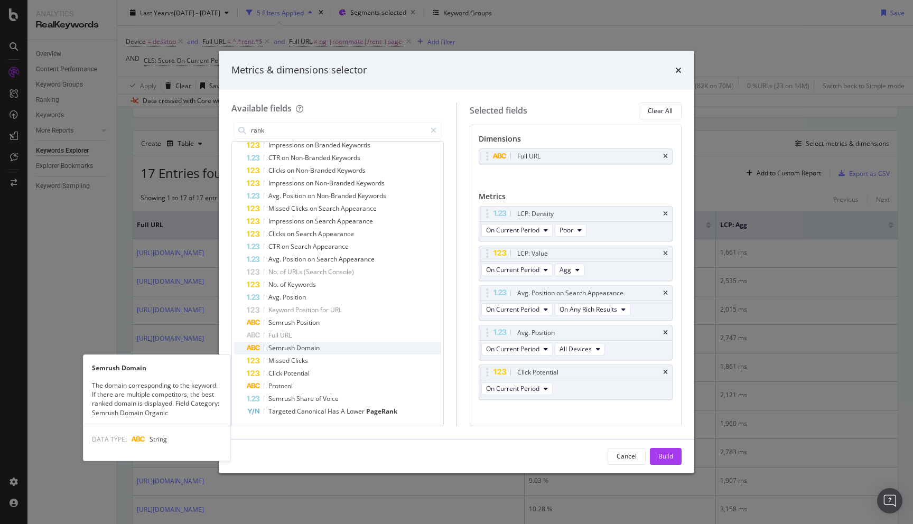
scroll to position [0, 0]
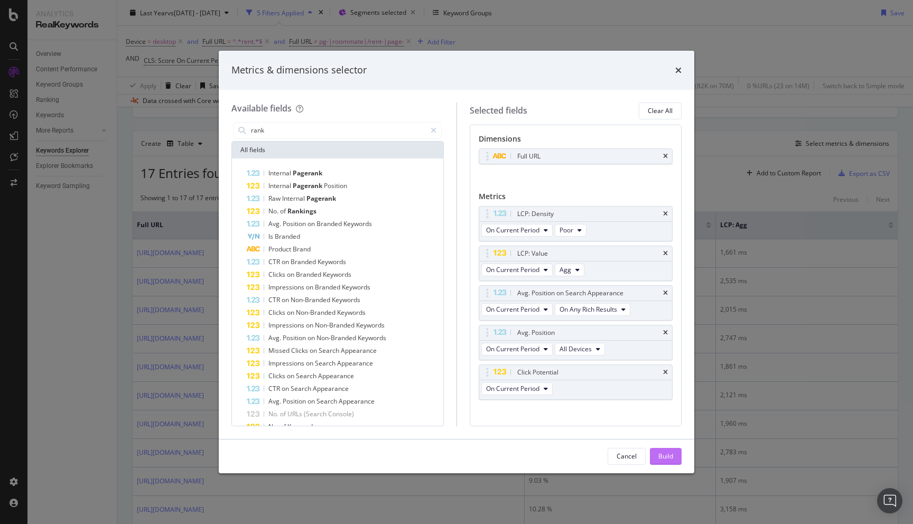
click at [669, 458] on div "Build" at bounding box center [665, 456] width 15 height 9
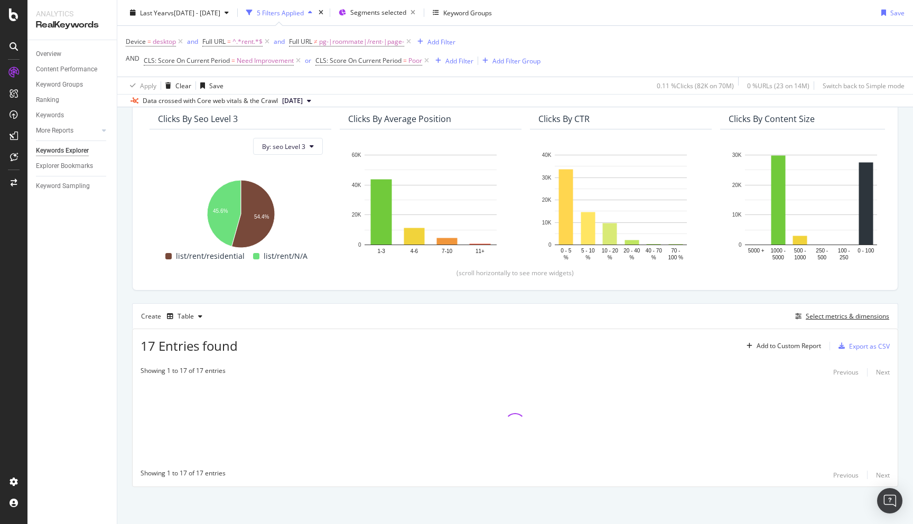
scroll to position [95, 0]
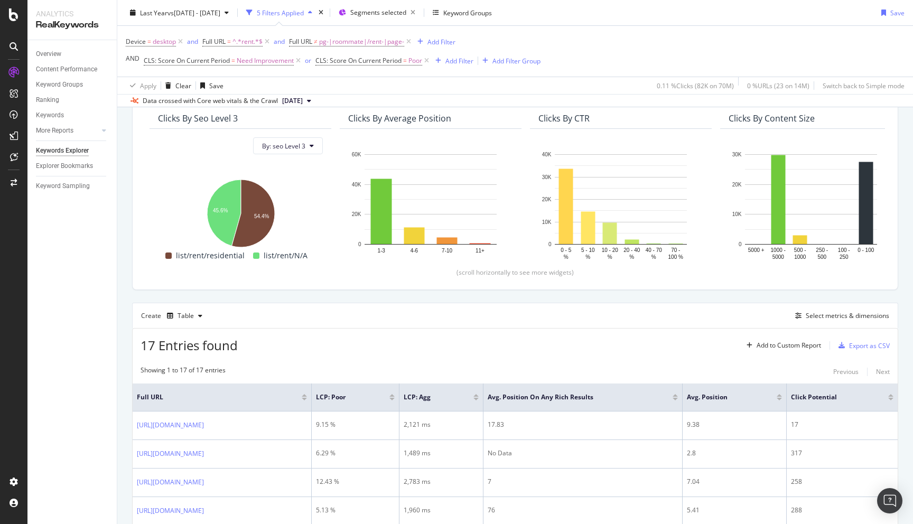
click at [125, 372] on div "By URL Top Charts Clicks By seo Level 3 By: seo Level 3 Hold CMD (⌘) while clic…" at bounding box center [515, 498] width 796 height 918
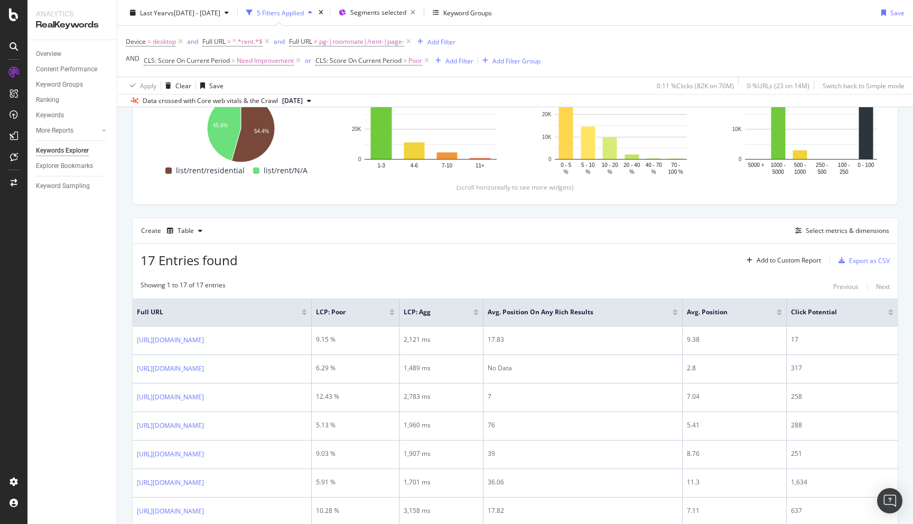
scroll to position [180, 0]
click at [826, 228] on div "Select metrics & dimensions" at bounding box center [847, 230] width 83 height 9
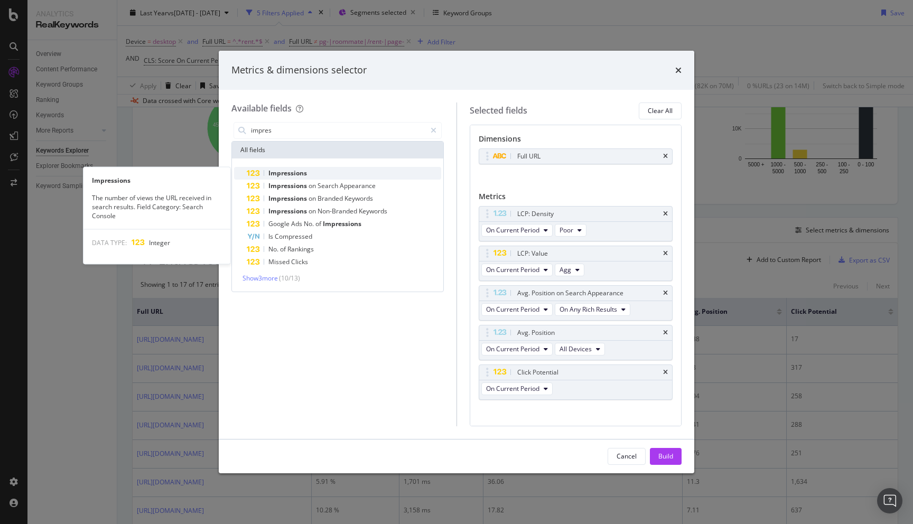
type input "impres"
click at [328, 176] on div "Impressions" at bounding box center [344, 173] width 194 height 13
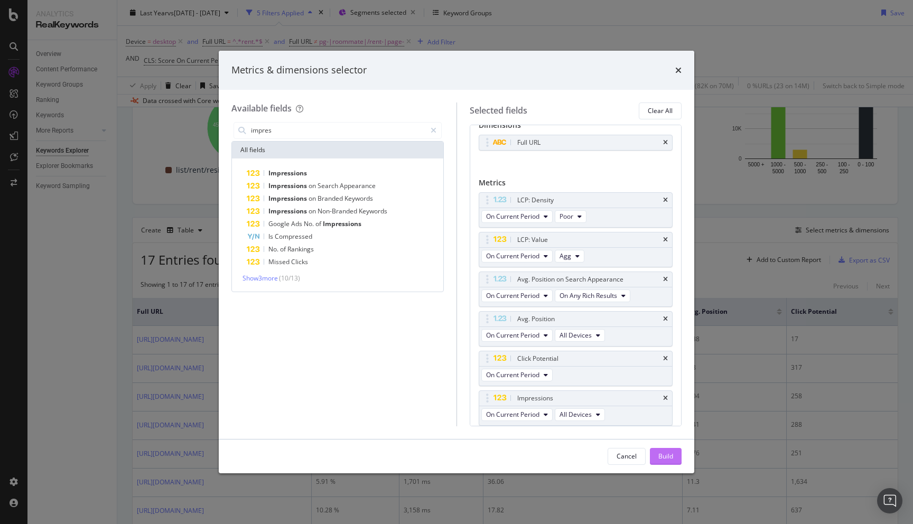
click at [664, 462] on div "Build" at bounding box center [665, 457] width 15 height 16
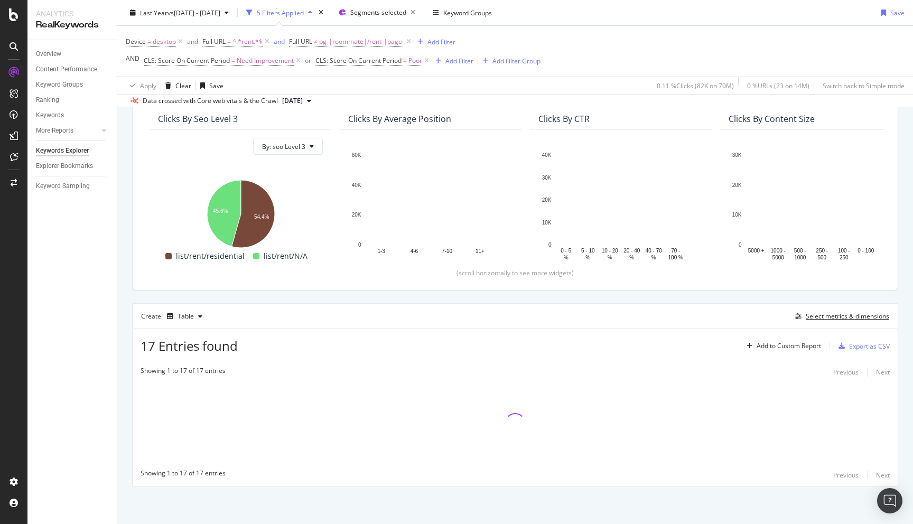
scroll to position [95, 0]
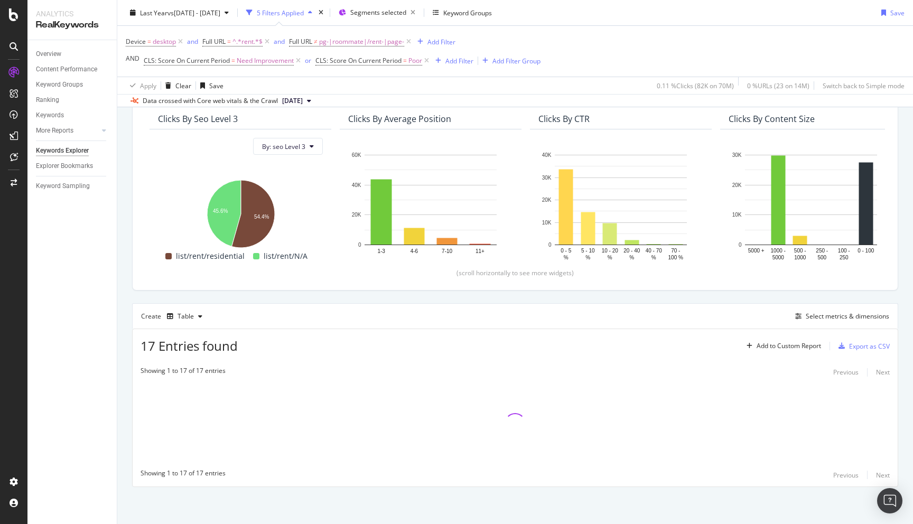
click at [126, 367] on div "By URL Top Charts Clicks By seo Level 3 By: seo Level 3 Hold CMD (⌘) while clic…" at bounding box center [515, 282] width 796 height 485
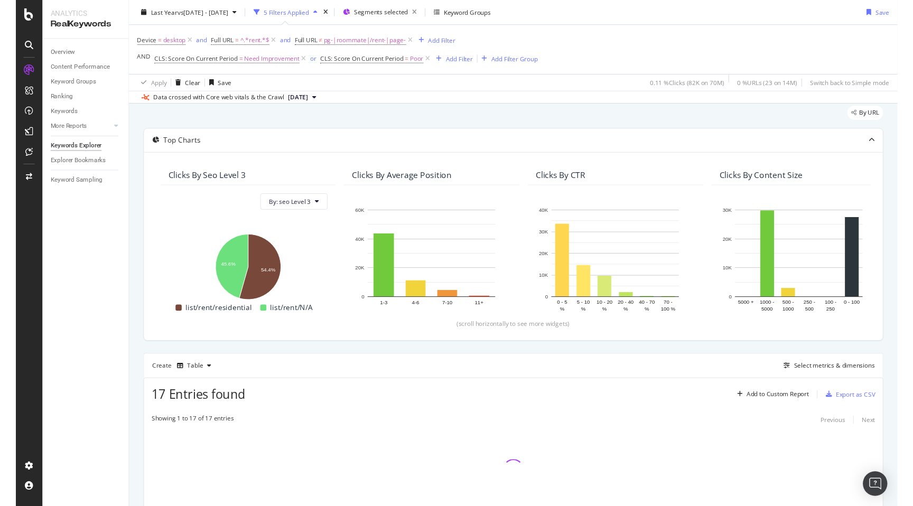
scroll to position [31, 0]
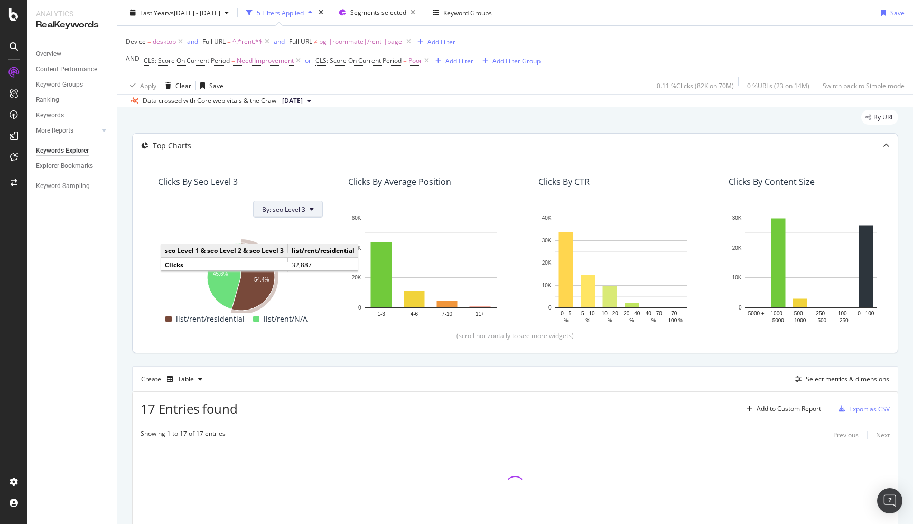
click at [294, 207] on span "By: seo Level 3" at bounding box center [283, 209] width 43 height 9
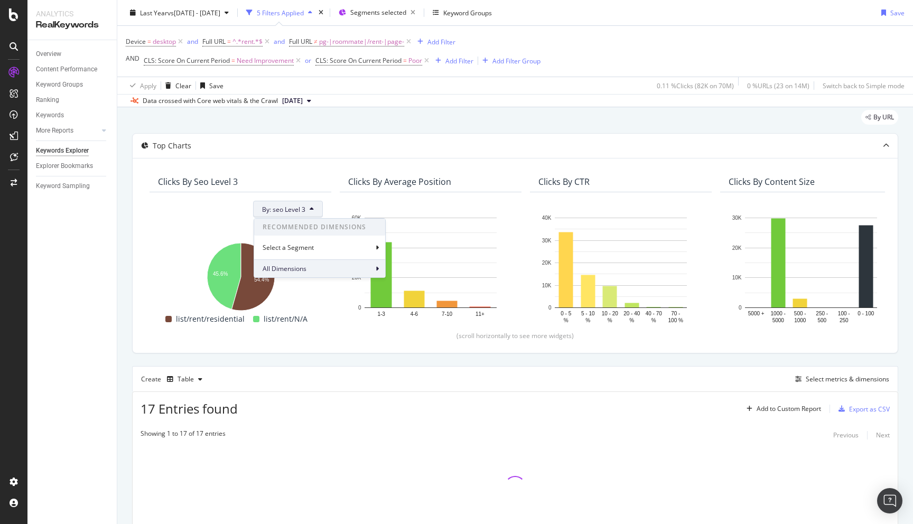
click at [339, 267] on div "All Dimensions" at bounding box center [319, 268] width 131 height 18
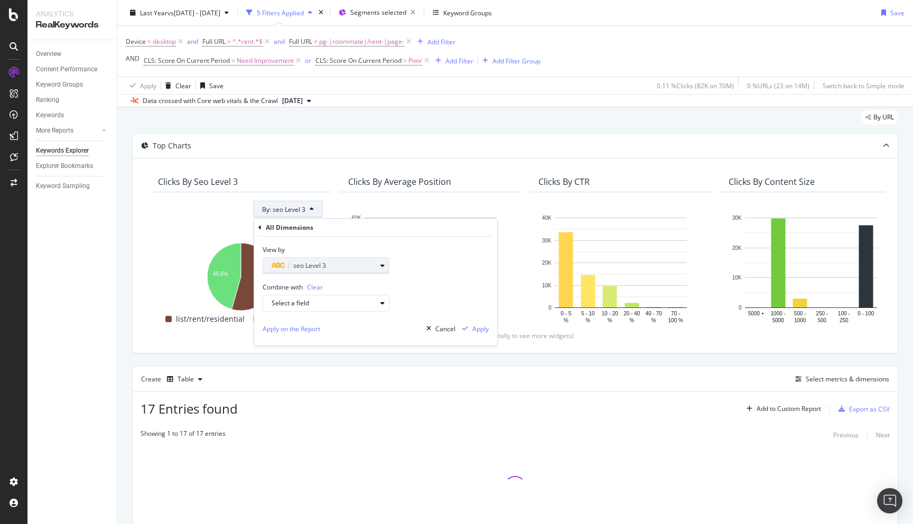
click at [337, 266] on div "seo Level 3" at bounding box center [324, 265] width 105 height 13
click at [291, 337] on div "Level 1" at bounding box center [330, 332] width 113 height 14
click at [383, 331] on div "Validate" at bounding box center [376, 332] width 24 height 9
click at [260, 226] on icon at bounding box center [259, 228] width 3 height 6
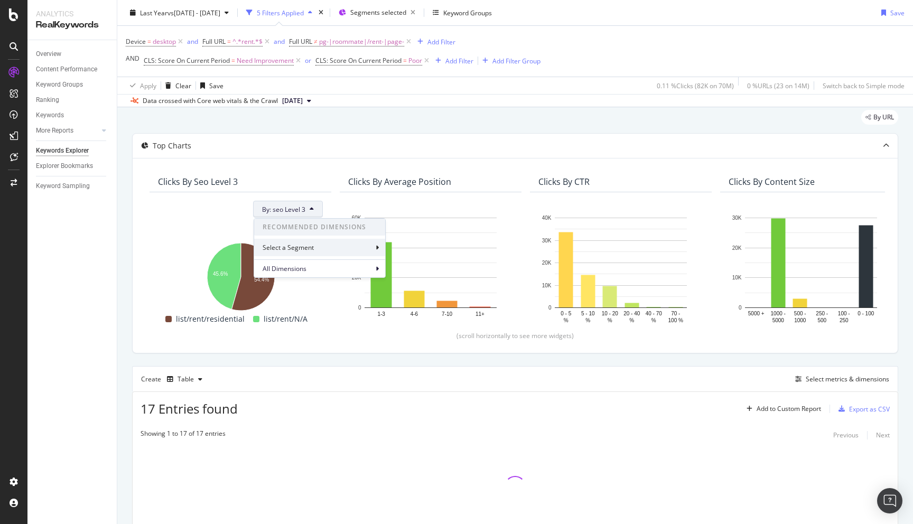
click at [294, 247] on div "Select a Segment" at bounding box center [289, 247] width 53 height 9
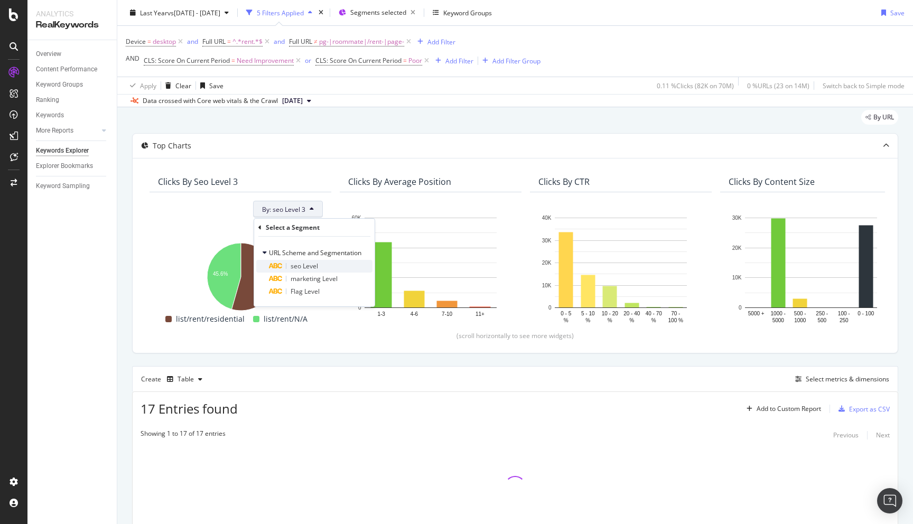
click at [327, 266] on div "seo Level" at bounding box center [321, 266] width 104 height 13
click at [348, 277] on div "Validate" at bounding box center [354, 276] width 24 height 9
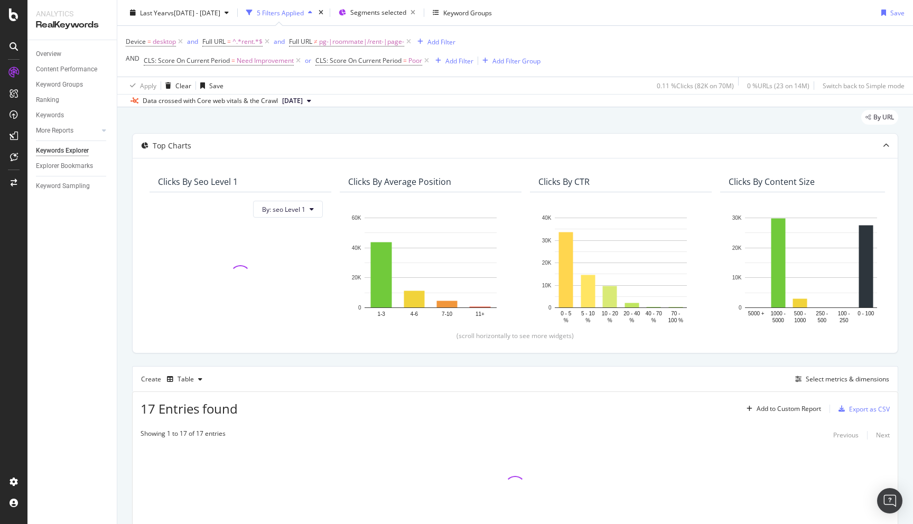
click at [123, 353] on div "By URL Top Charts Clicks By seo Level 1 By: seo Level 1 Clicks By Average Posit…" at bounding box center [515, 345] width 796 height 485
click at [124, 349] on div "By URL Top Charts Clicks By seo Level 1 By: seo Level 1 Hold CMD (⌘) while clic…" at bounding box center [515, 345] width 796 height 485
click at [163, 41] on span "desktop" at bounding box center [164, 41] width 23 height 15
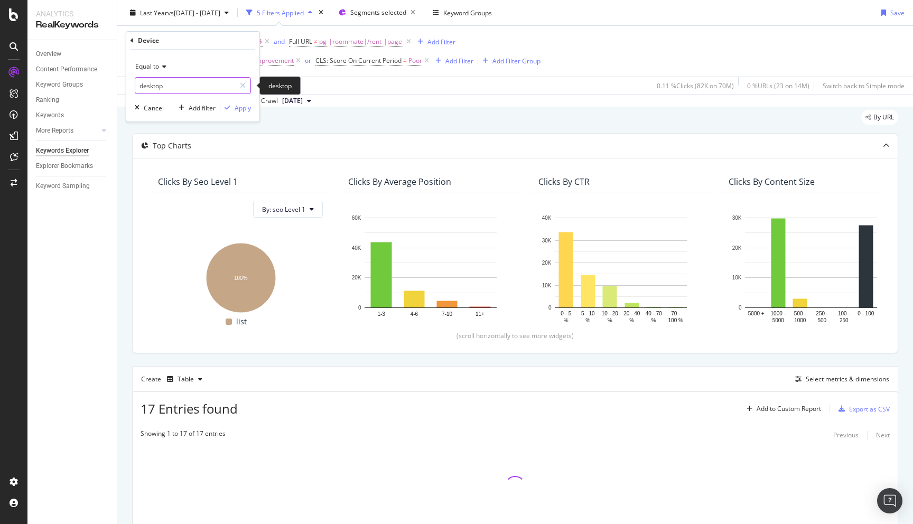
click at [169, 87] on input "desktop" at bounding box center [185, 85] width 100 height 17
click at [175, 99] on span "mobile" at bounding box center [173, 99] width 71 height 9
type input "mobile"
click at [238, 107] on div "Apply" at bounding box center [243, 108] width 16 height 9
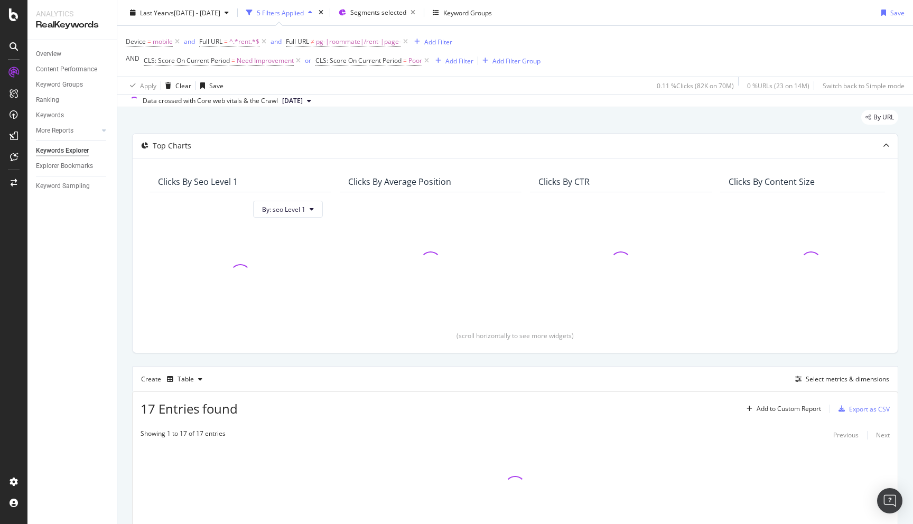
click at [434, 121] on div "By URL" at bounding box center [515, 121] width 766 height 23
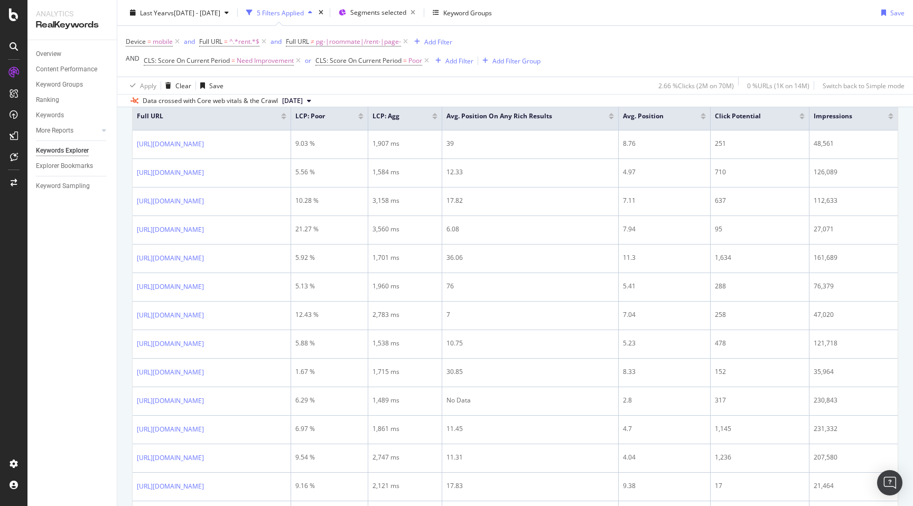
scroll to position [369, 0]
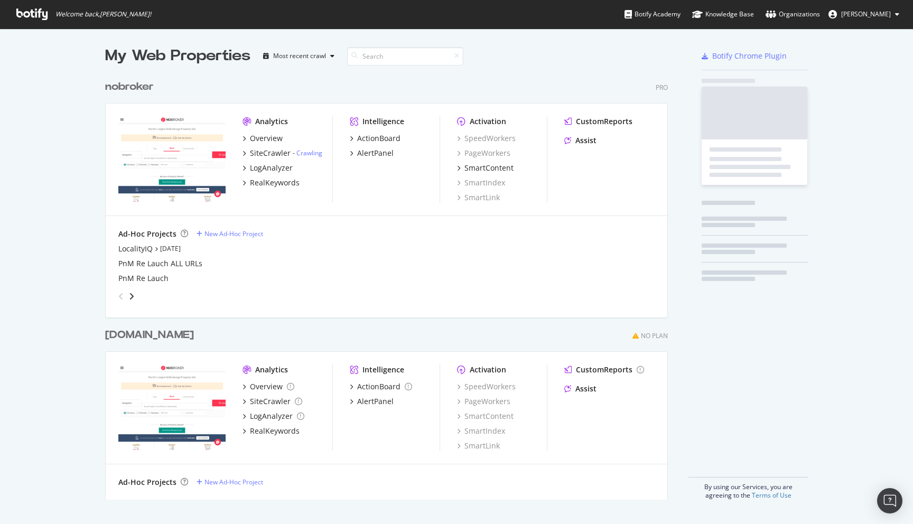
scroll to position [433, 571]
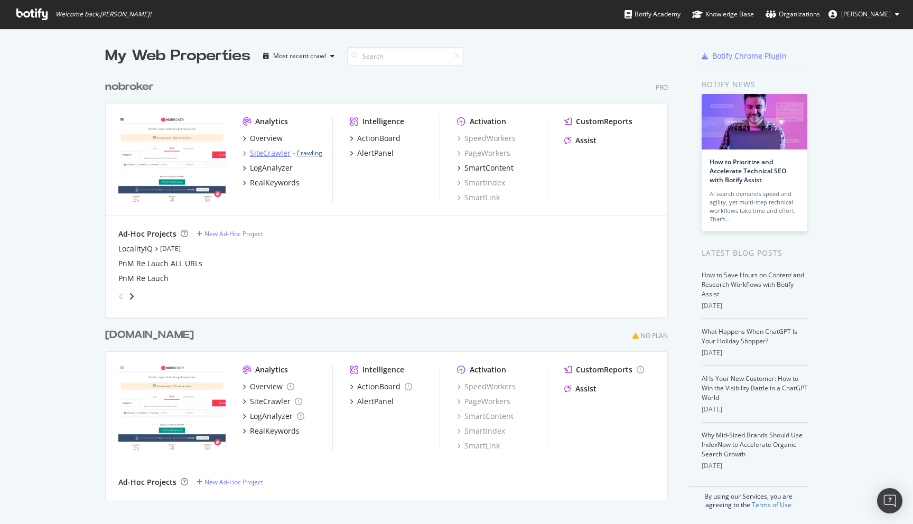
click at [308, 148] on div "SiteCrawler - Crawling" at bounding box center [283, 153] width 80 height 11
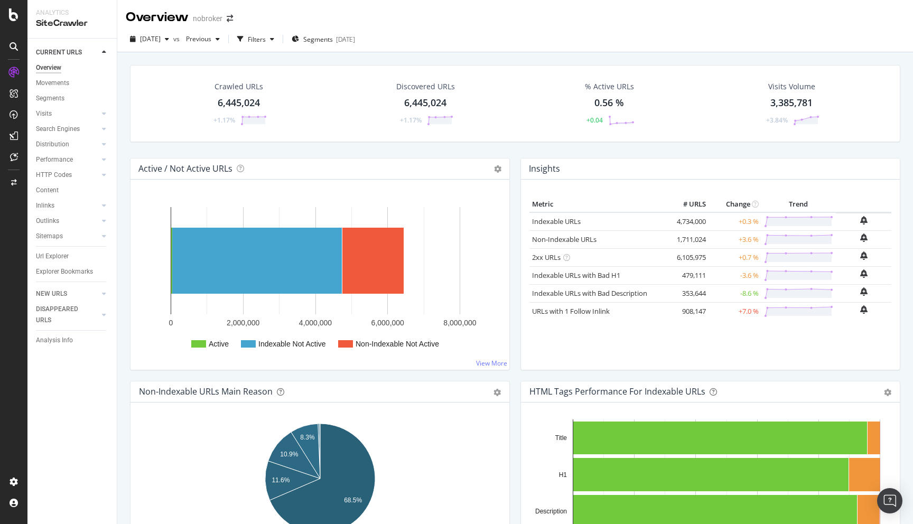
click at [14, 7] on div at bounding box center [13, 262] width 27 height 524
click at [12, 16] on icon at bounding box center [14, 14] width 10 height 13
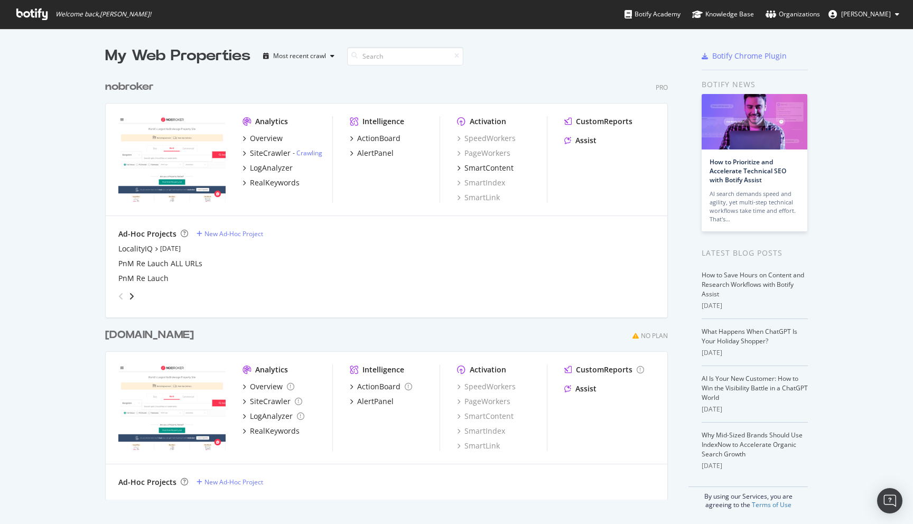
scroll to position [524, 913]
click at [310, 153] on link "Crawling" at bounding box center [309, 152] width 26 height 9
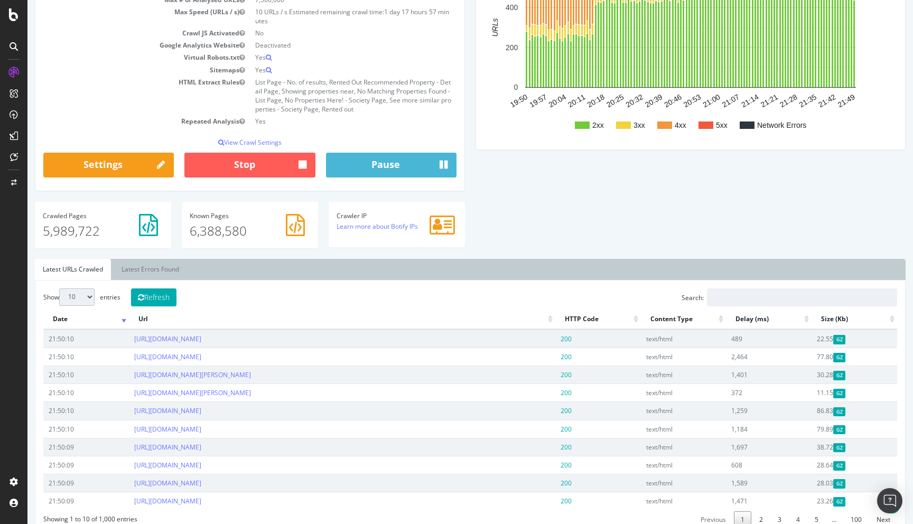
scroll to position [175, 0]
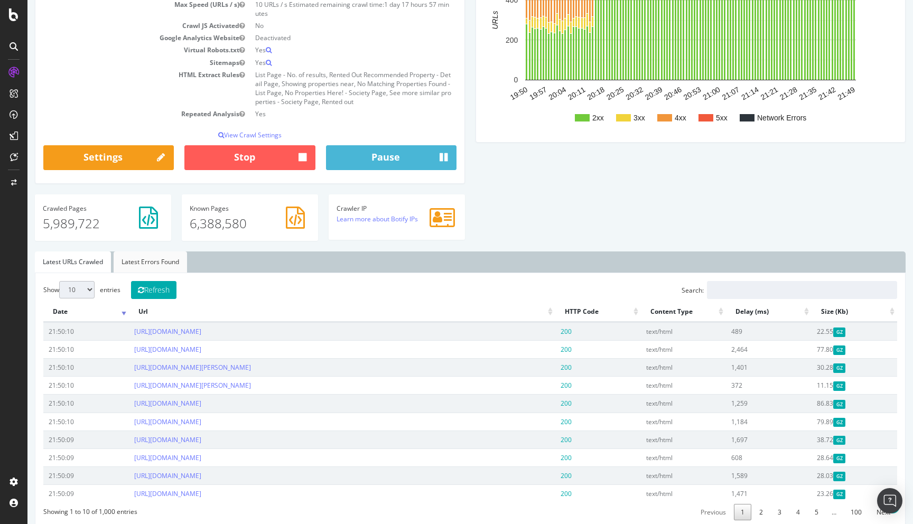
click at [173, 266] on link "Latest Errors Found" at bounding box center [150, 262] width 73 height 21
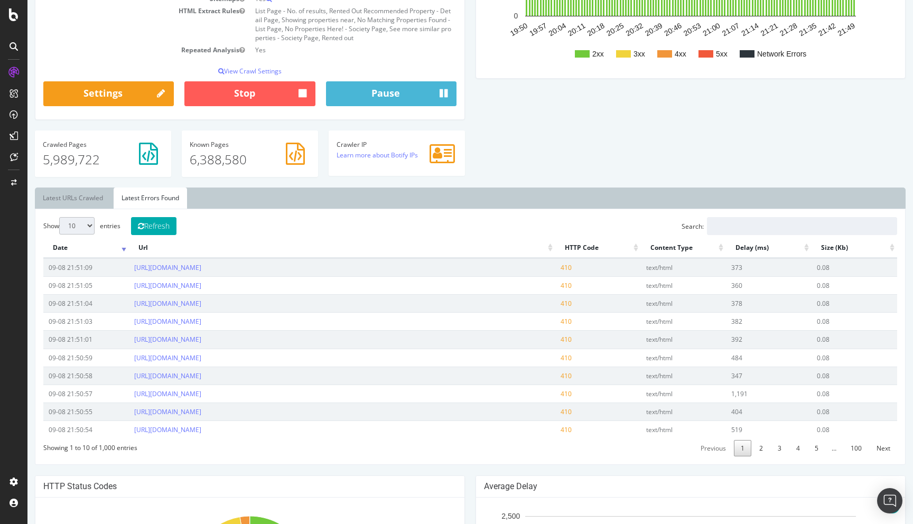
scroll to position [241, 0]
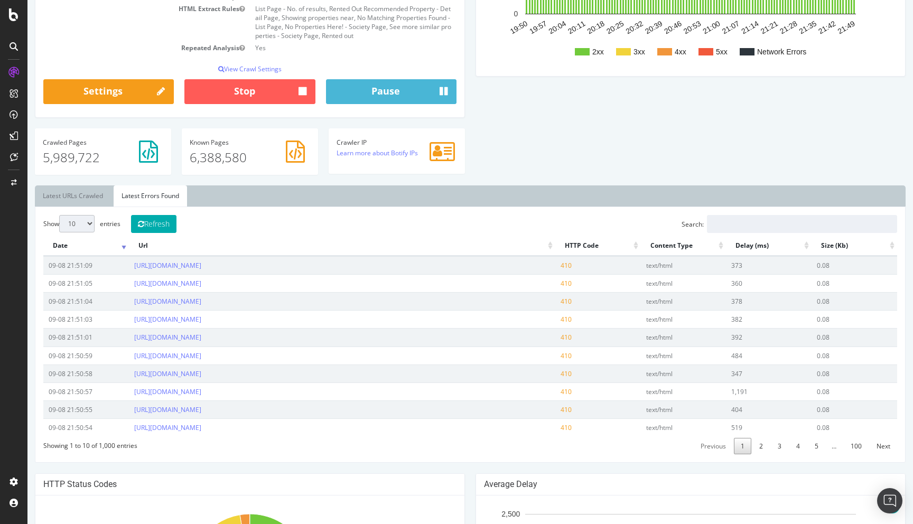
click at [69, 227] on select "10 25 50 100" at bounding box center [76, 223] width 35 height 17
select select "100"
click at [59, 215] on select "10 25 50 100" at bounding box center [76, 223] width 35 height 17
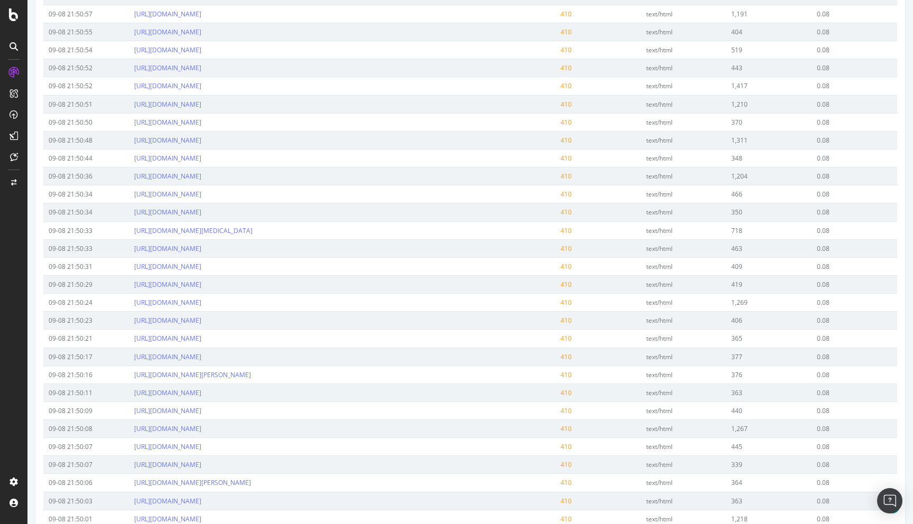
scroll to position [0, 0]
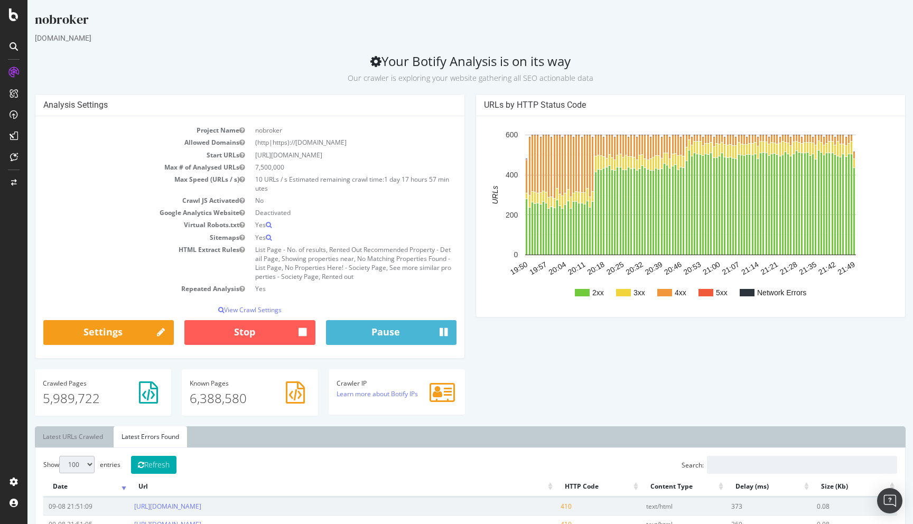
click at [497, 370] on div "Analysis Settings Project Name nobroker Allowed Domains (http|https)://www.nobr…" at bounding box center [470, 260] width 881 height 332
click at [612, 15] on div "nobroker" at bounding box center [470, 22] width 871 height 22
